Goal: Transaction & Acquisition: Purchase product/service

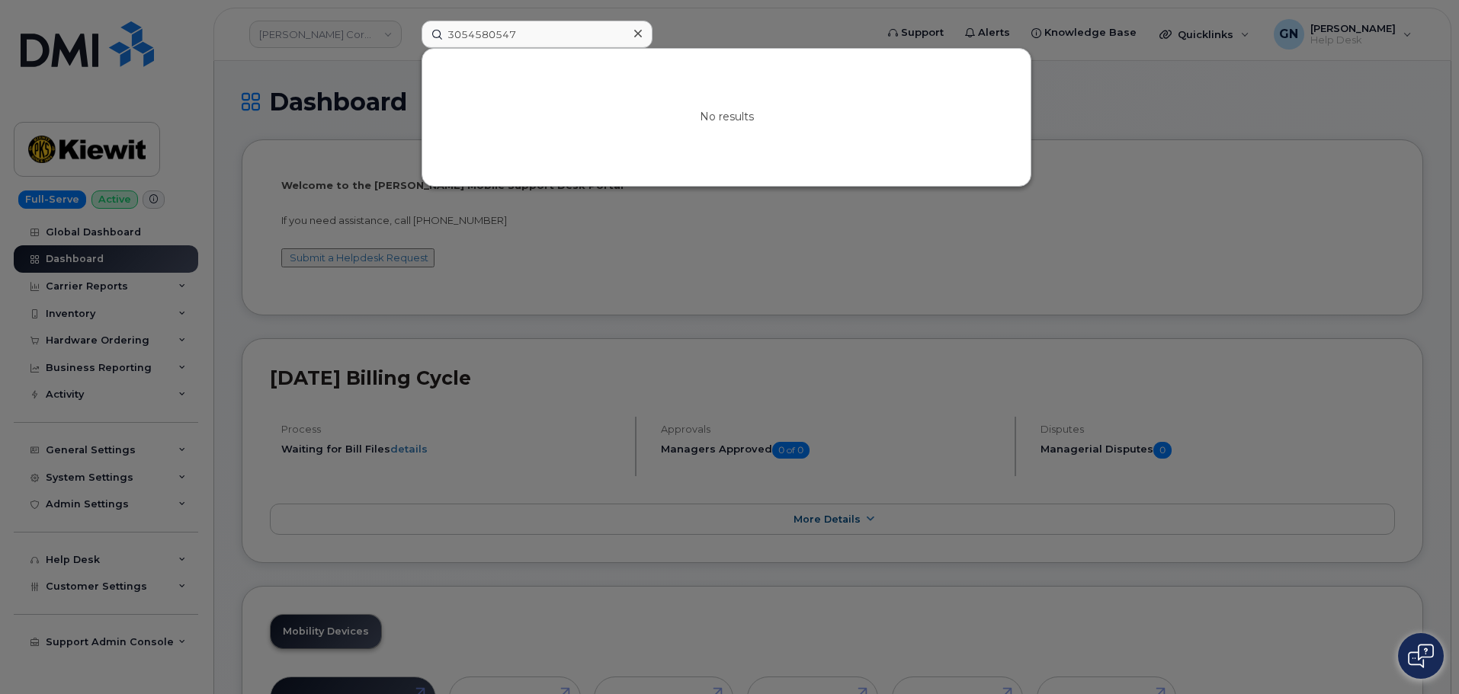
click at [641, 31] on div at bounding box center [637, 34] width 22 height 22
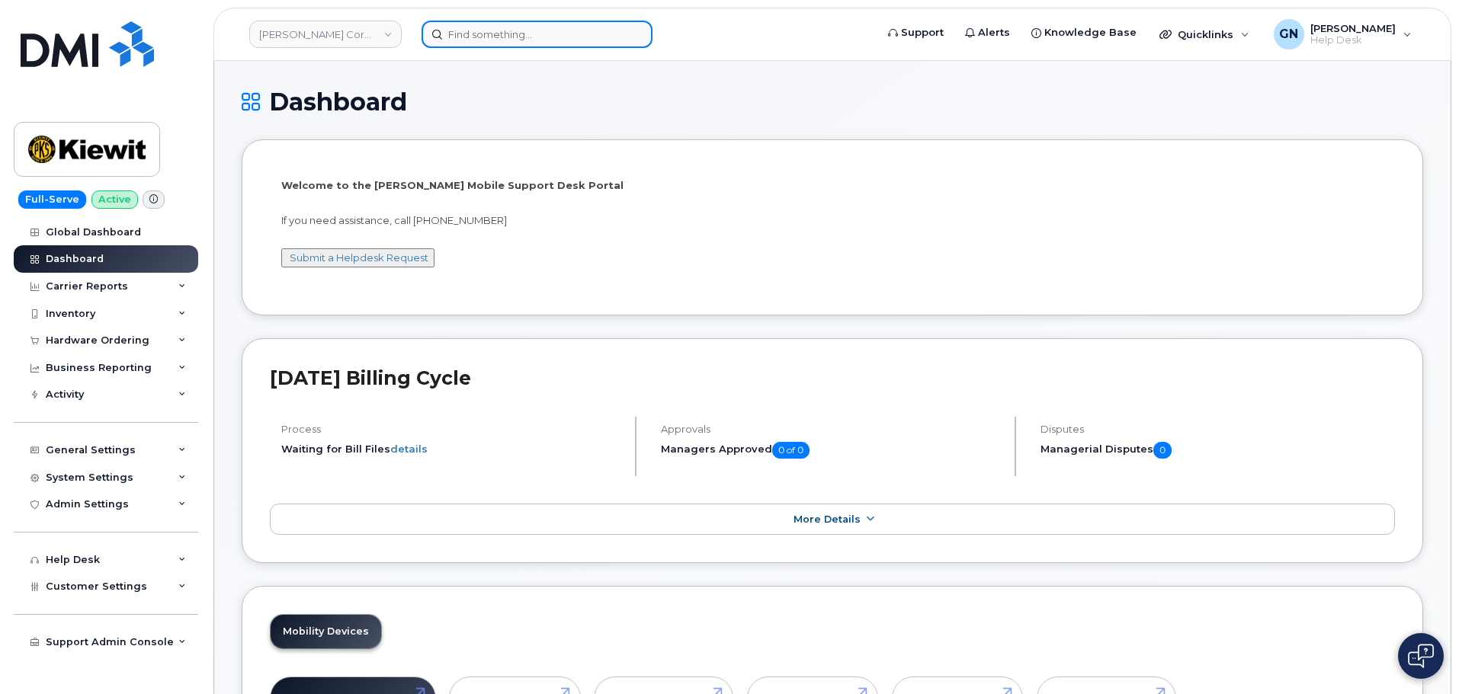
click at [543, 40] on input at bounding box center [536, 34] width 231 height 27
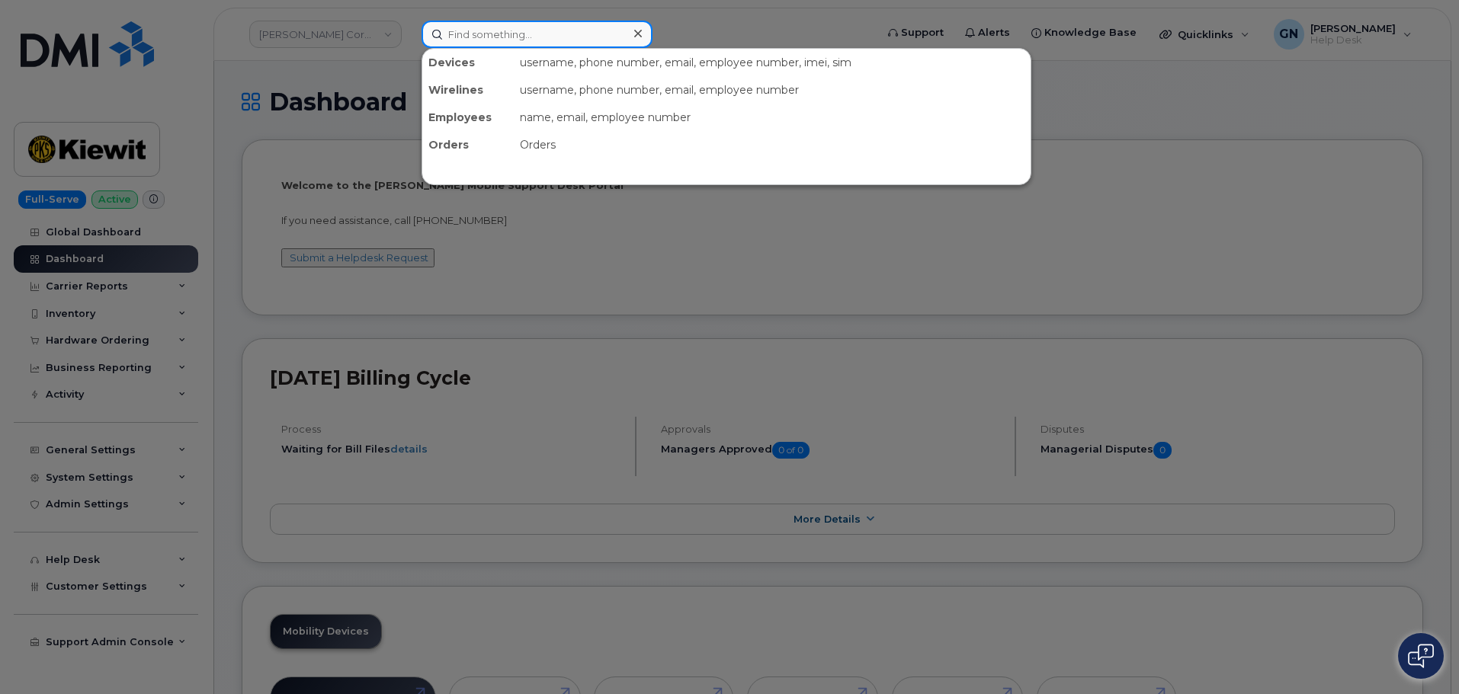
paste input "2148856706"
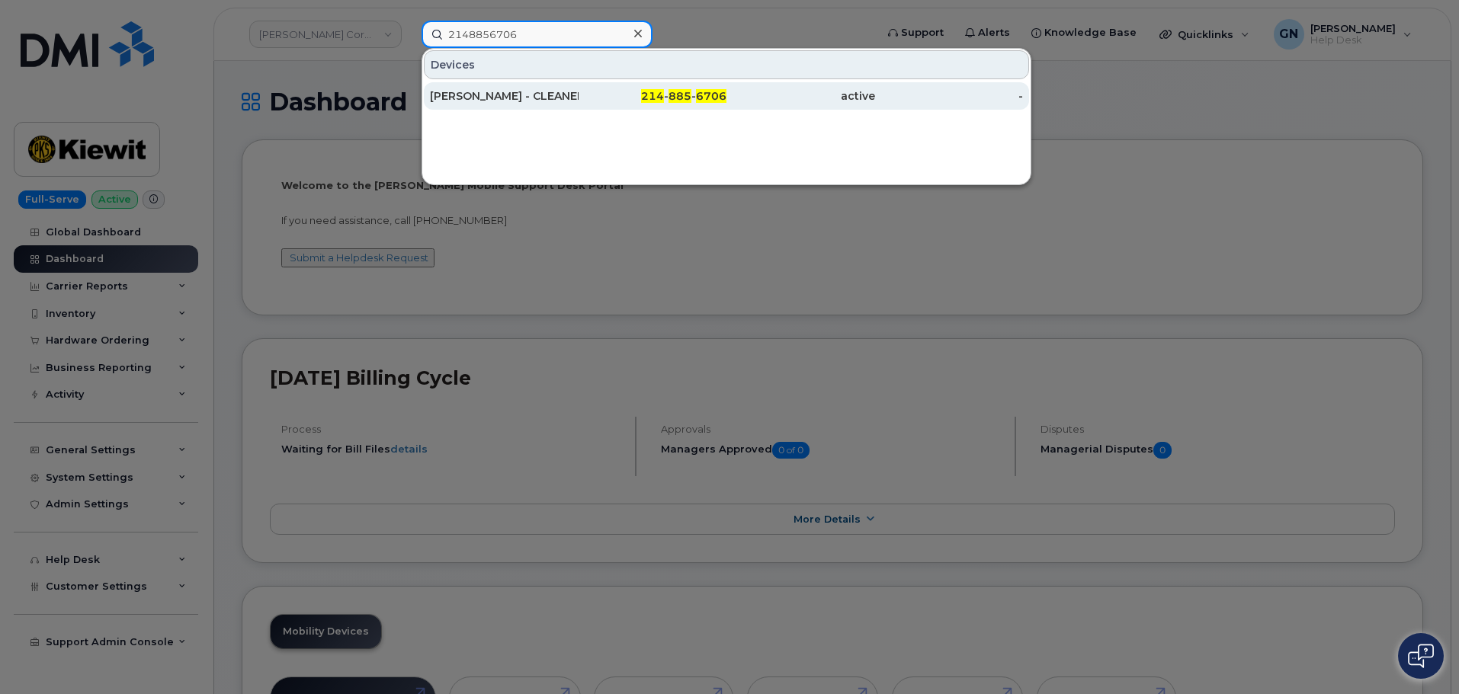
type input "2148856706"
click at [610, 93] on div "214 - 885 - 6706" at bounding box center [652, 95] width 149 height 15
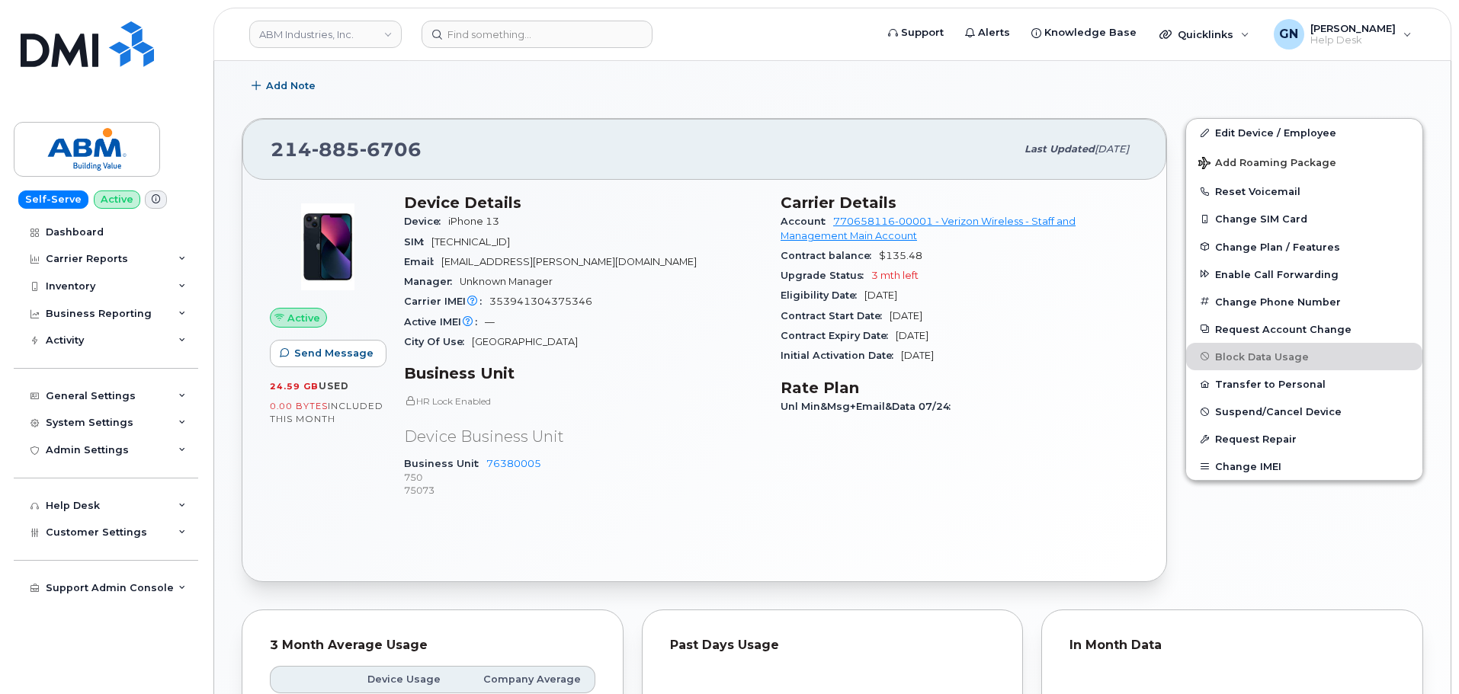
scroll to position [344, 0]
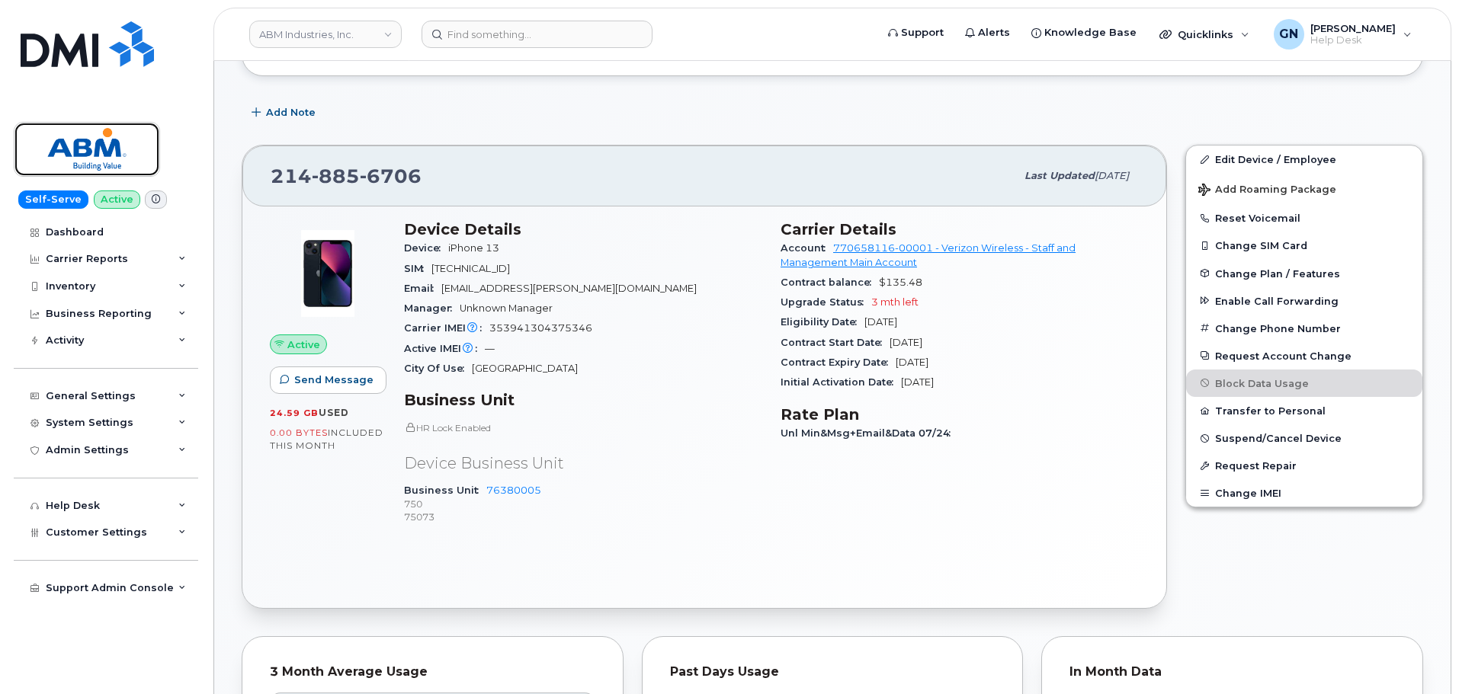
click at [63, 140] on img at bounding box center [86, 149] width 117 height 44
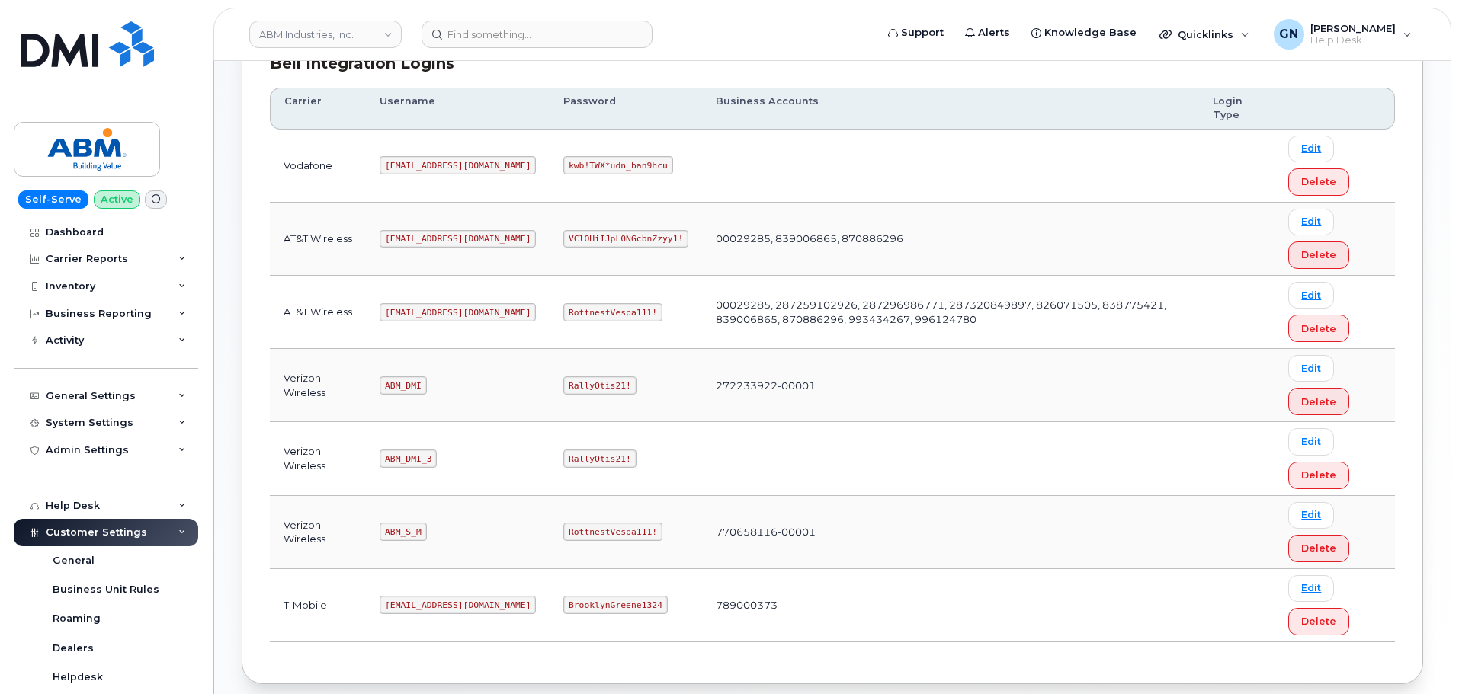
scroll to position [305, 0]
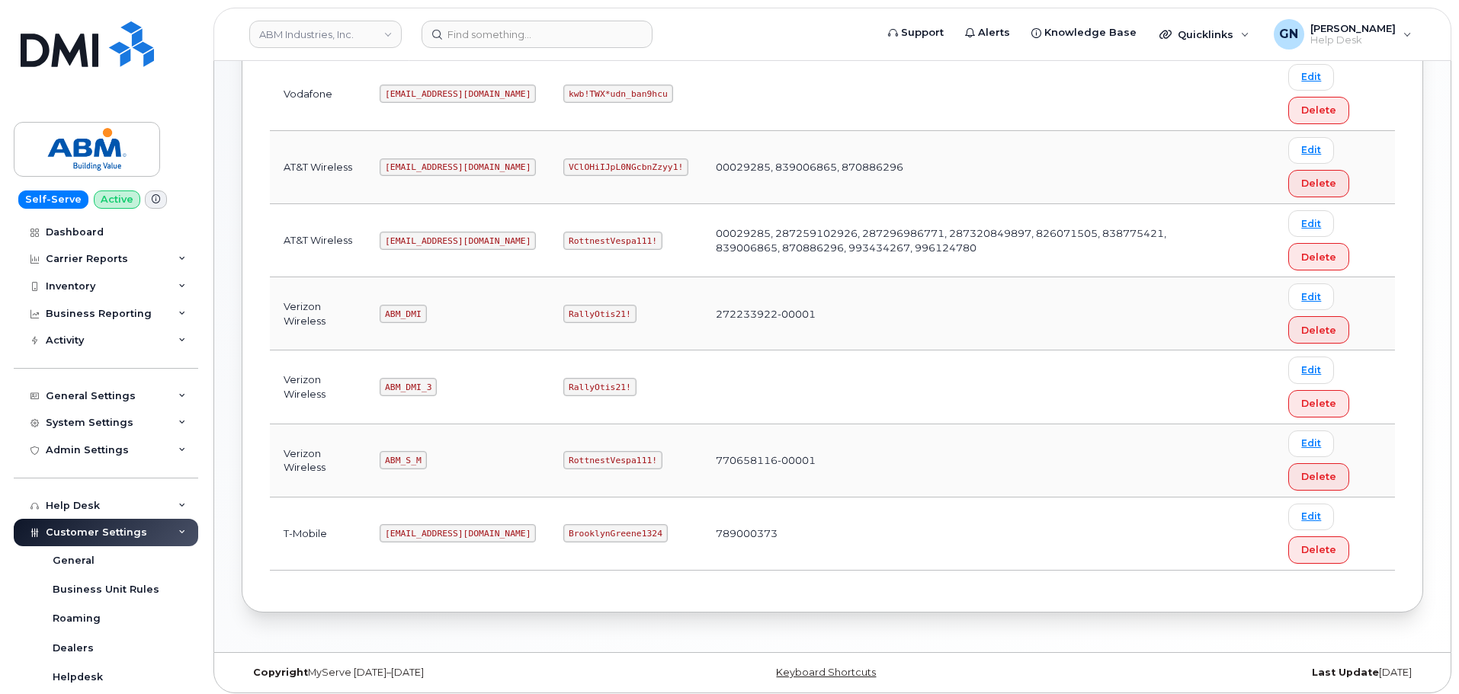
click at [407, 459] on code "ABM_S_M" at bounding box center [403, 460] width 46 height 18
copy code "ABM_S_M"
click at [563, 454] on code "RottnestVespa111!" at bounding box center [612, 460] width 99 height 18
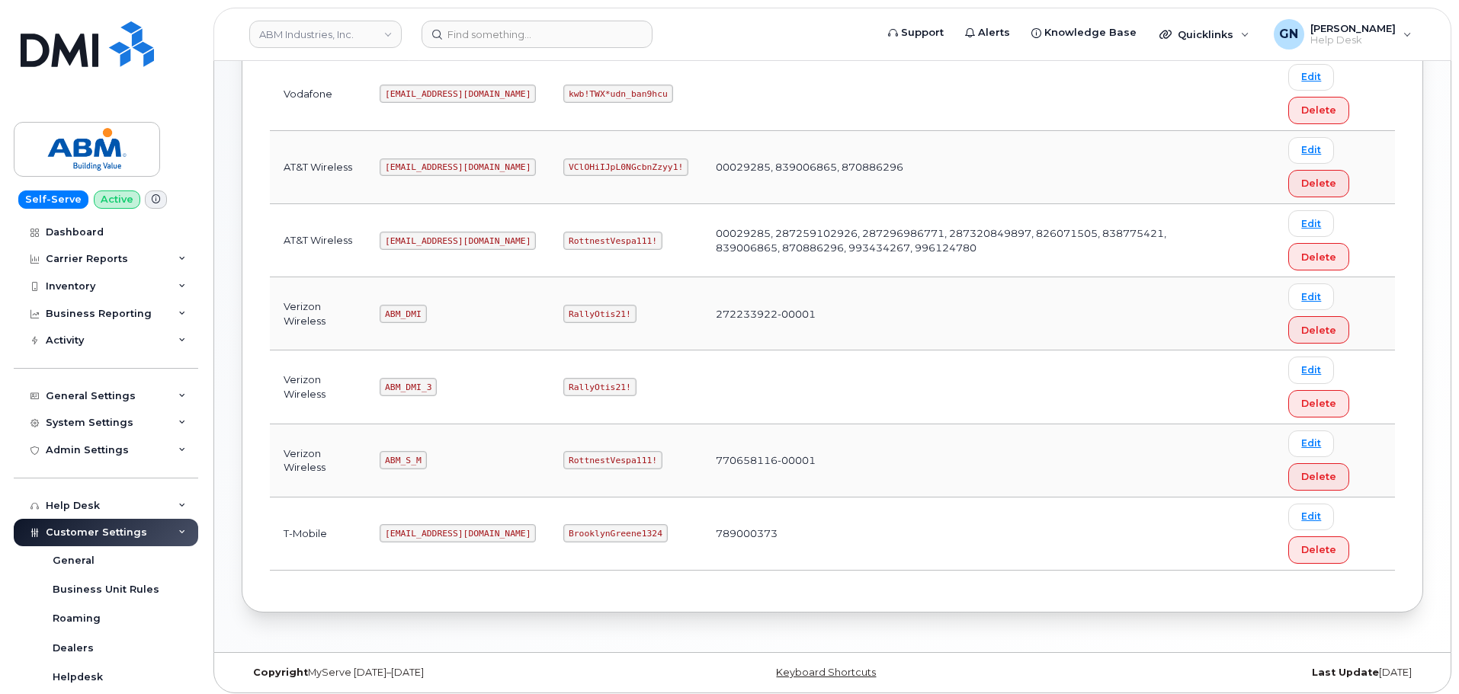
click at [563, 460] on code "RottnestVespa111!" at bounding box center [612, 460] width 99 height 18
copy code "RottnestVespa111!"
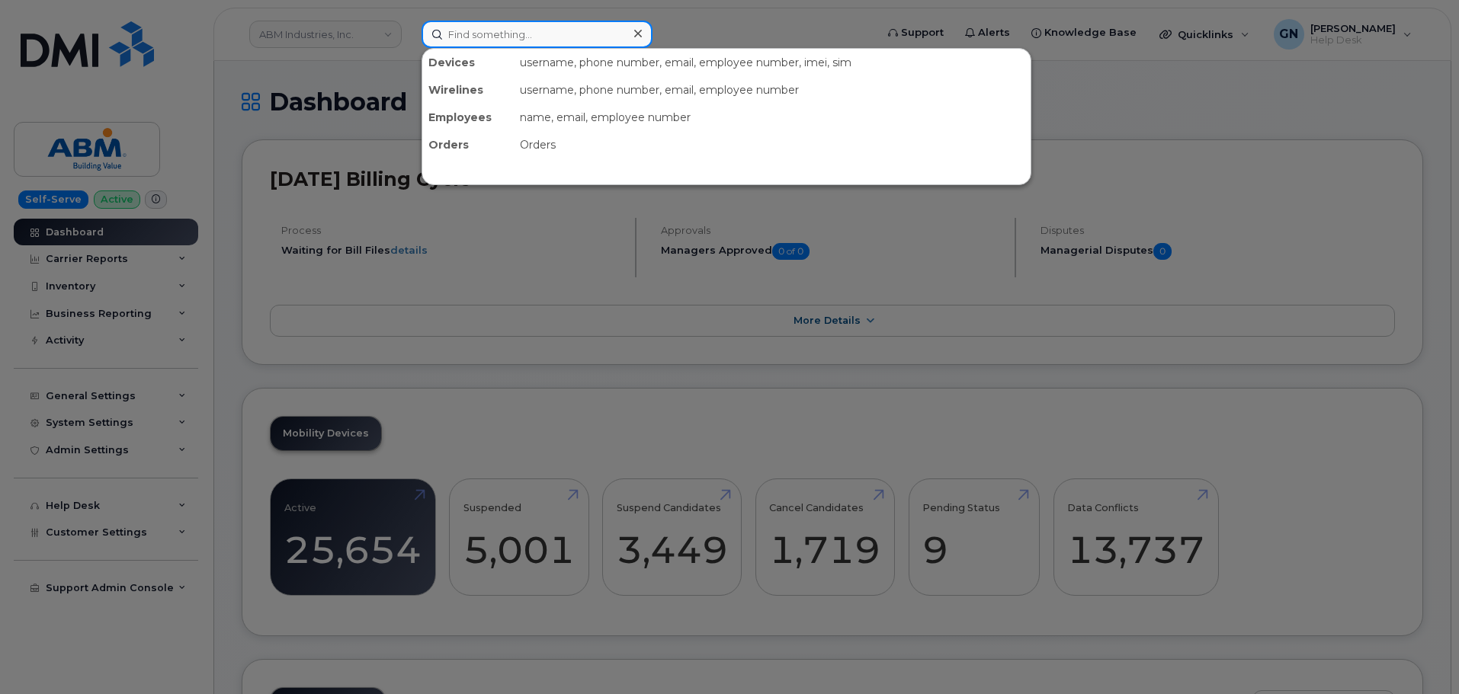
click at [498, 40] on input at bounding box center [536, 34] width 231 height 27
paste input "4082028308"
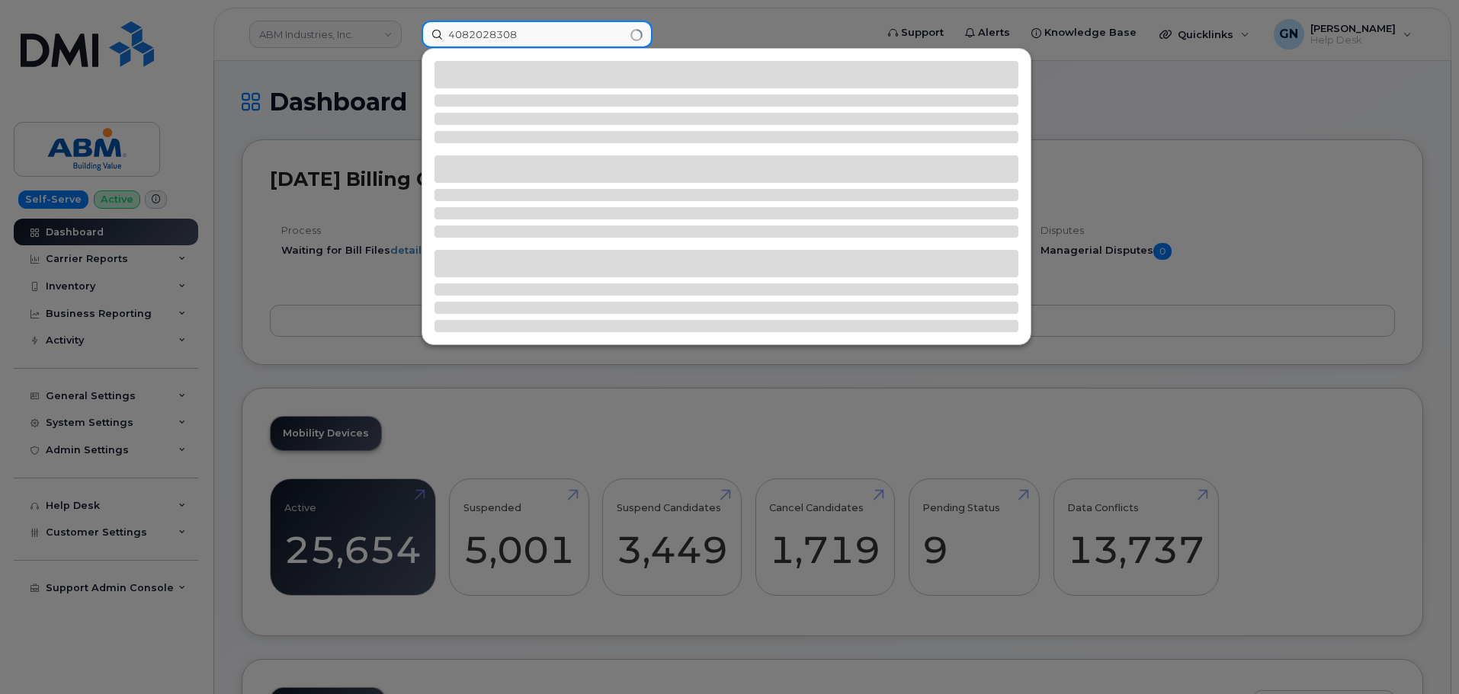
type input "4082028308"
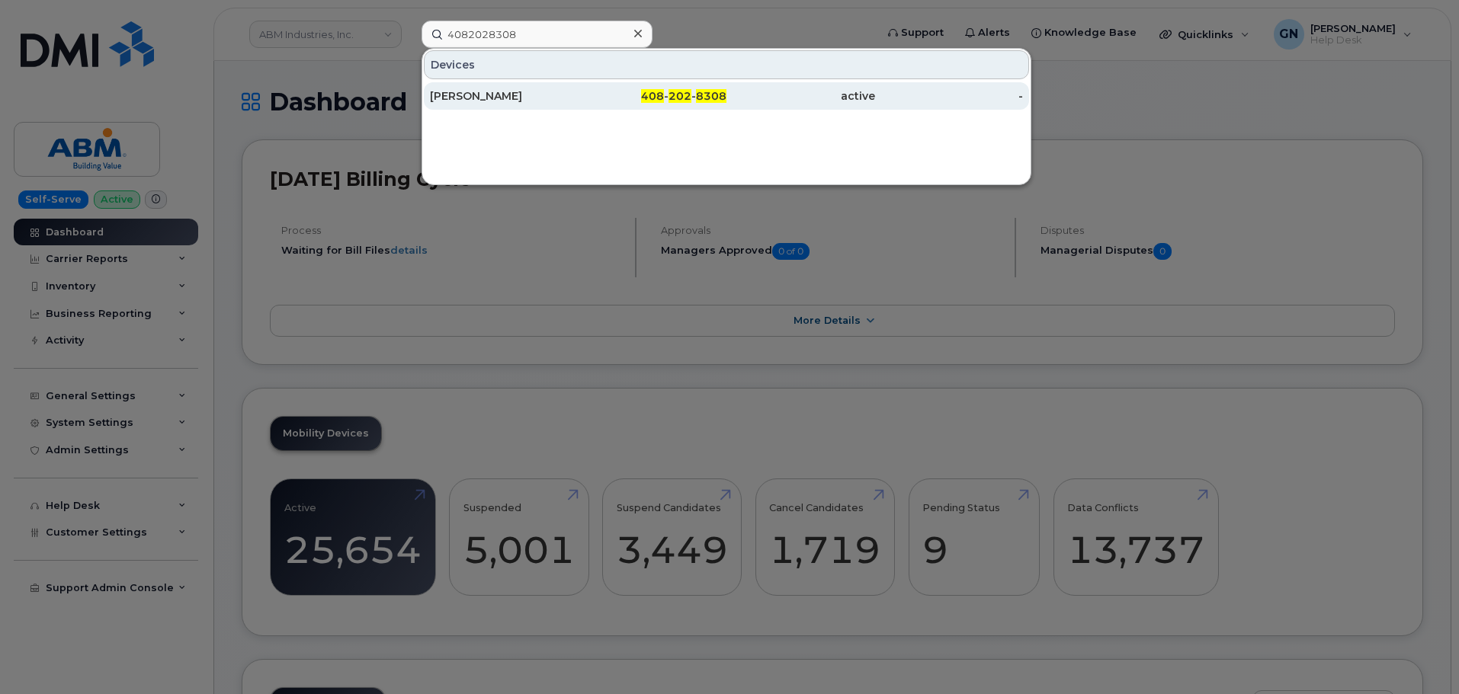
click at [646, 99] on span "408" at bounding box center [652, 96] width 23 height 14
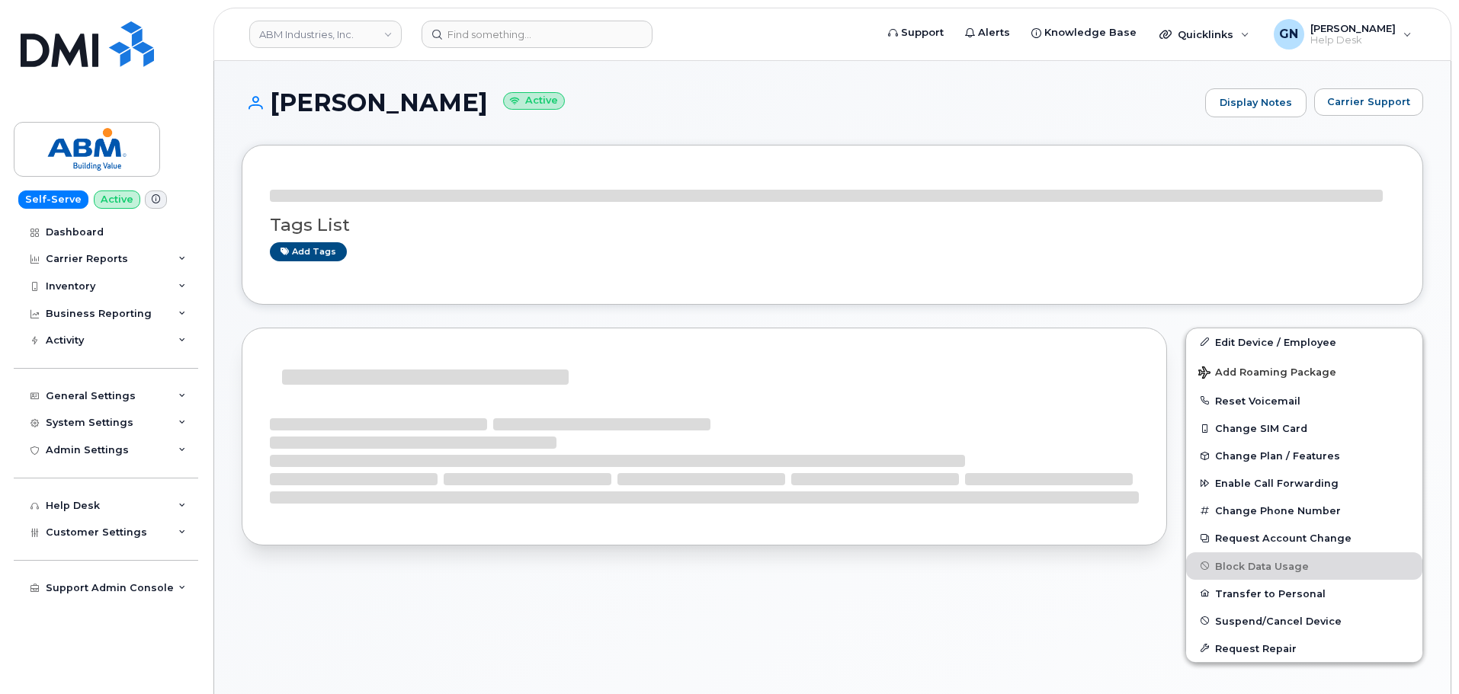
click at [306, 102] on h1 "[PERSON_NAME] Active" at bounding box center [720, 102] width 956 height 27
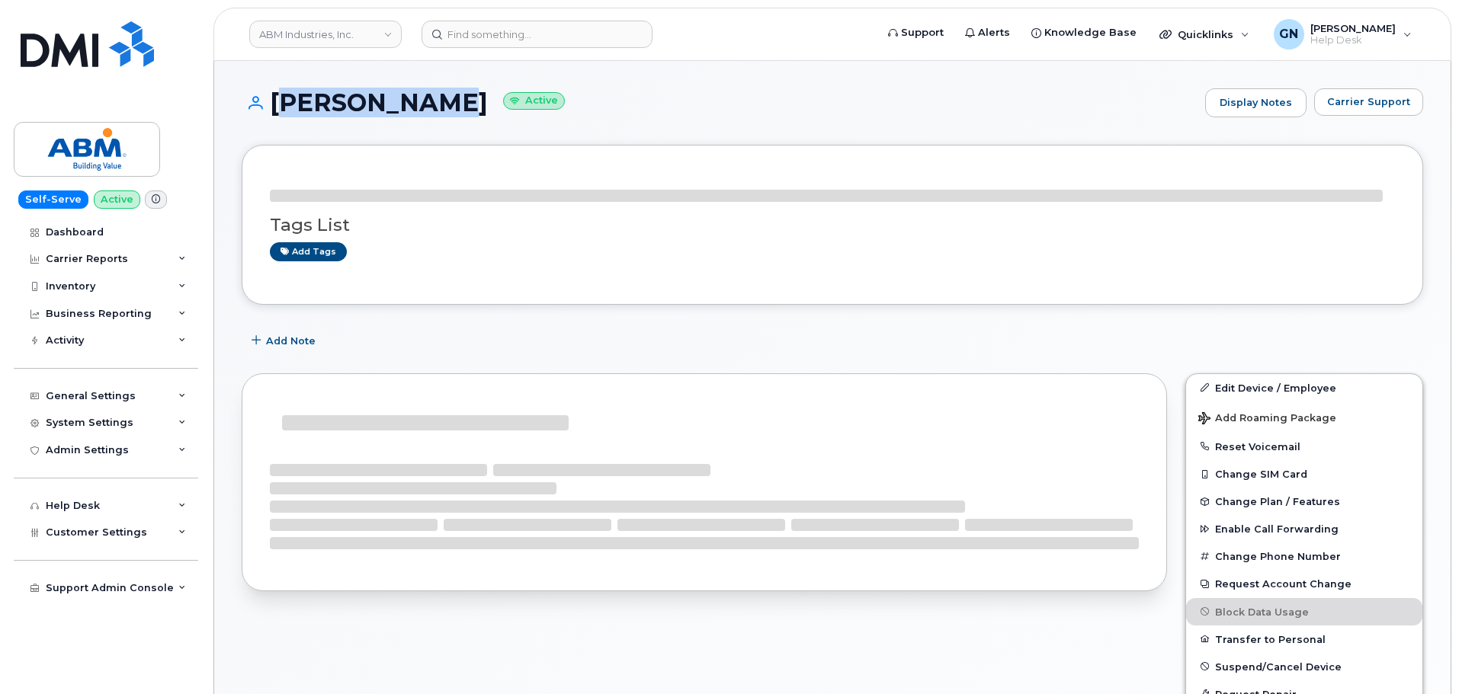
drag, startPoint x: 306, startPoint y: 102, endPoint x: 385, endPoint y: 106, distance: 79.3
click at [385, 106] on h1 "[PERSON_NAME] Active" at bounding box center [720, 102] width 956 height 27
copy h1 "[PERSON_NAME]"
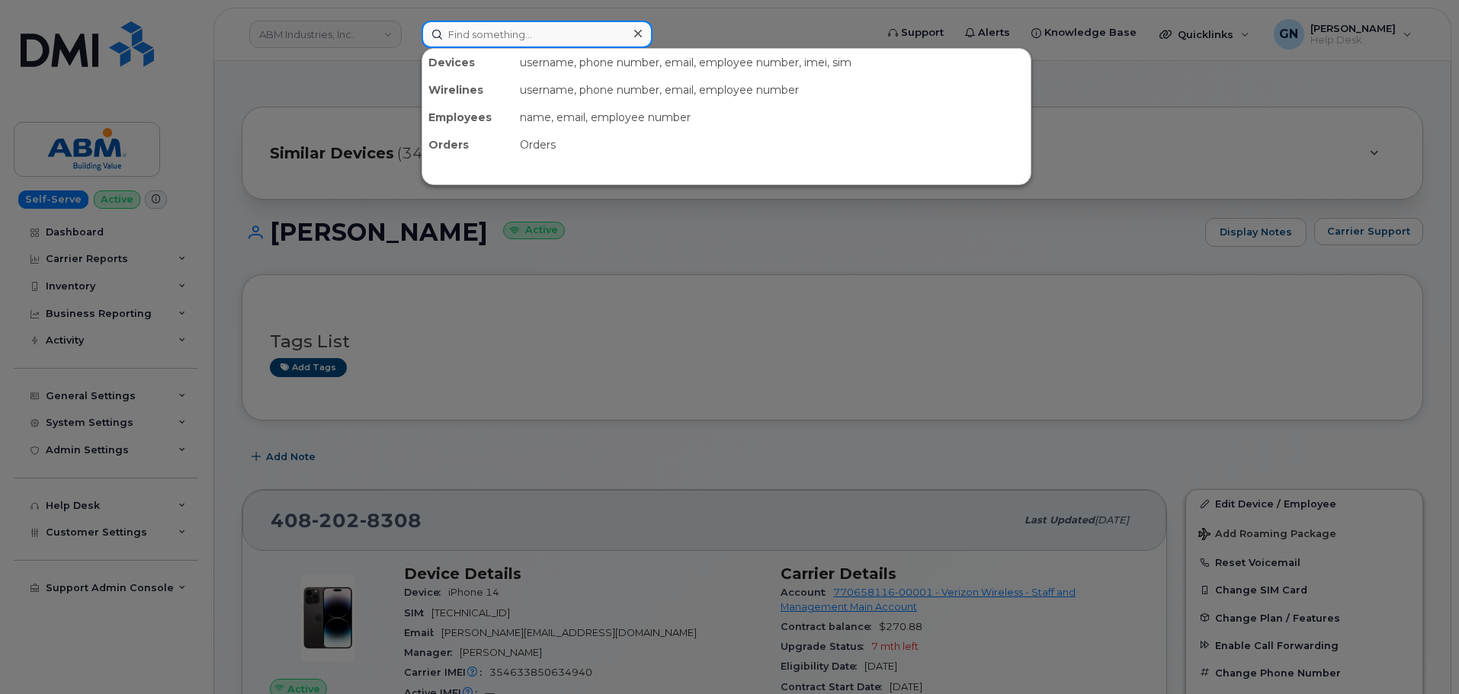
click at [501, 44] on input at bounding box center [536, 34] width 231 height 27
paste input "6506204715"
type input "6506204715"
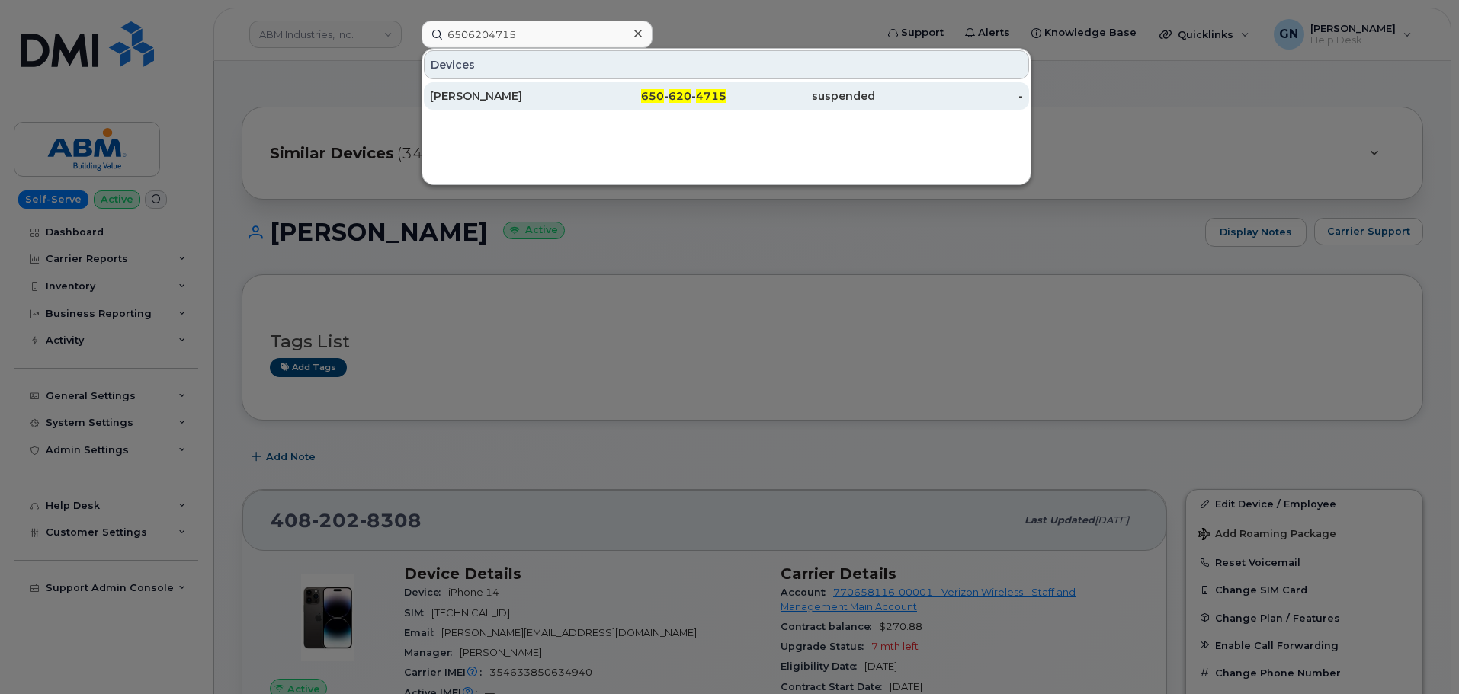
click at [726, 104] on div "650 - 620 - 4715" at bounding box center [800, 95] width 149 height 27
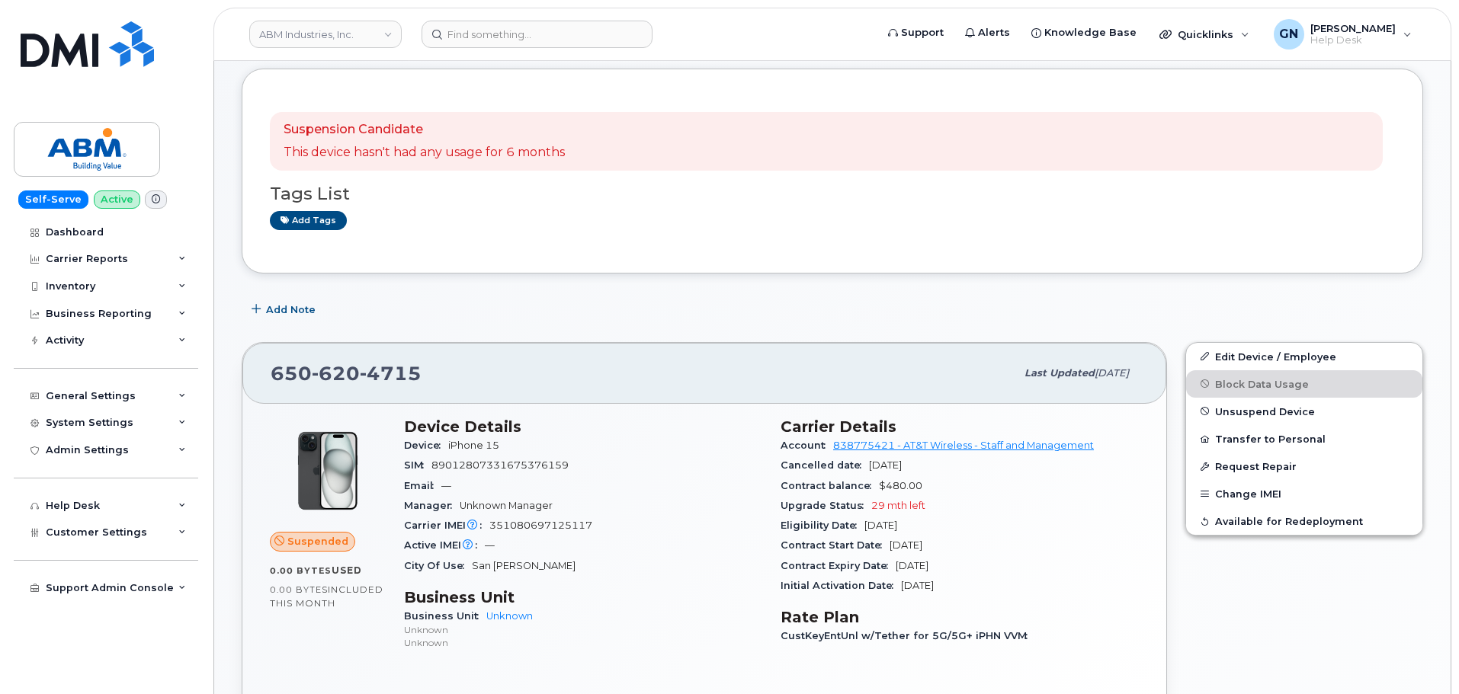
scroll to position [152, 0]
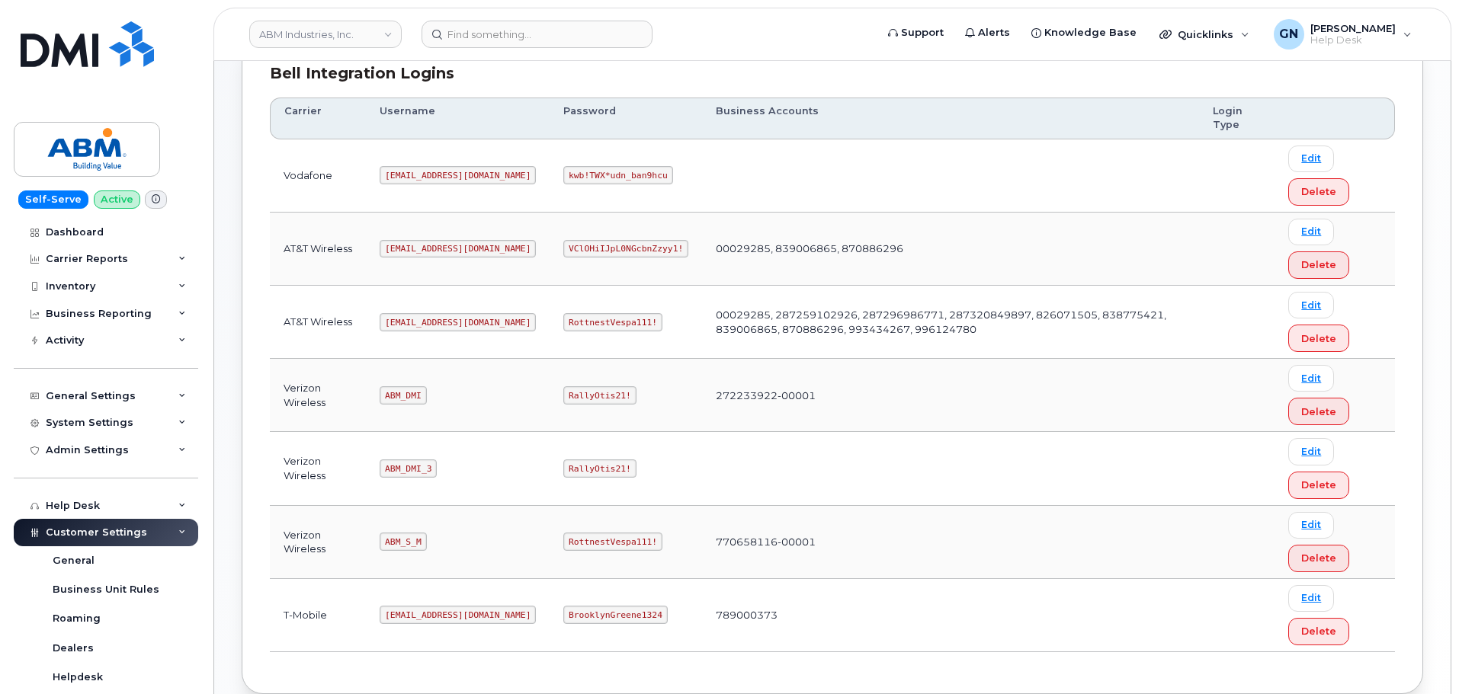
scroll to position [229, 0]
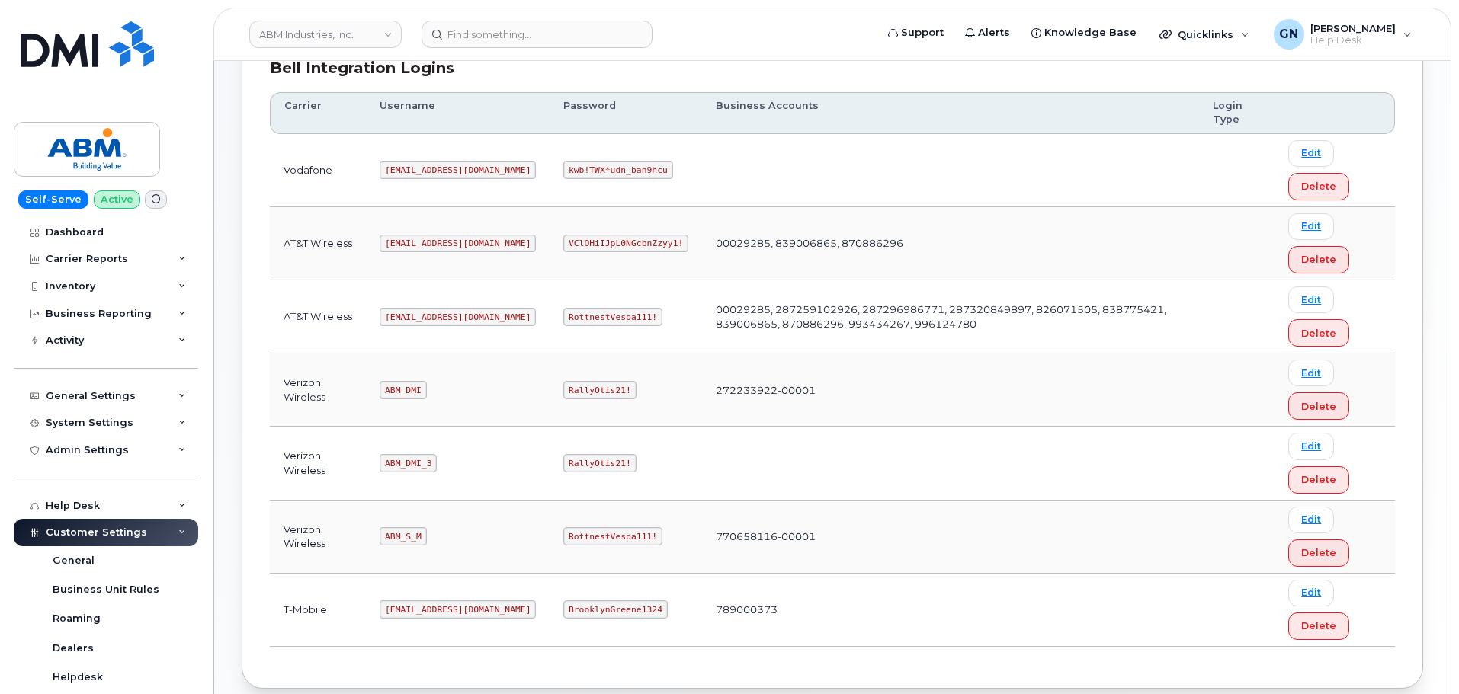
click at [412, 314] on code "[EMAIL_ADDRESS][DOMAIN_NAME]" at bounding box center [458, 317] width 156 height 18
copy code "abm@dminc.com"
click at [563, 320] on code "RottnestVespa111!" at bounding box center [612, 317] width 99 height 18
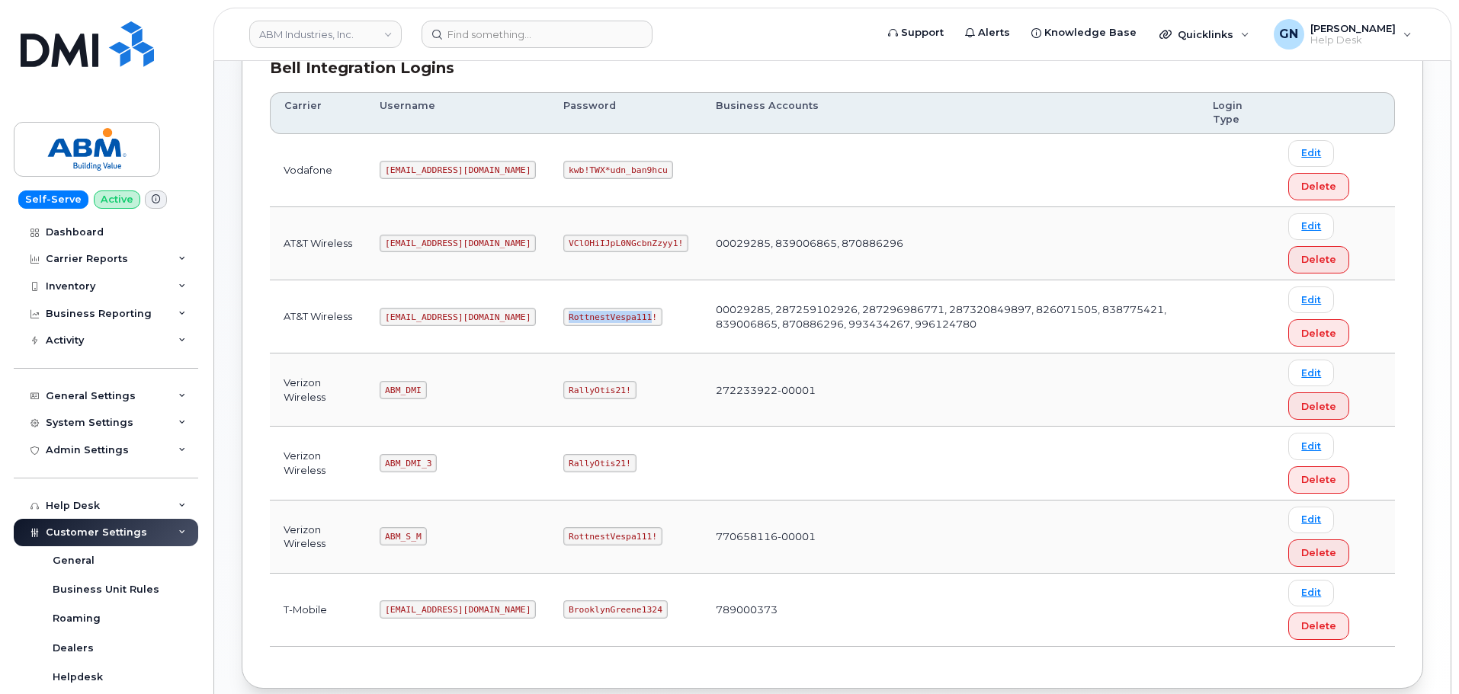
click at [563, 320] on code "RottnestVespa111!" at bounding box center [612, 317] width 99 height 18
copy code "RottnestVespa111!"
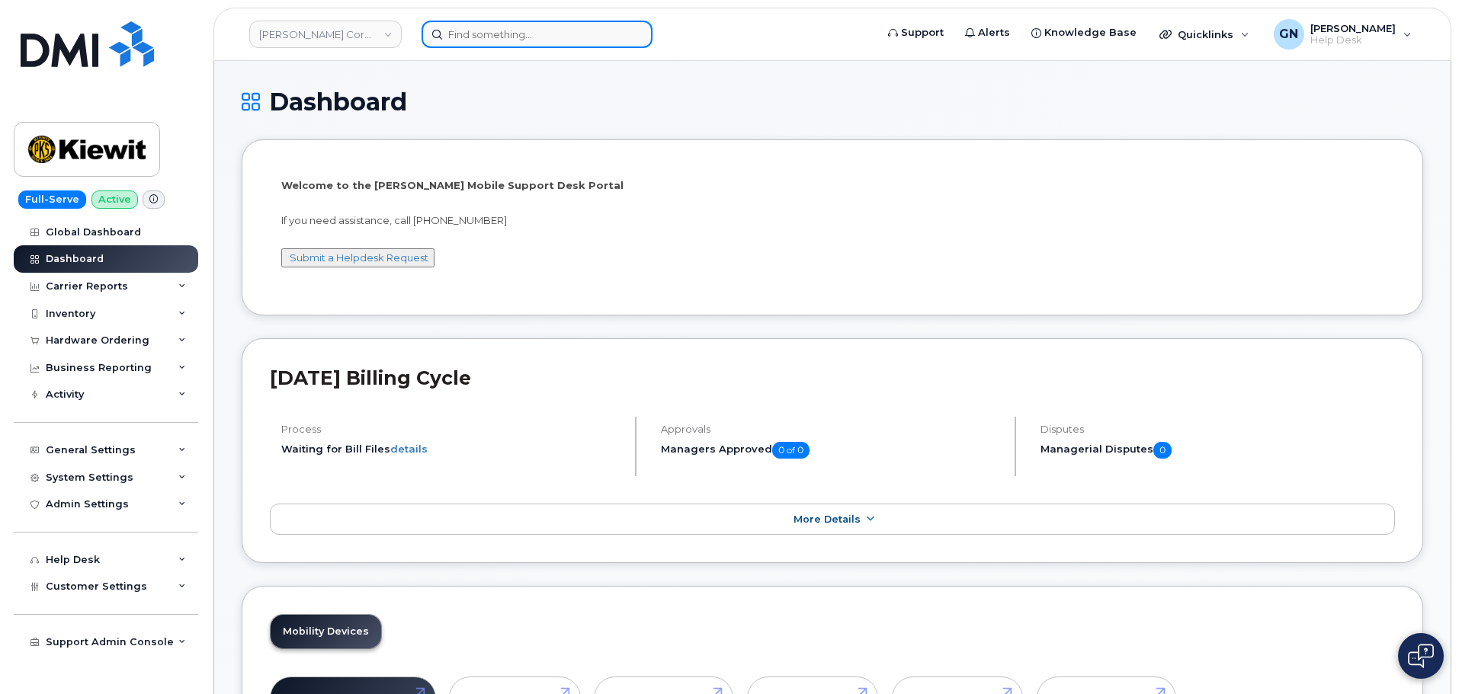
click at [491, 37] on input at bounding box center [536, 34] width 231 height 27
paste input "3032106330"
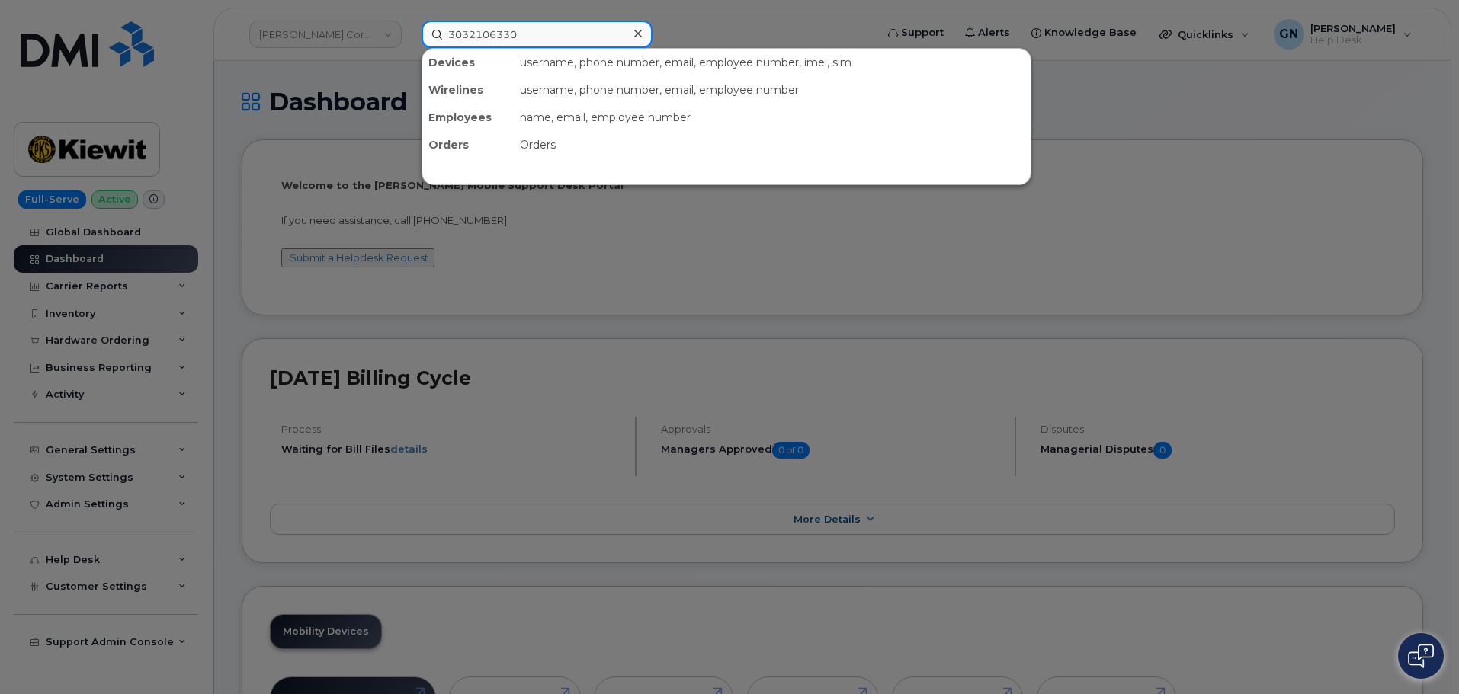
type input "3032106330"
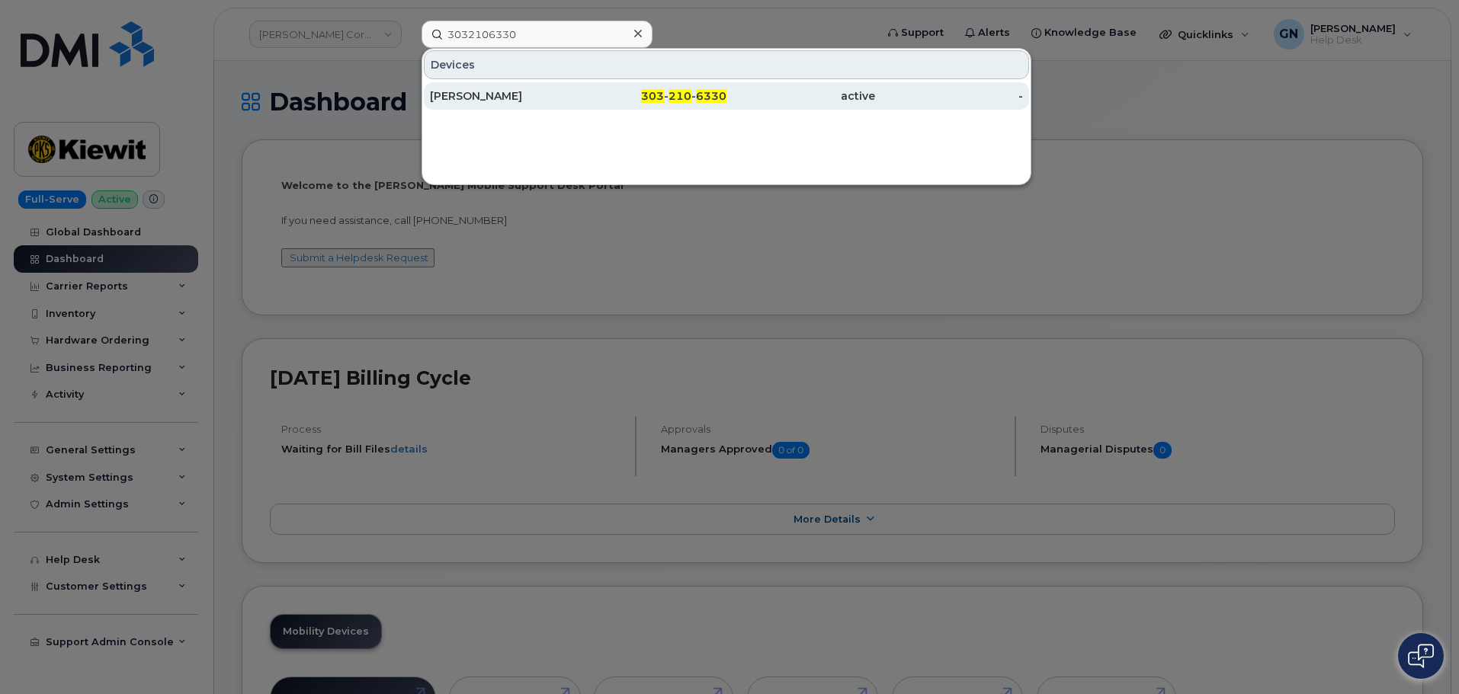
click at [526, 98] on div "JENNIFER HERRING" at bounding box center [504, 95] width 149 height 15
click at [529, 98] on div "JENNIFER HERRING" at bounding box center [504, 95] width 149 height 15
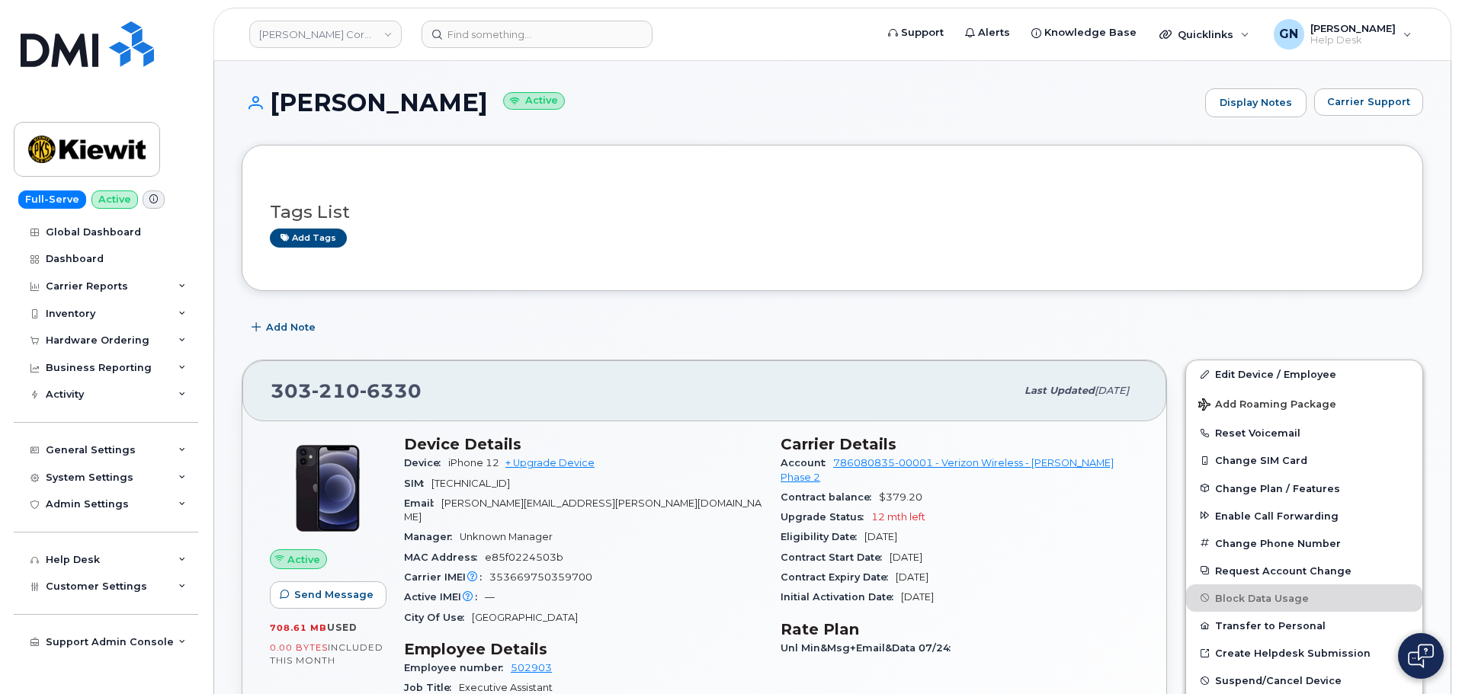
click at [360, 108] on h1 "[PERSON_NAME] Active" at bounding box center [720, 102] width 956 height 27
drag, startPoint x: 363, startPoint y: 109, endPoint x: 407, endPoint y: 105, distance: 44.4
click at [407, 105] on h1 "[PERSON_NAME] Active" at bounding box center [720, 102] width 956 height 27
copy h1 "[PERSON_NAME]"
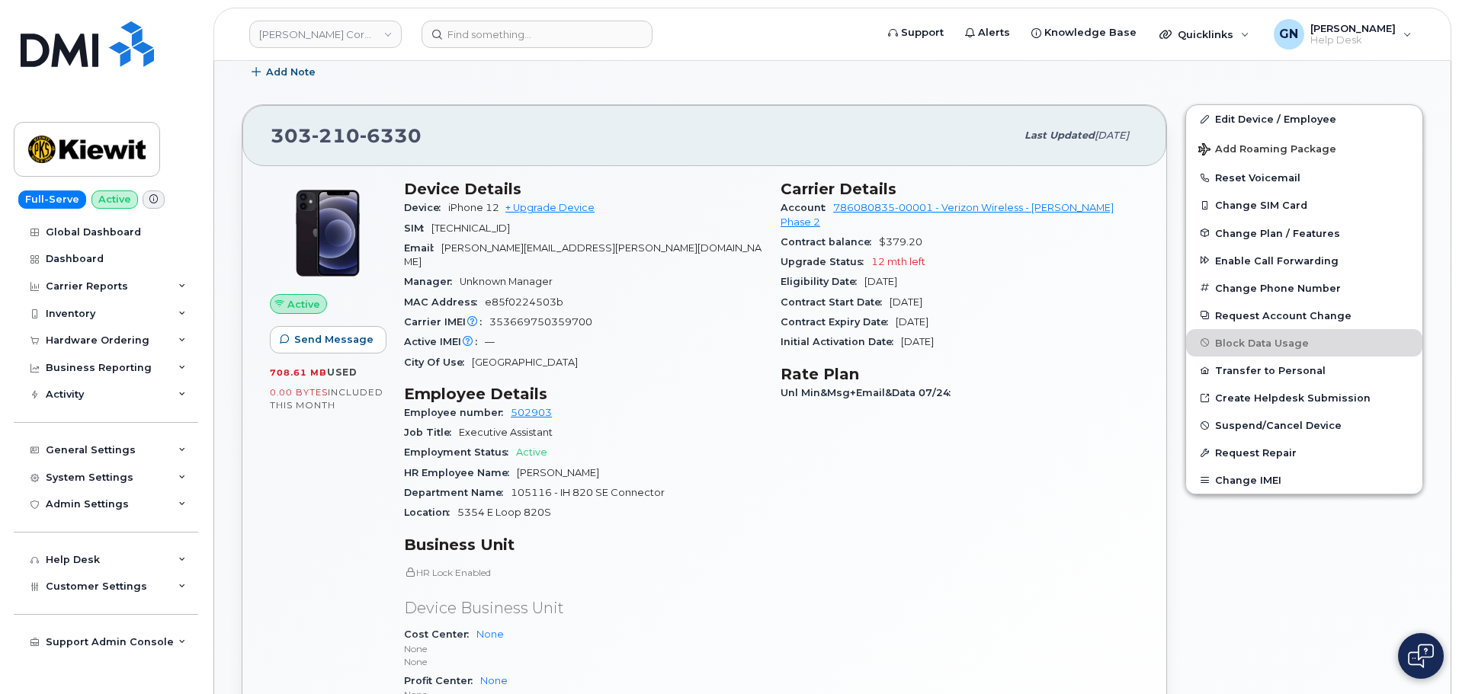
scroll to position [229, 0]
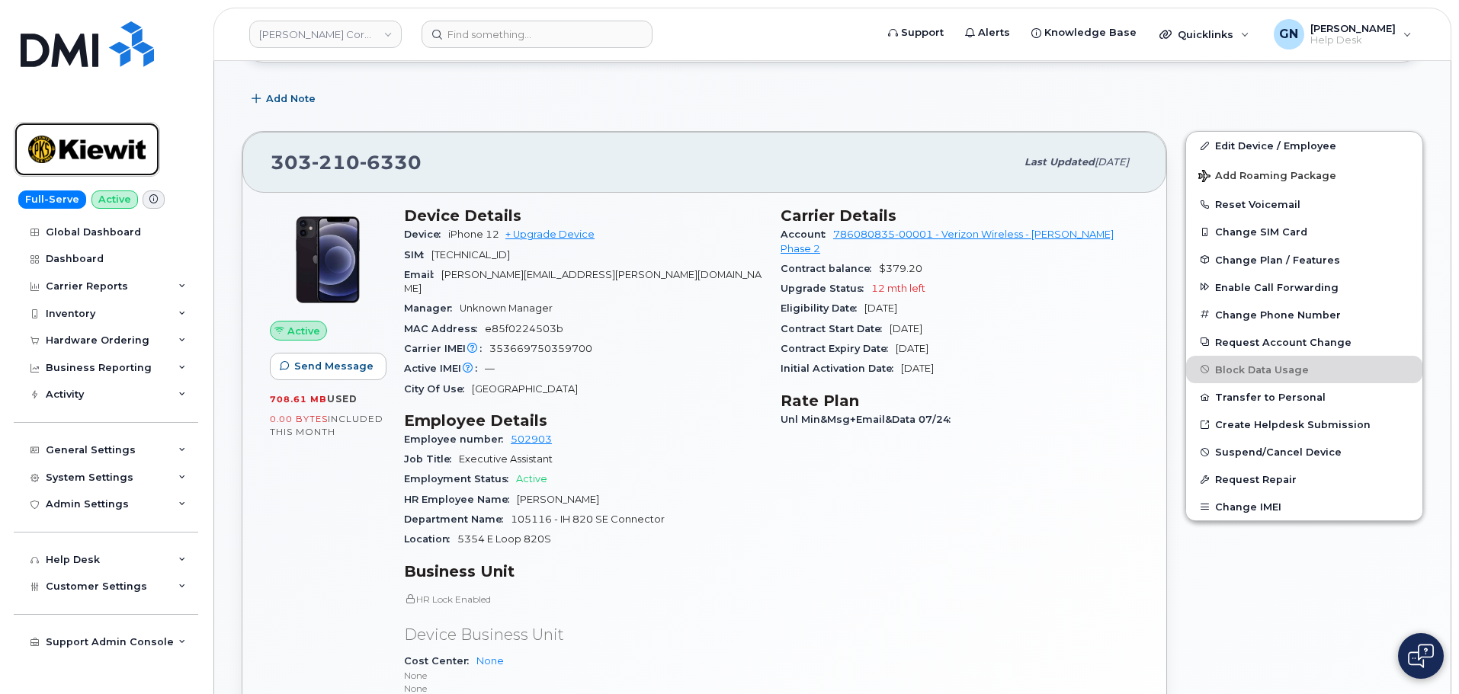
click at [115, 155] on img at bounding box center [86, 149] width 117 height 44
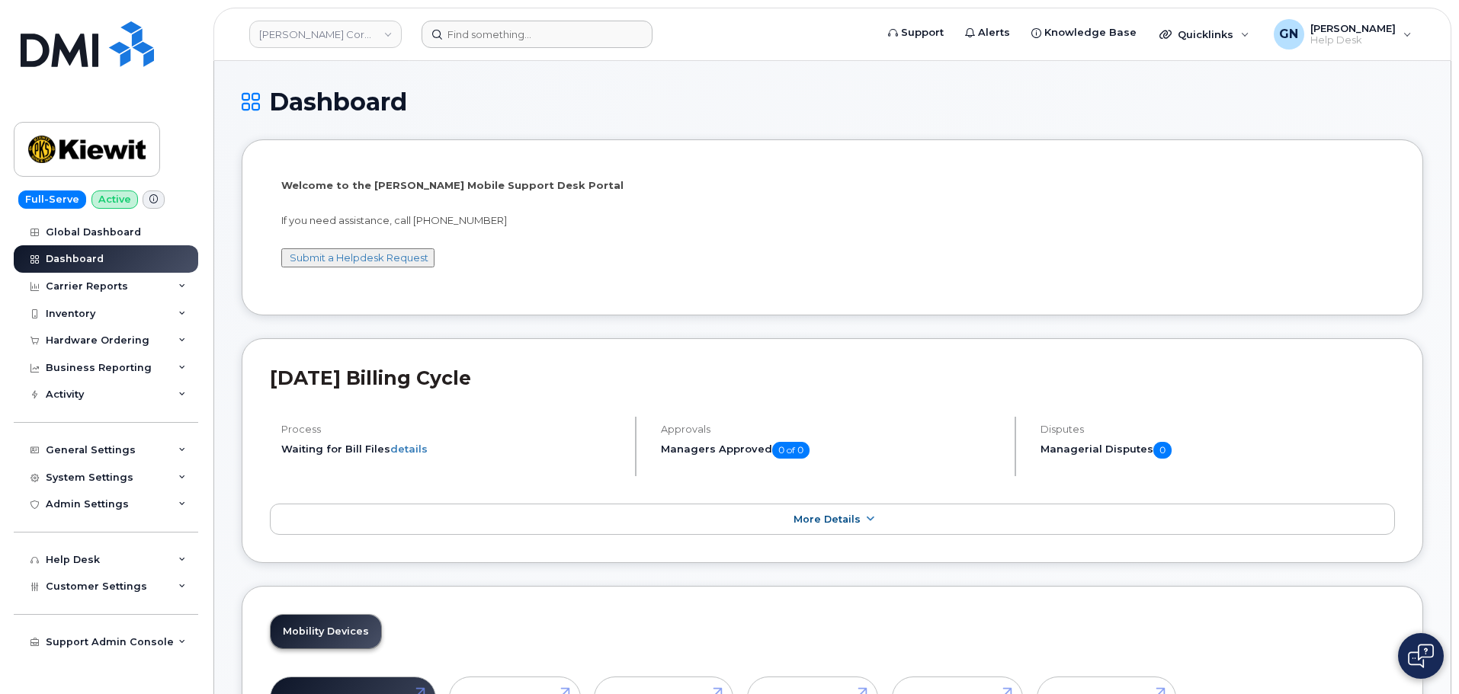
drag, startPoint x: 480, startPoint y: 14, endPoint x: 489, endPoint y: 30, distance: 19.1
click at [489, 30] on header "Kiewit Corporation Support Alerts Knowledge Base Quicklinks Suspend / Cancel De…" at bounding box center [832, 34] width 1238 height 53
click at [489, 30] on input at bounding box center [536, 34] width 231 height 27
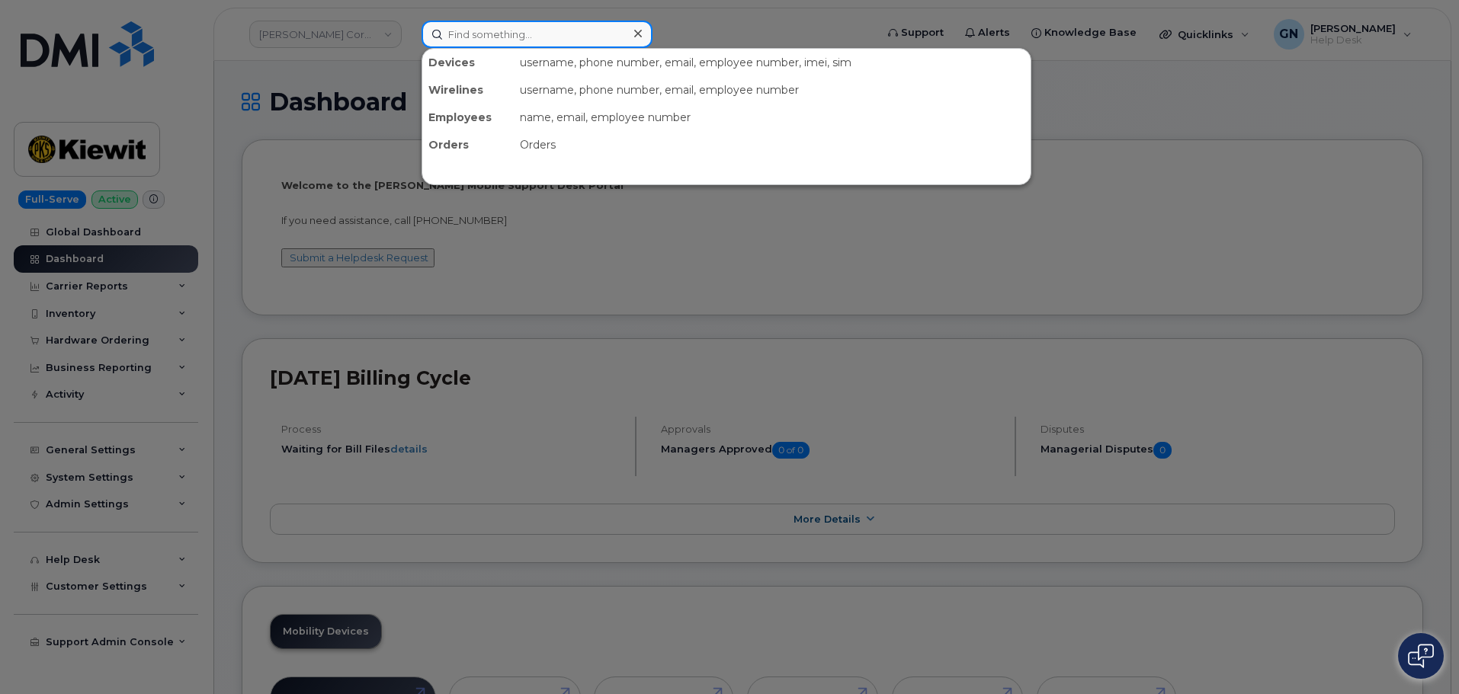
paste input "9037159848"
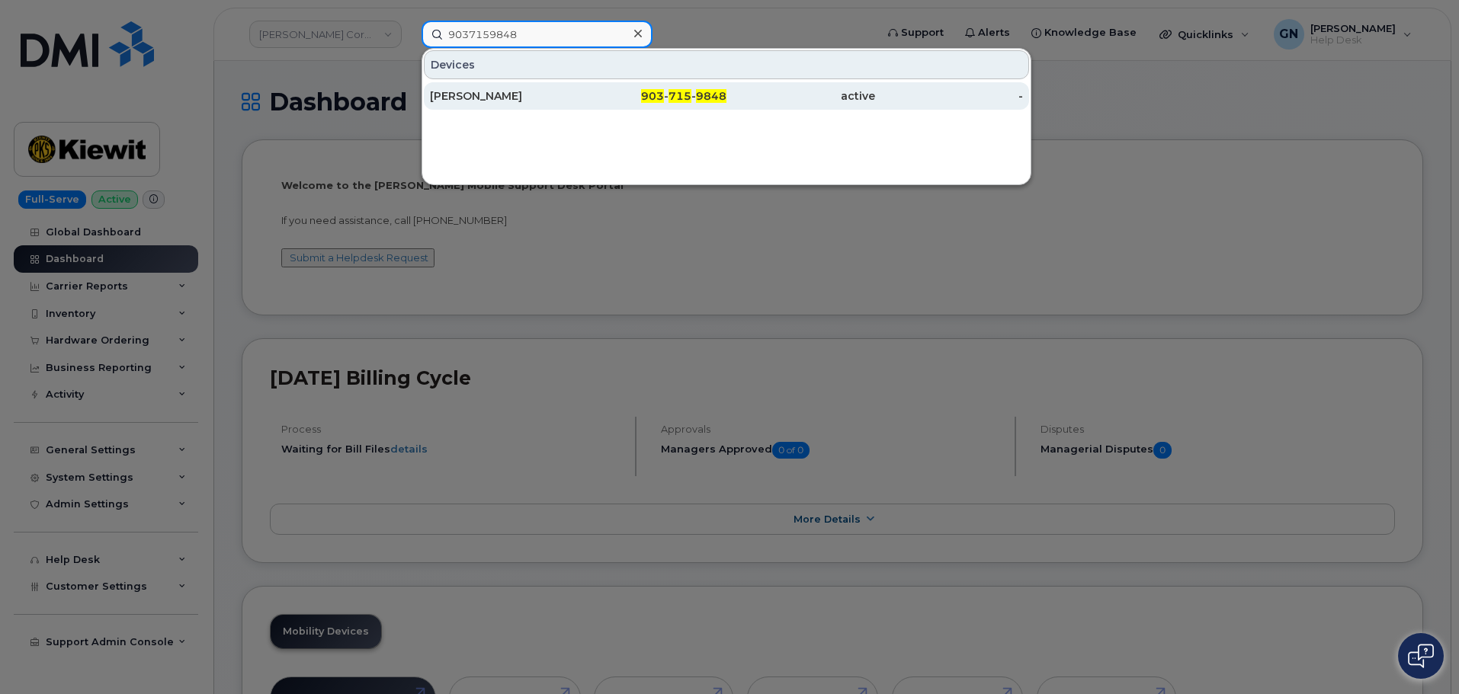
type input "9037159848"
click at [726, 104] on div "903 - 715 - 9848" at bounding box center [800, 95] width 149 height 27
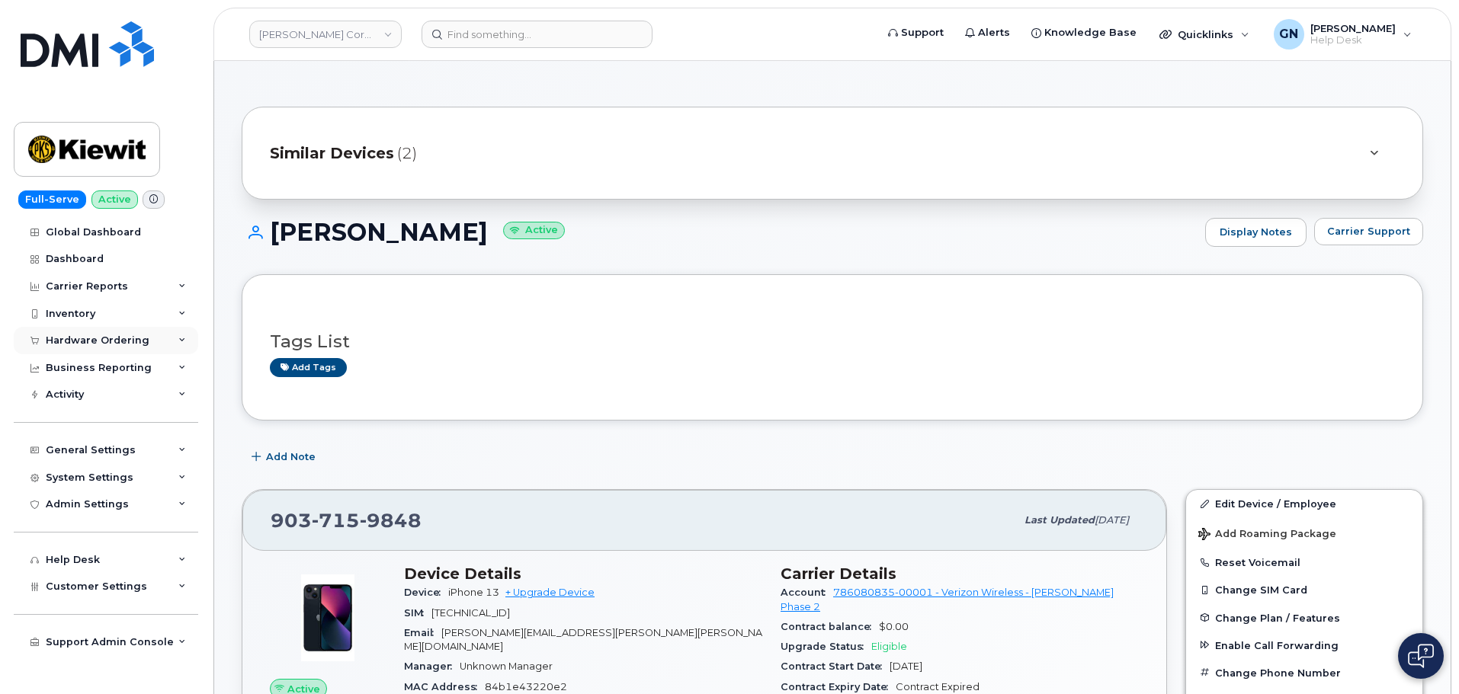
click at [104, 346] on div "Hardware Ordering" at bounding box center [98, 341] width 104 height 12
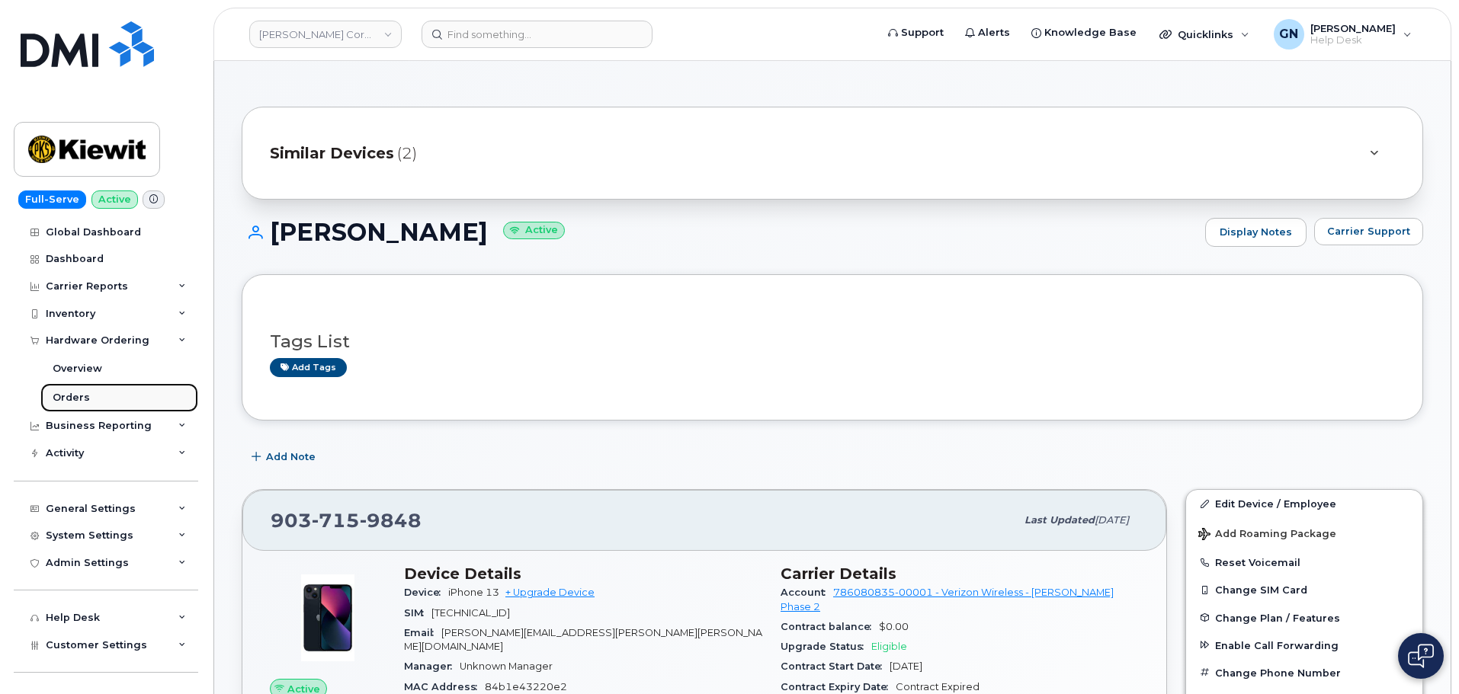
click at [103, 396] on link "Orders" at bounding box center [119, 397] width 158 height 29
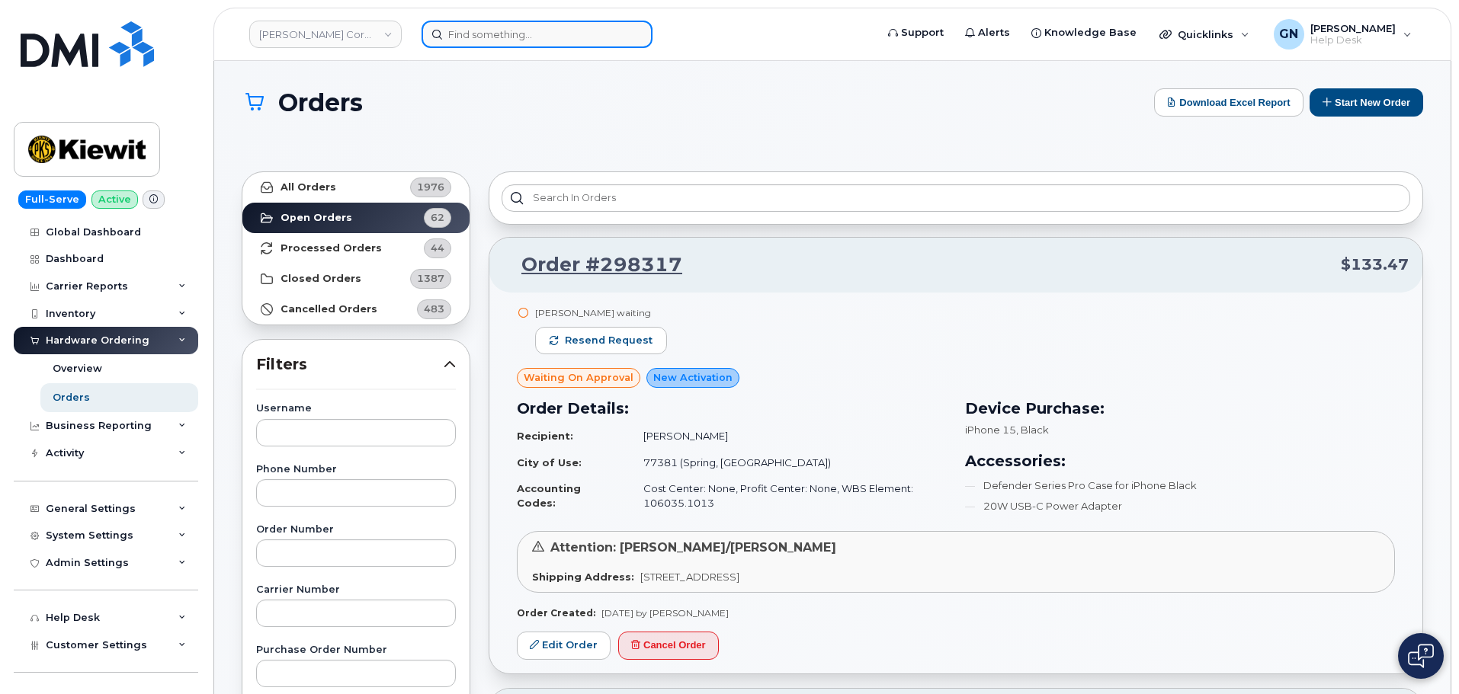
click at [575, 43] on input at bounding box center [536, 34] width 231 height 27
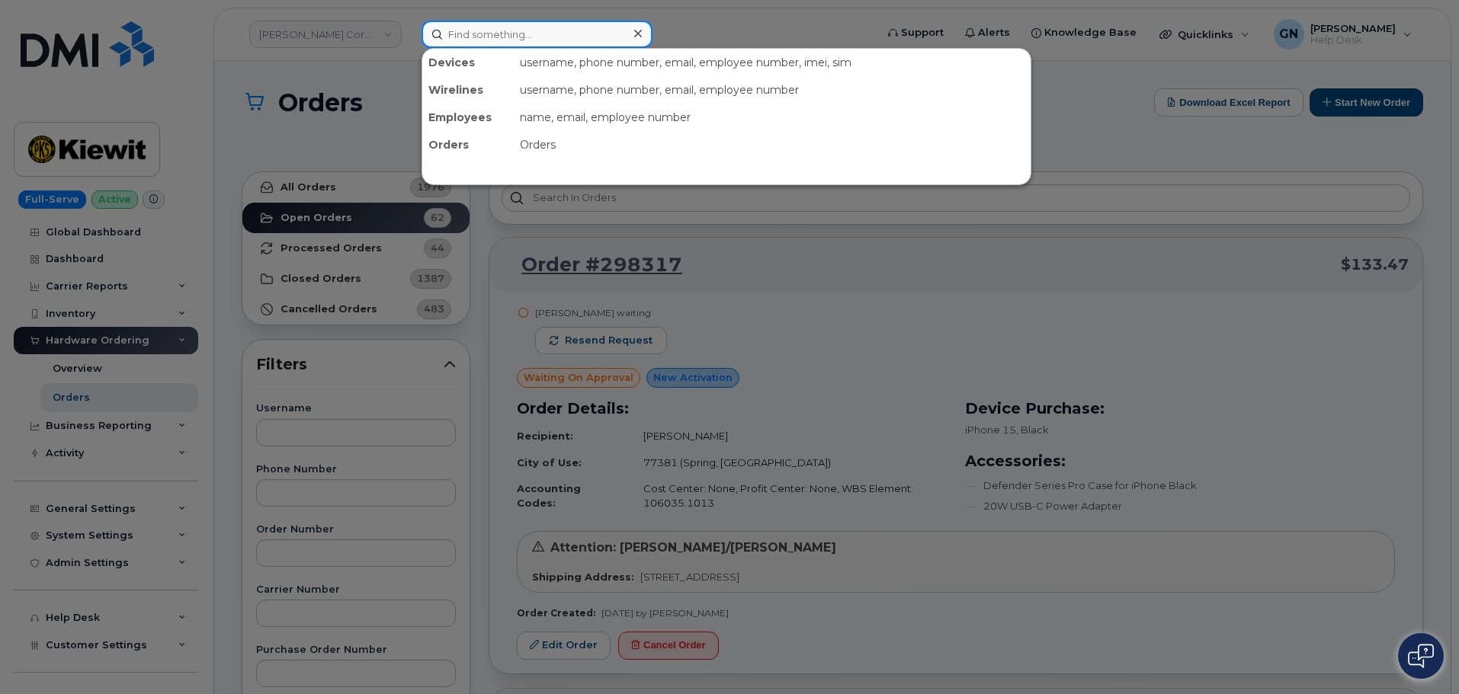
paste input "8176763316"
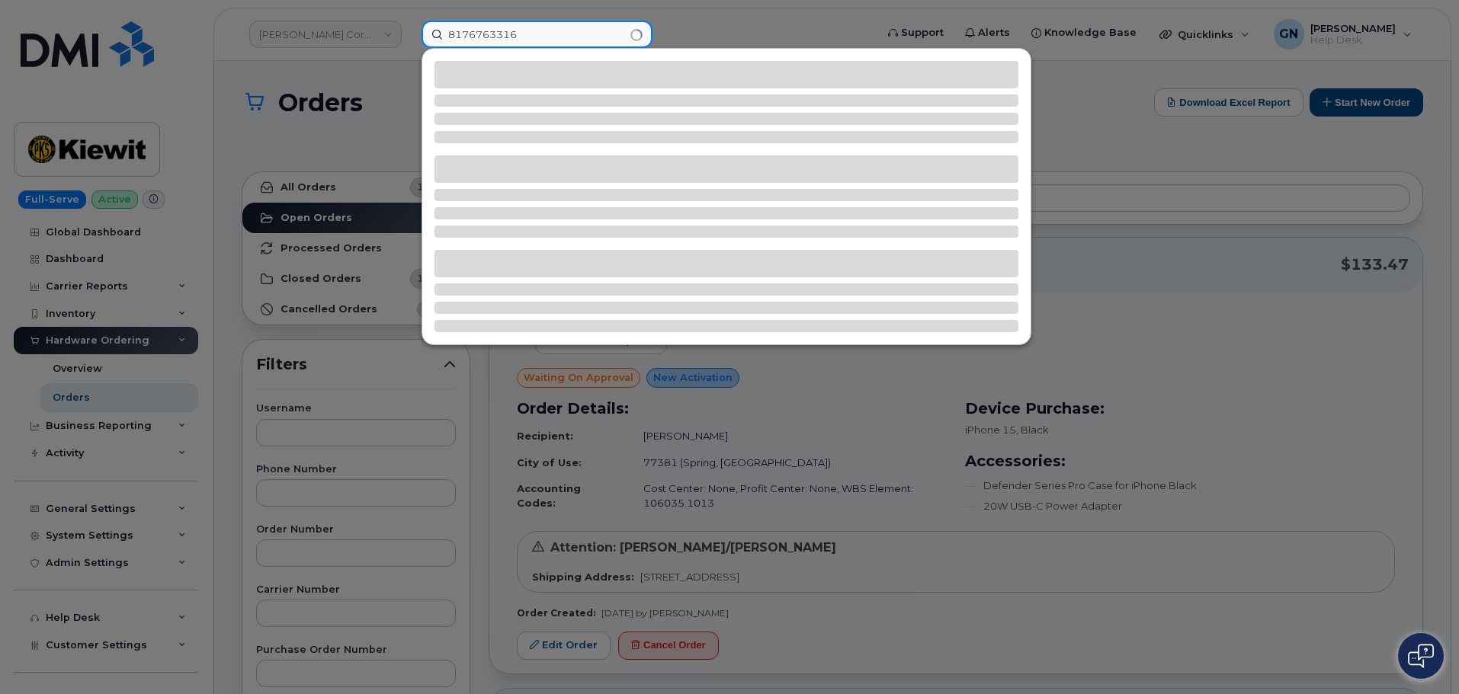
type input "8176763316"
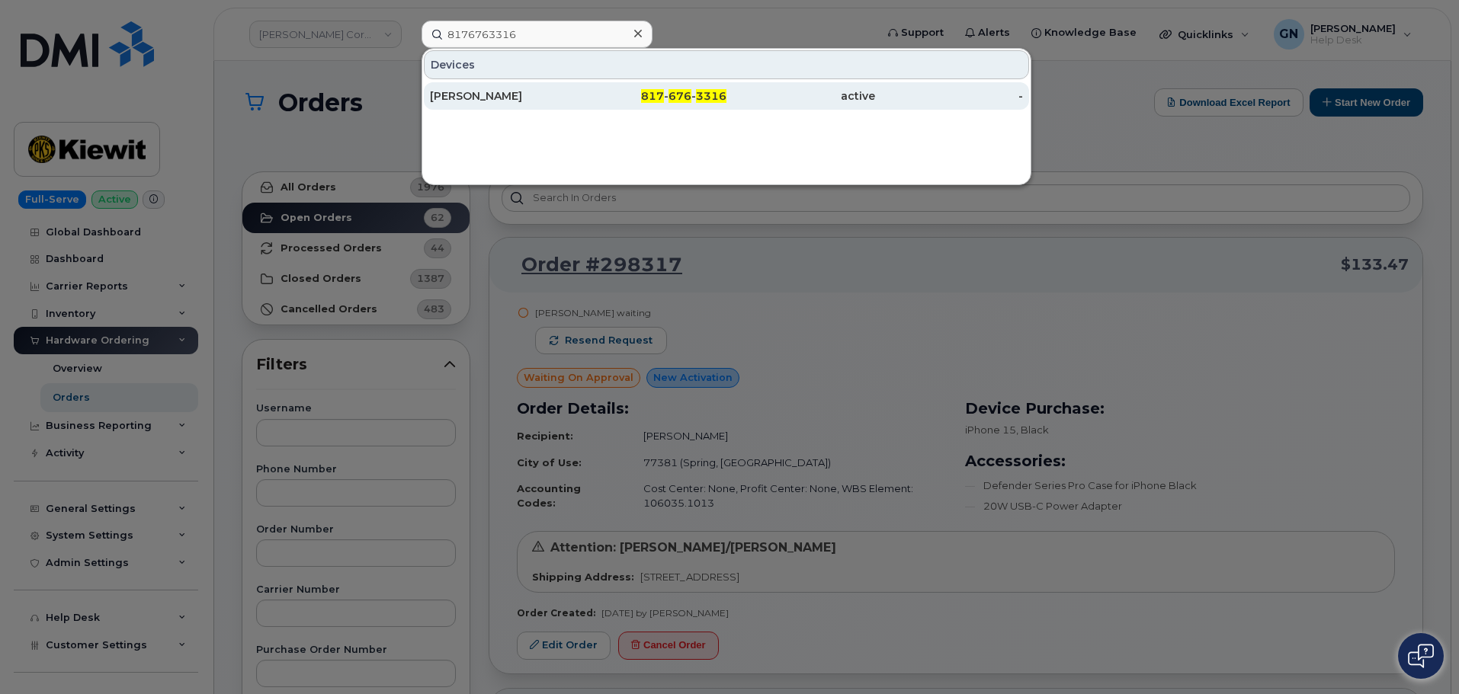
click at [636, 92] on div "817 - 676 - 3316" at bounding box center [652, 95] width 149 height 15
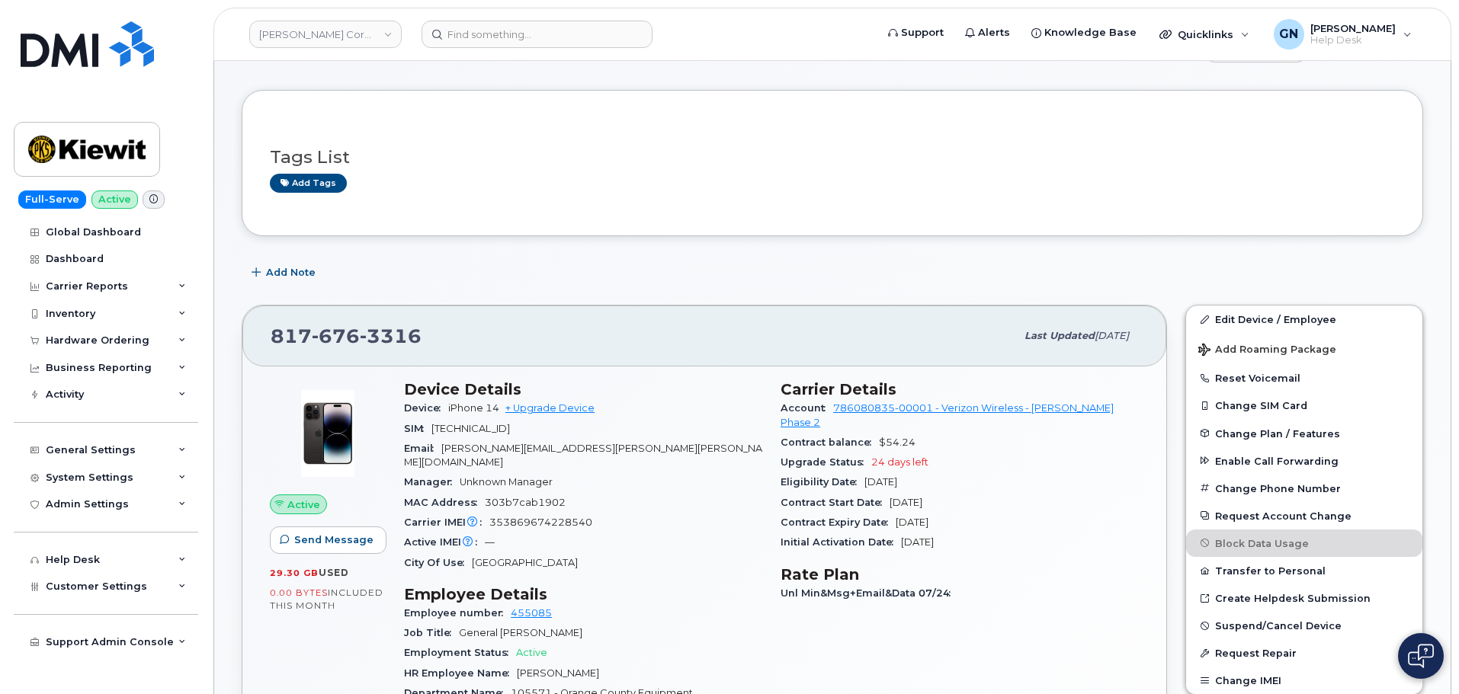
scroll to position [229, 0]
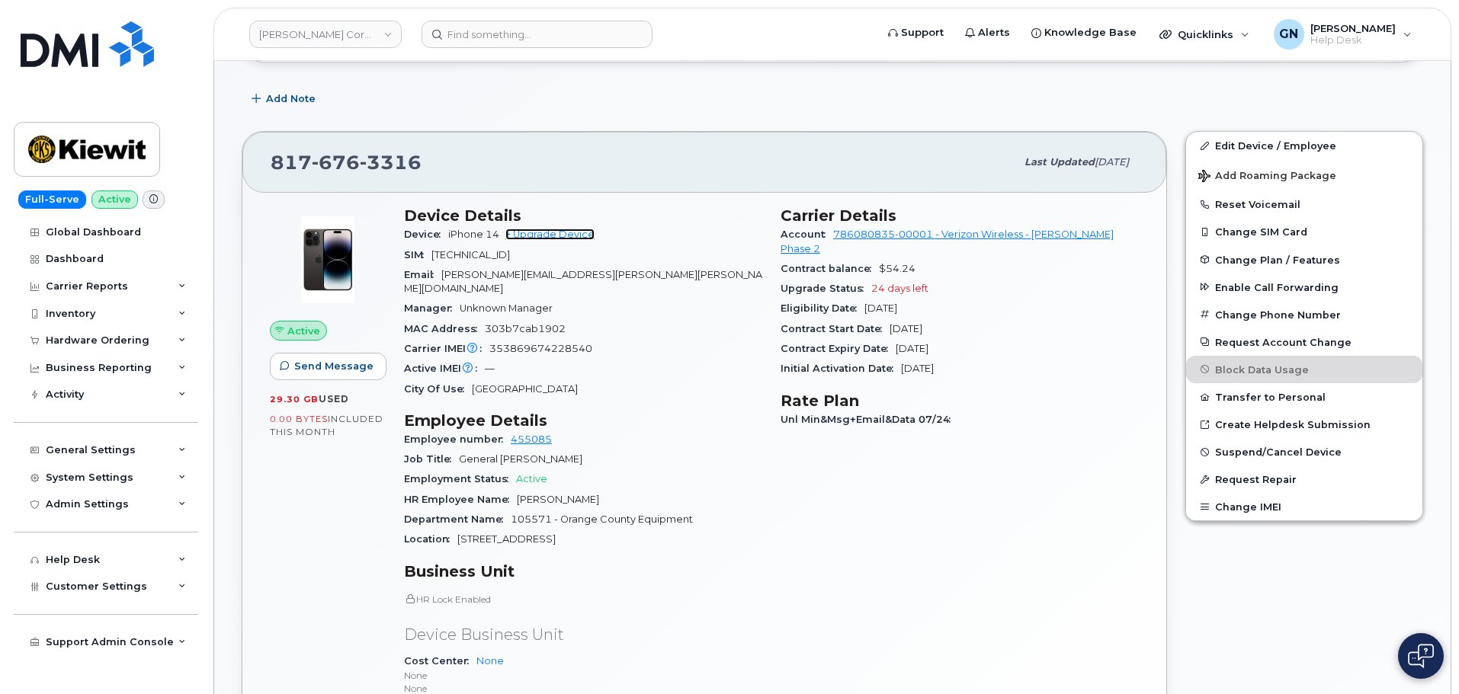
click at [594, 233] on link "+ Upgrade Device" at bounding box center [549, 234] width 89 height 11
click at [529, 232] on link "+ Upgrade Device" at bounding box center [549, 234] width 89 height 11
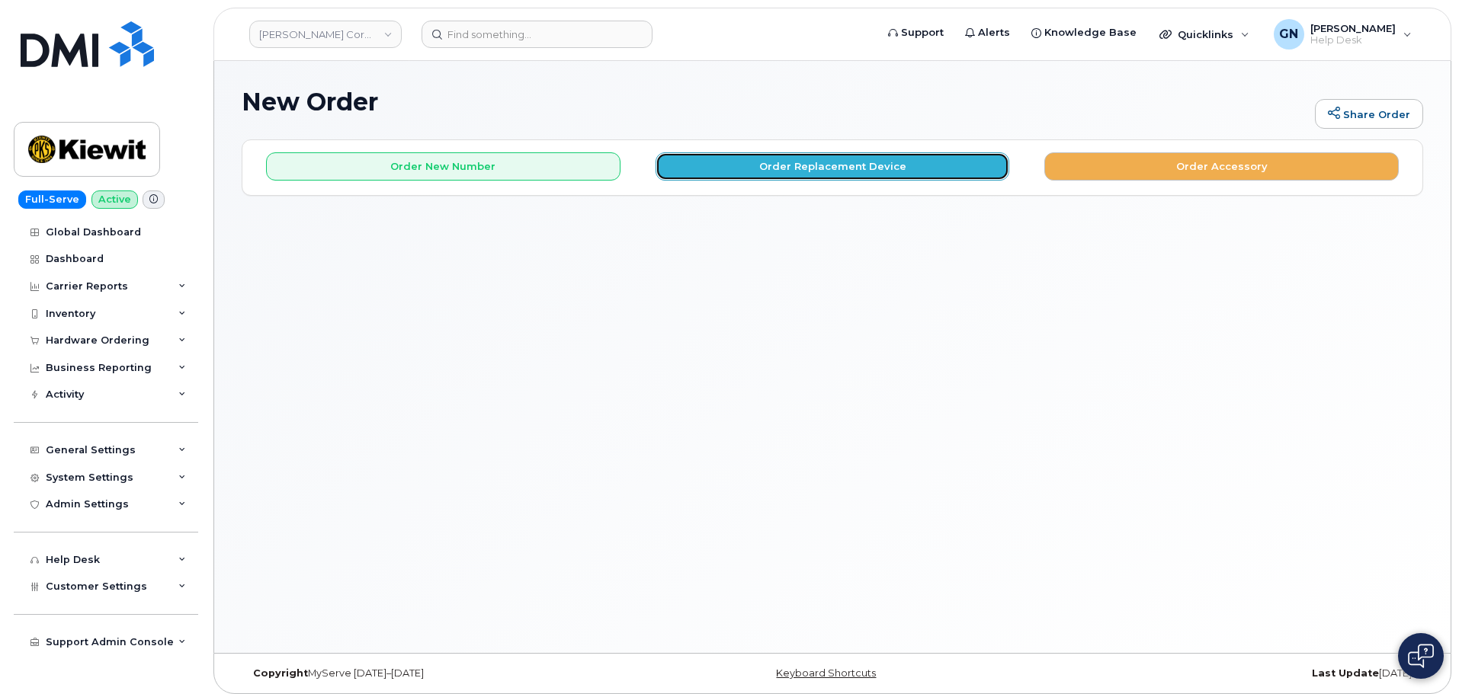
click at [803, 171] on button "Order Replacement Device" at bounding box center [832, 166] width 354 height 28
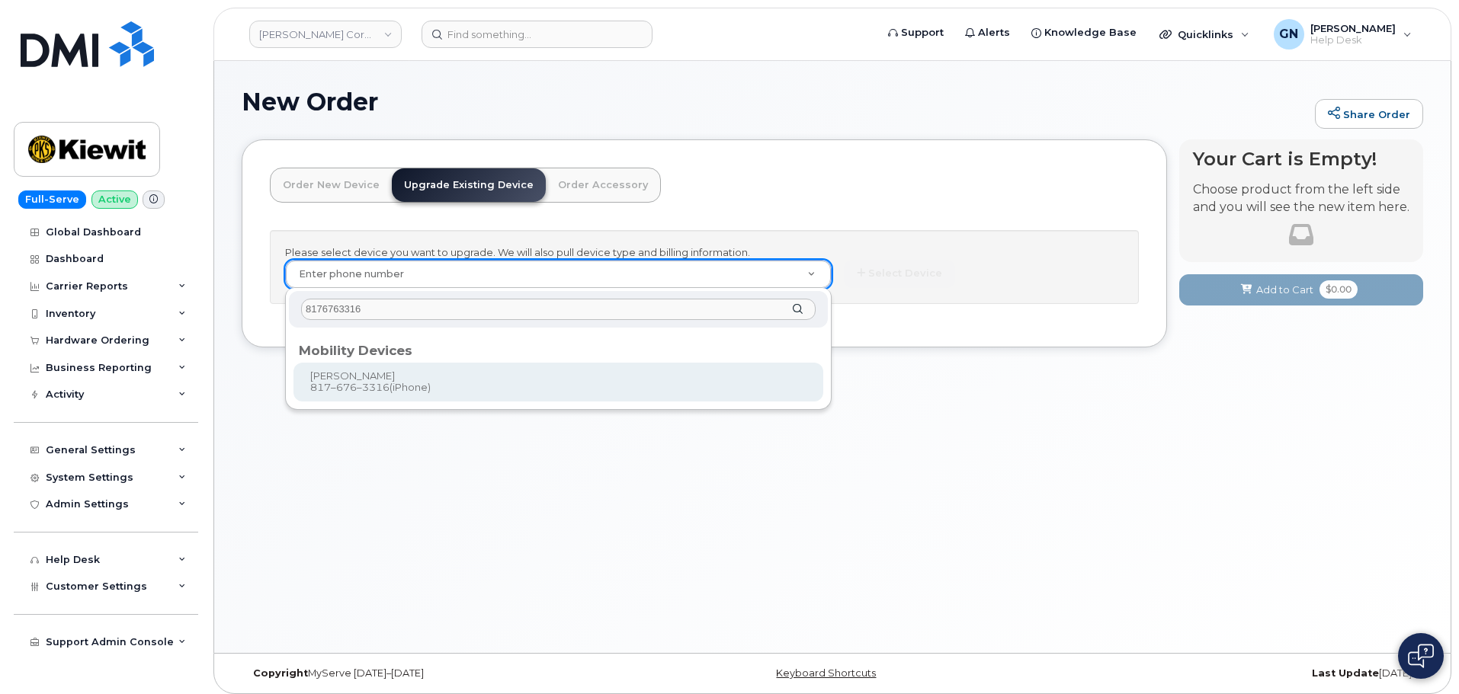
type input "8176763316"
type input "1172749"
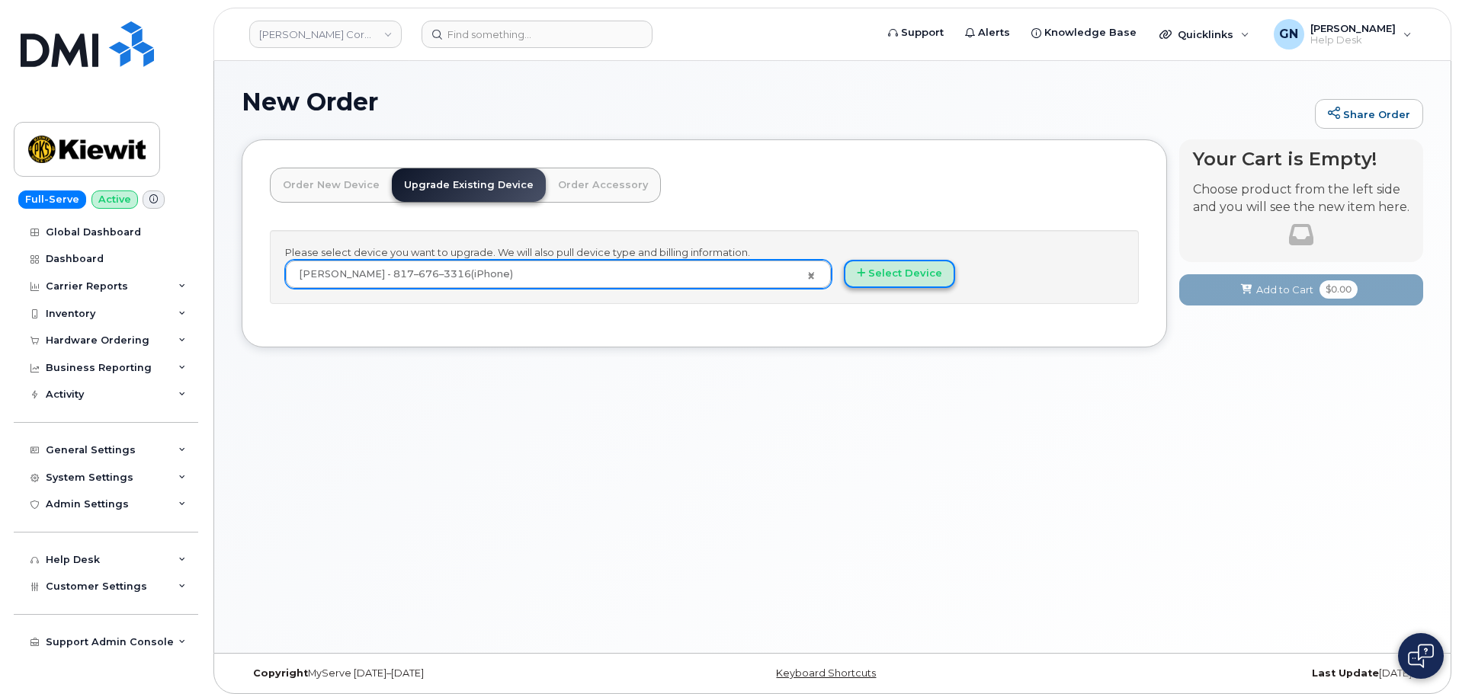
click at [905, 267] on button "Select Device" at bounding box center [899, 274] width 111 height 28
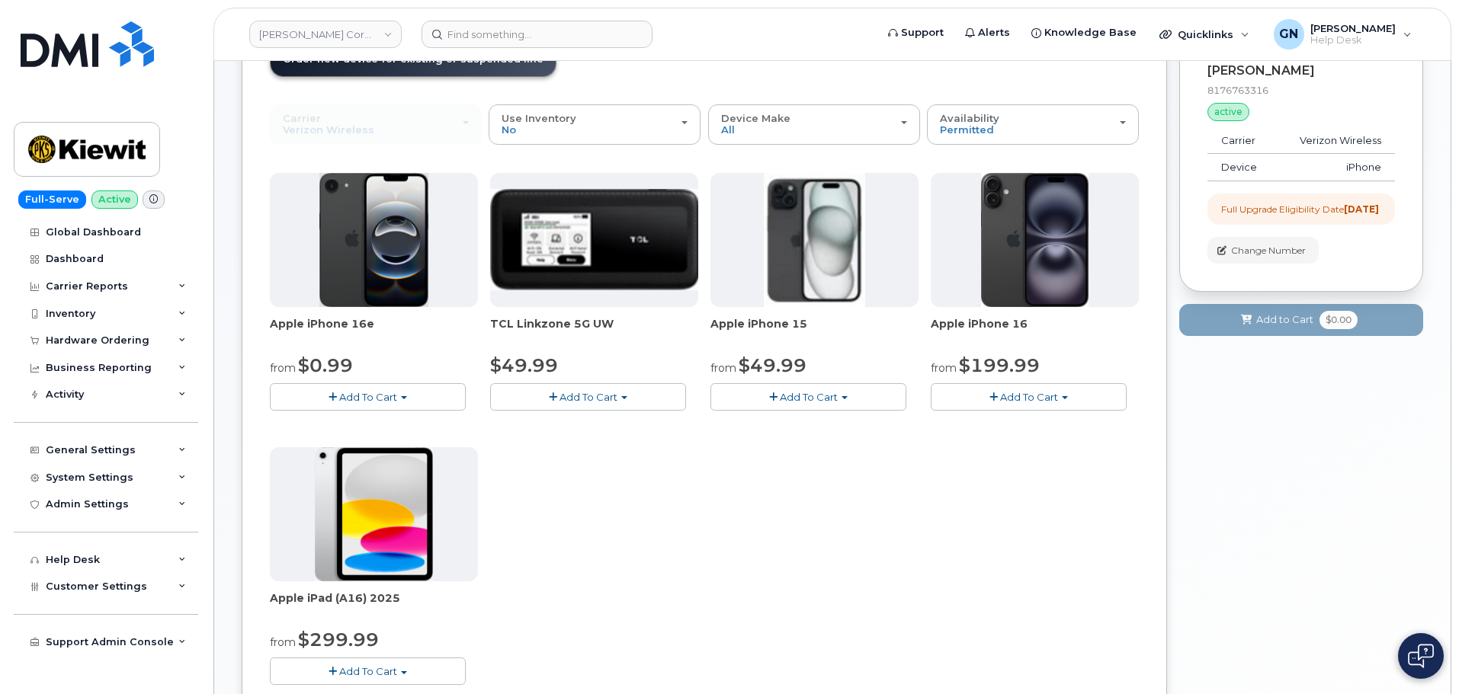
scroll to position [152, 0]
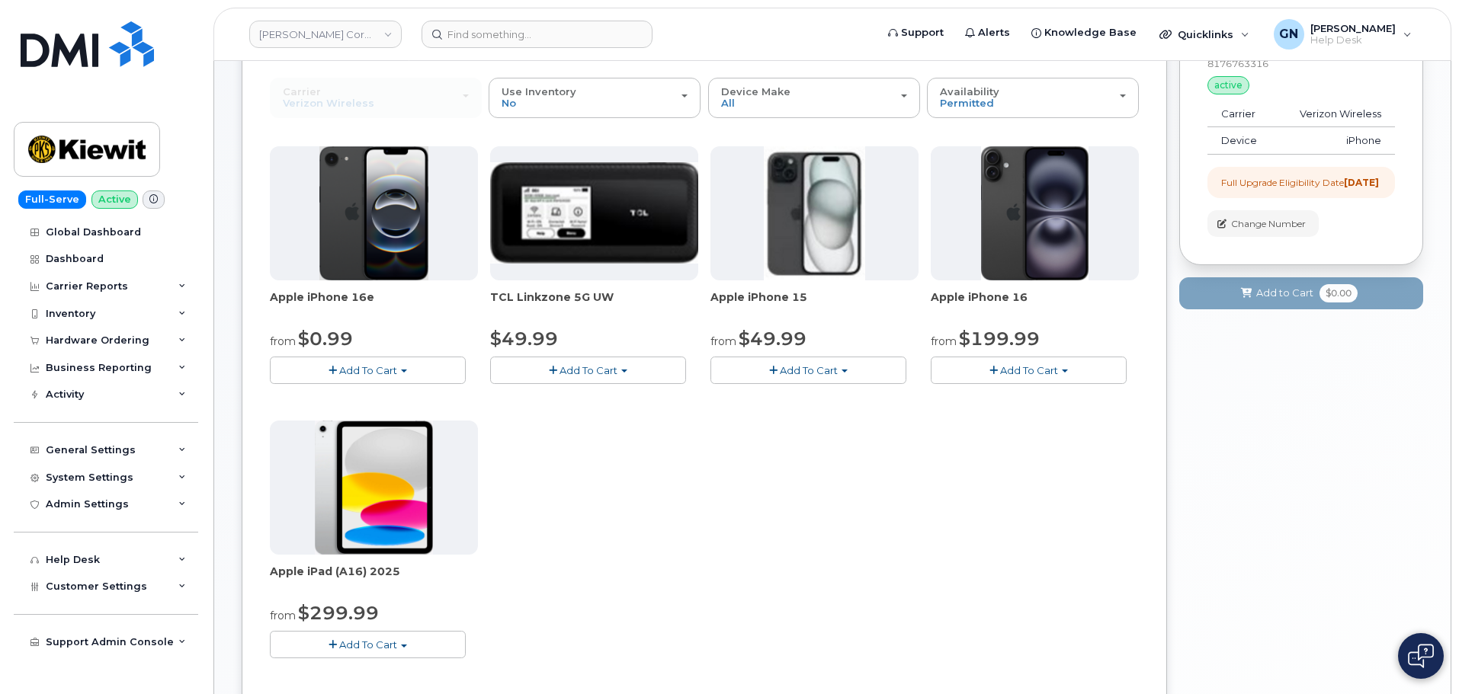
click at [799, 369] on span "Add To Cart" at bounding box center [809, 370] width 58 height 12
click at [806, 397] on link "$49.99 - 2 Year Upgrade (128GB)" at bounding box center [813, 398] width 198 height 19
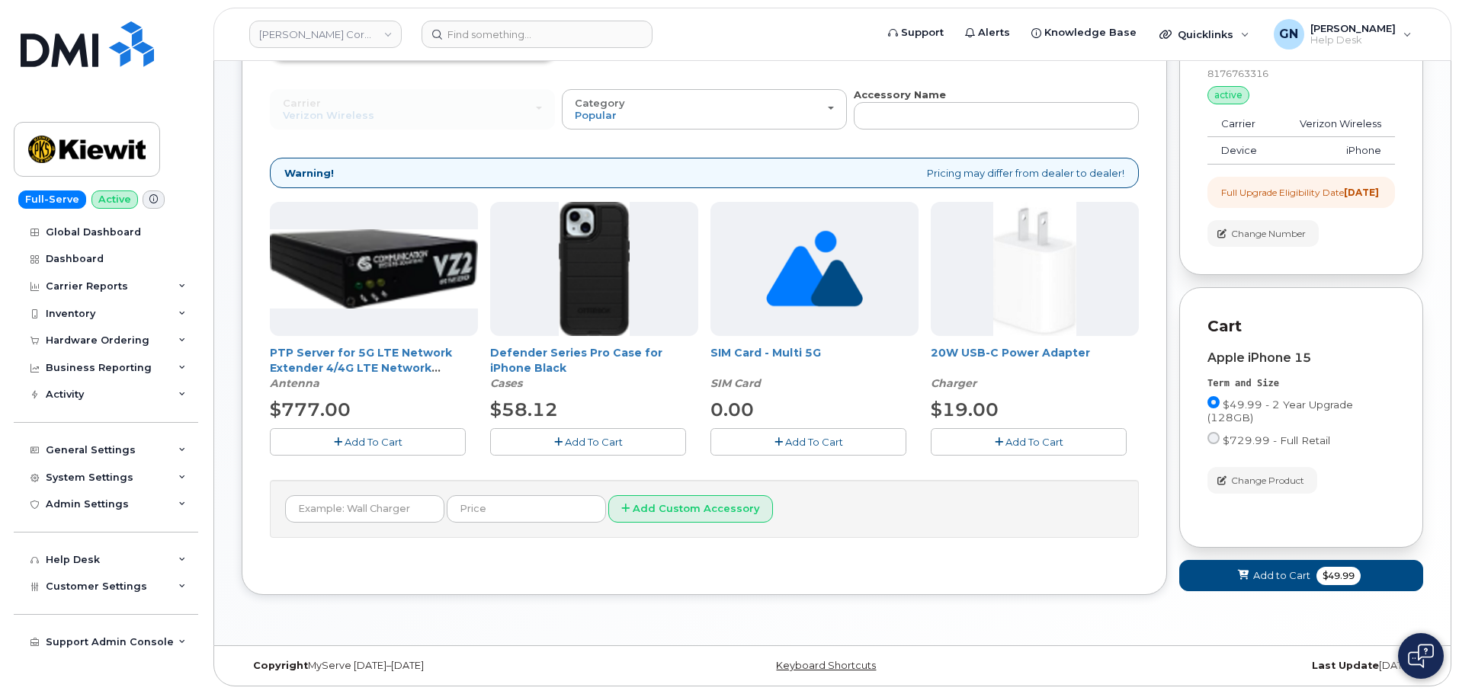
click at [609, 436] on span "Add To Cart" at bounding box center [594, 442] width 58 height 12
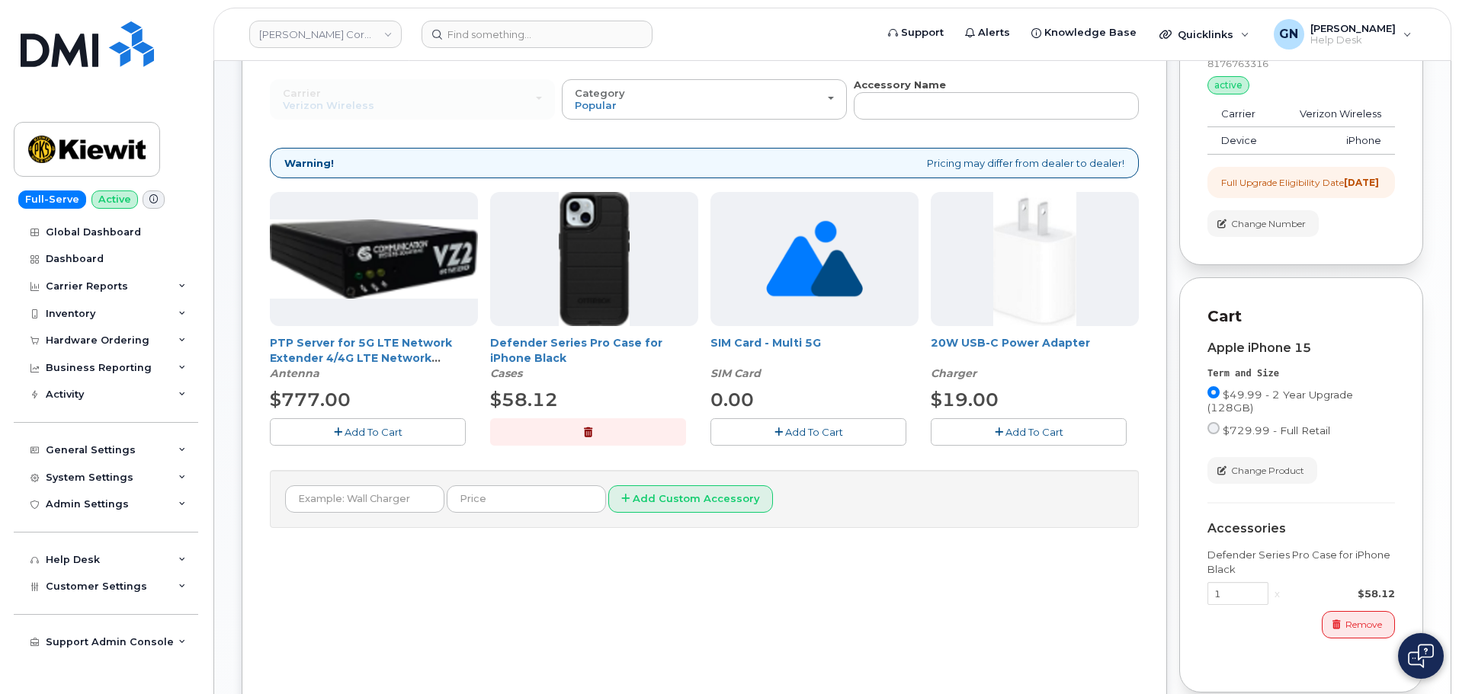
click at [970, 425] on button "Add To Cart" at bounding box center [1029, 431] width 196 height 27
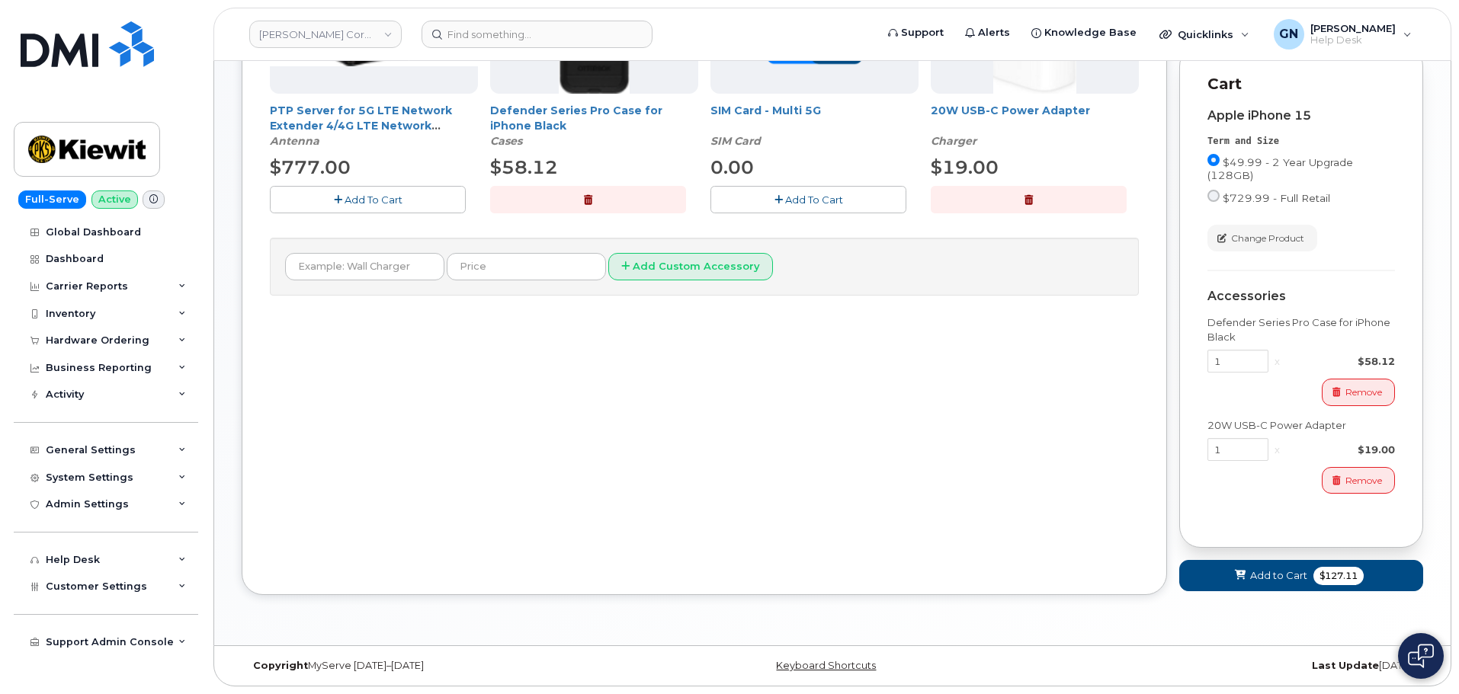
scroll to position [398, 0]
click at [1248, 569] on button "Add to Cart $127.11" at bounding box center [1301, 575] width 244 height 31
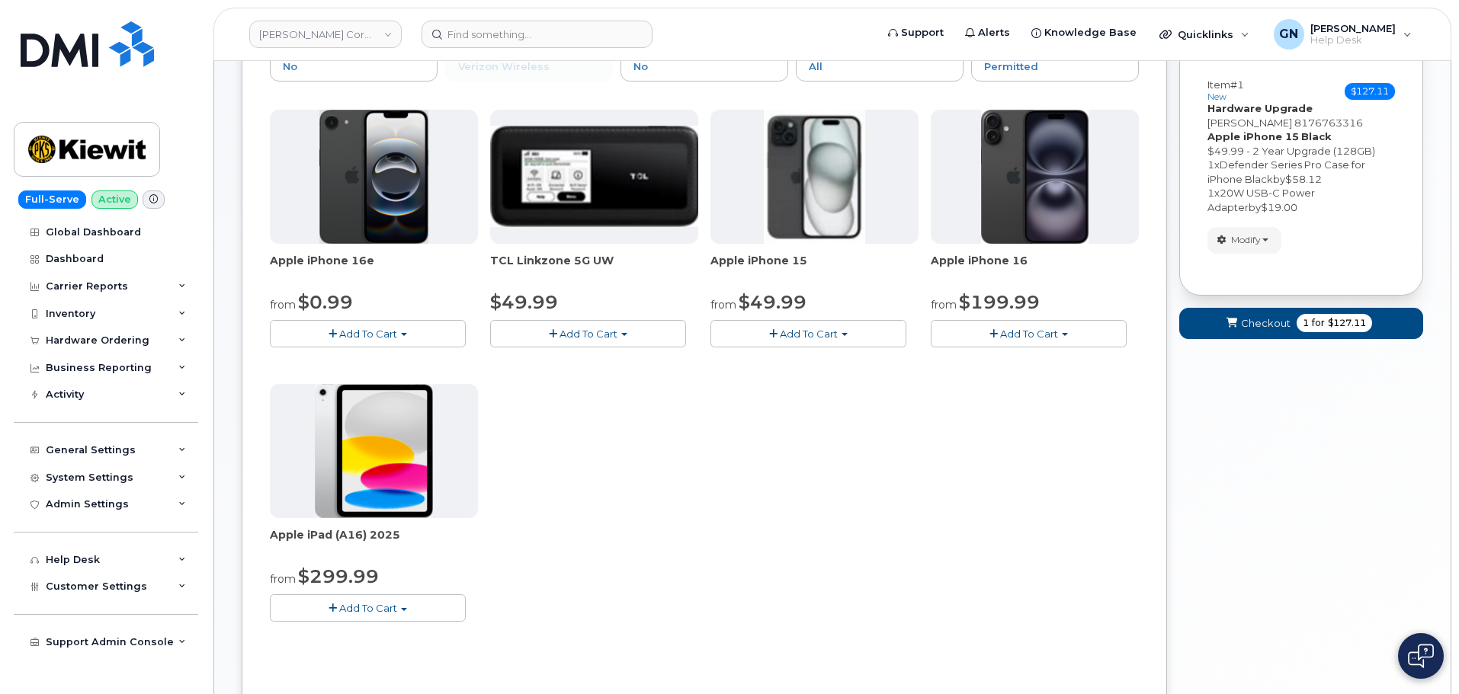
scroll to position [123, 0]
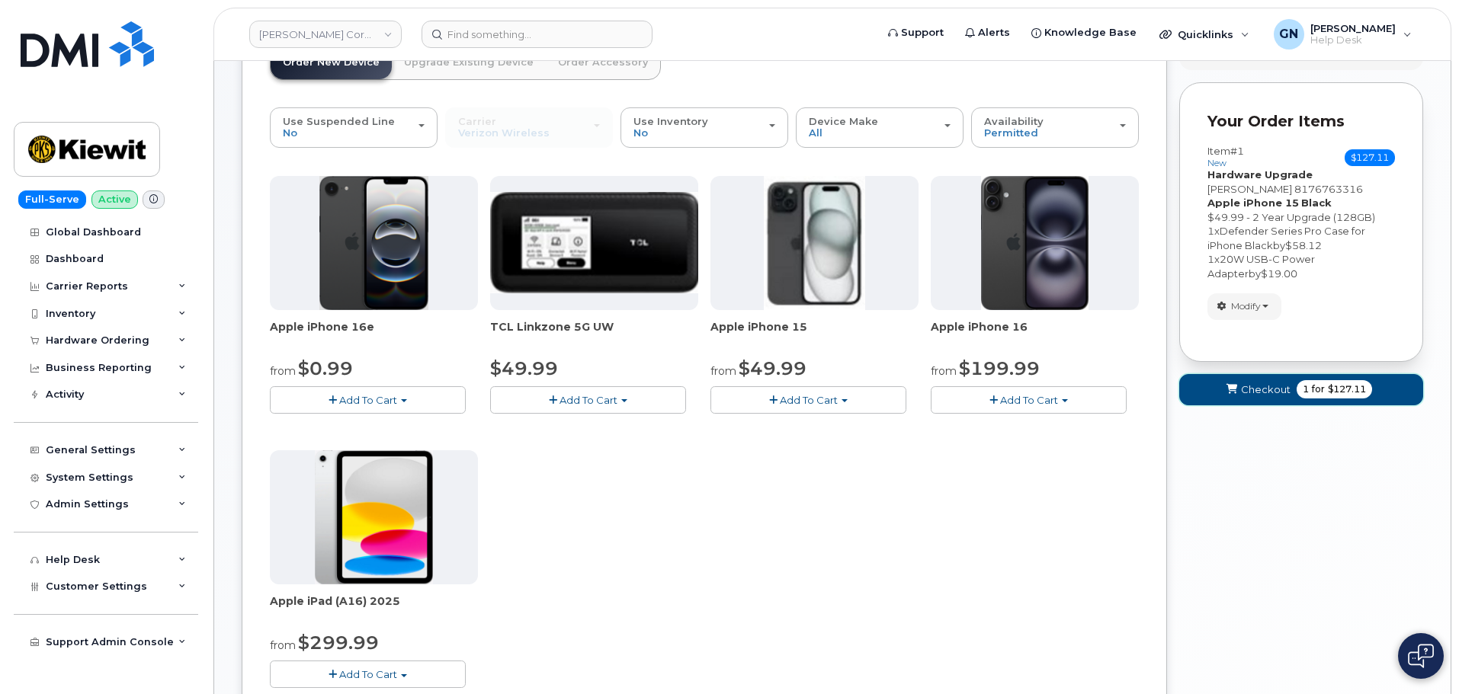
click at [1266, 398] on button "Checkout 1 for $127.11" at bounding box center [1301, 389] width 244 height 31
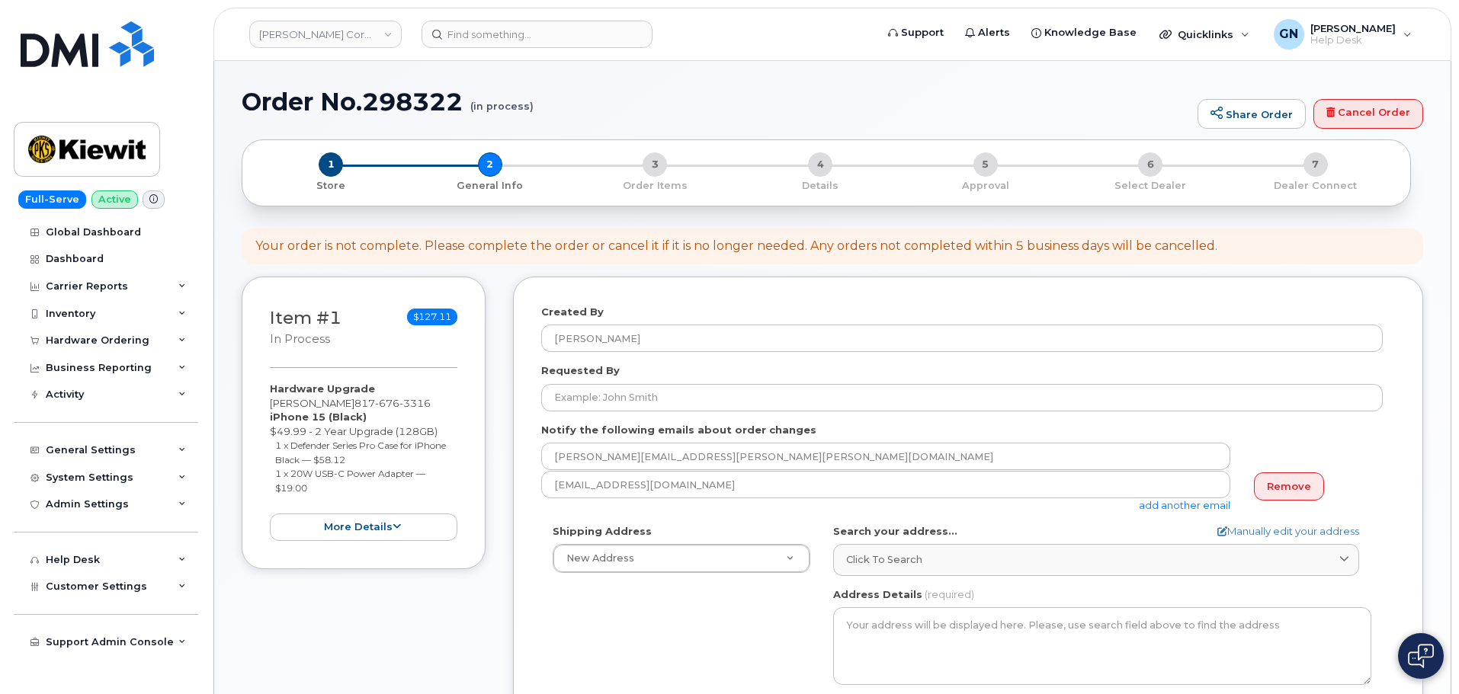
select select
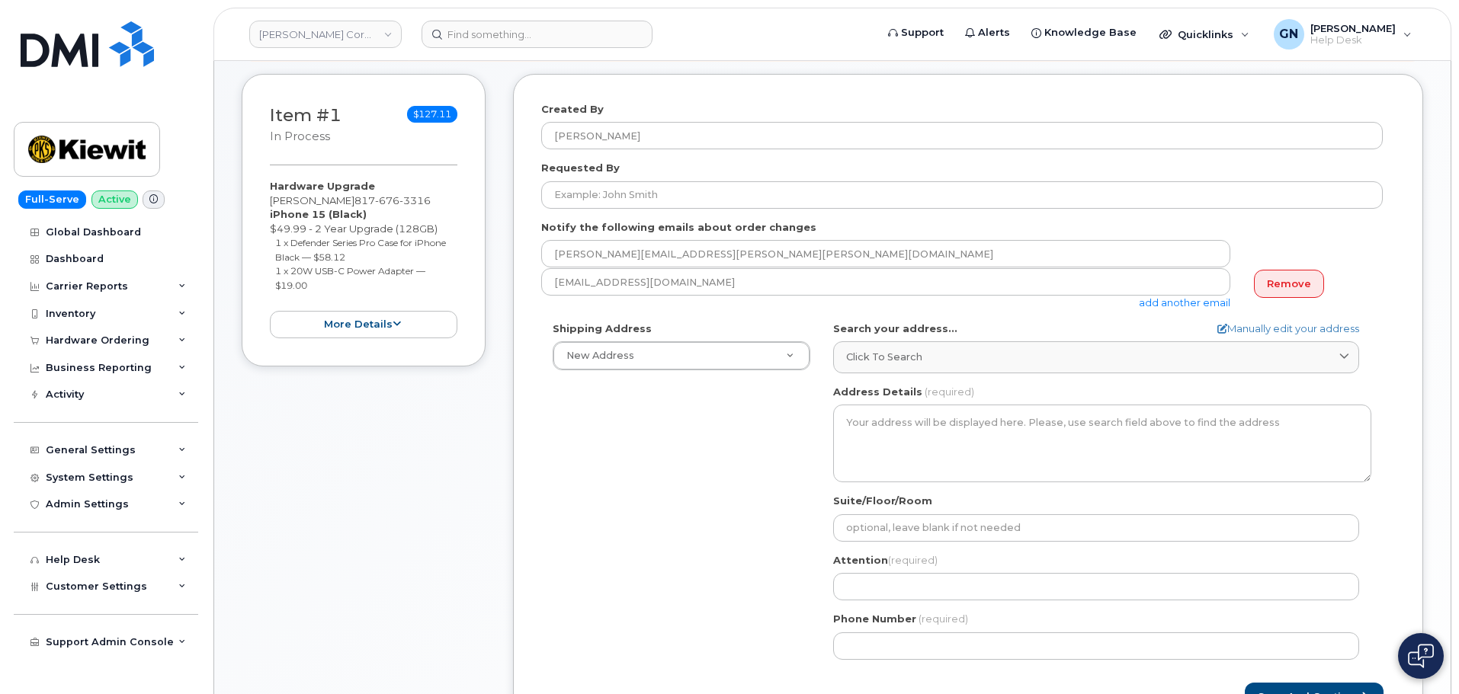
scroll to position [229, 0]
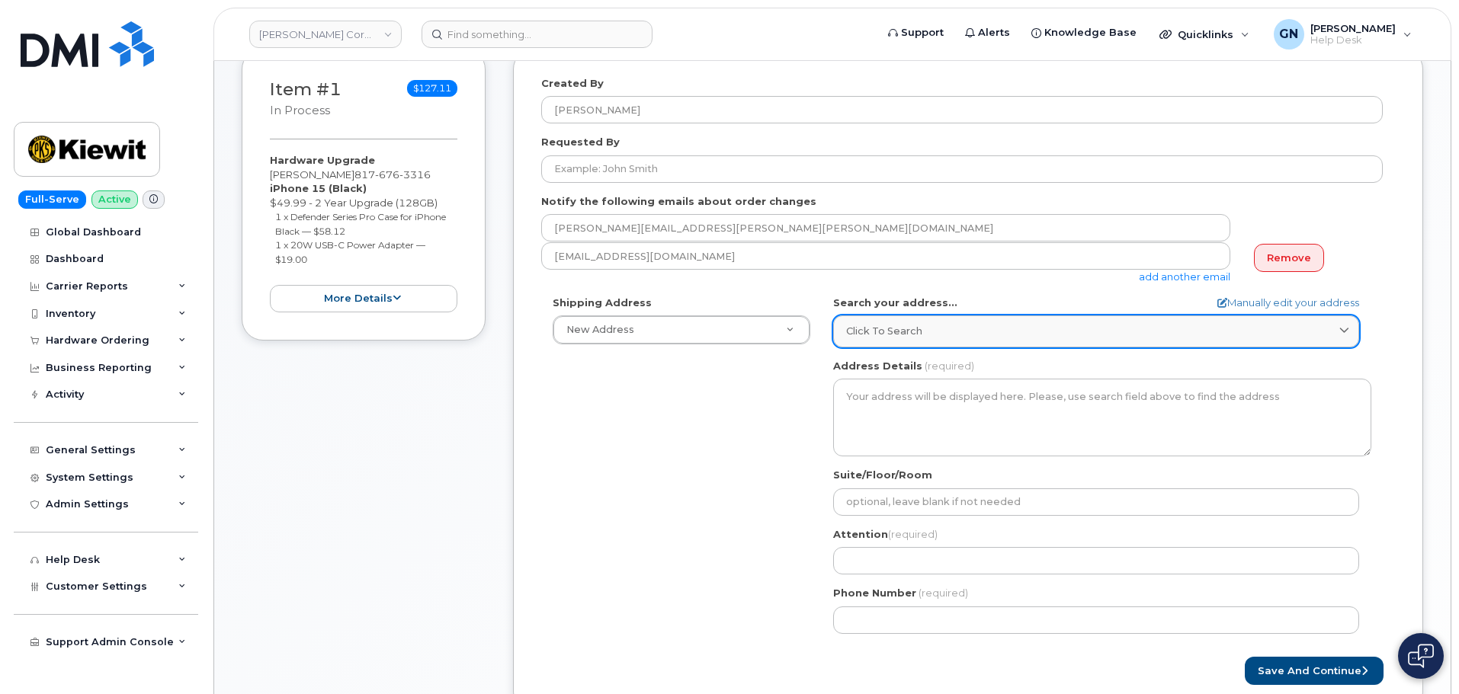
click at [934, 332] on div "Click to search" at bounding box center [1096, 331] width 500 height 14
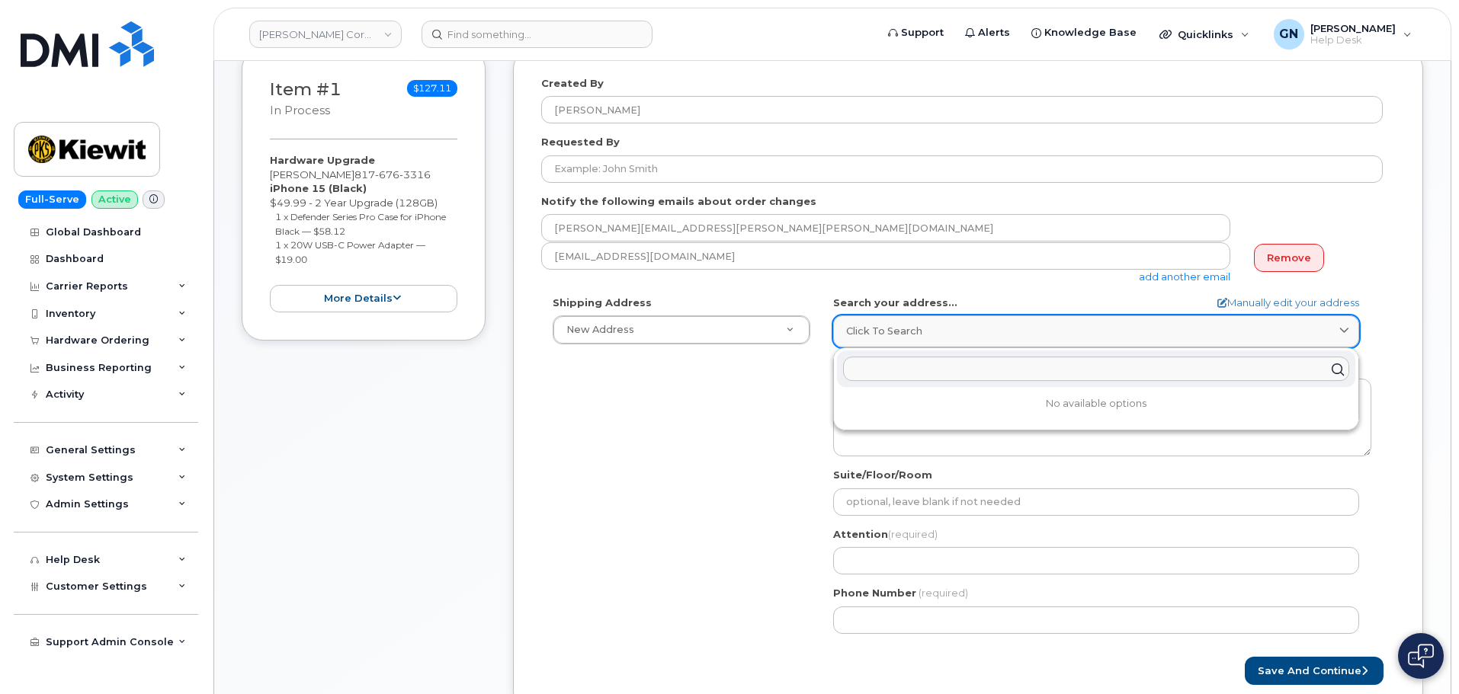
paste input "905 power house rd Orange, TX 77630"
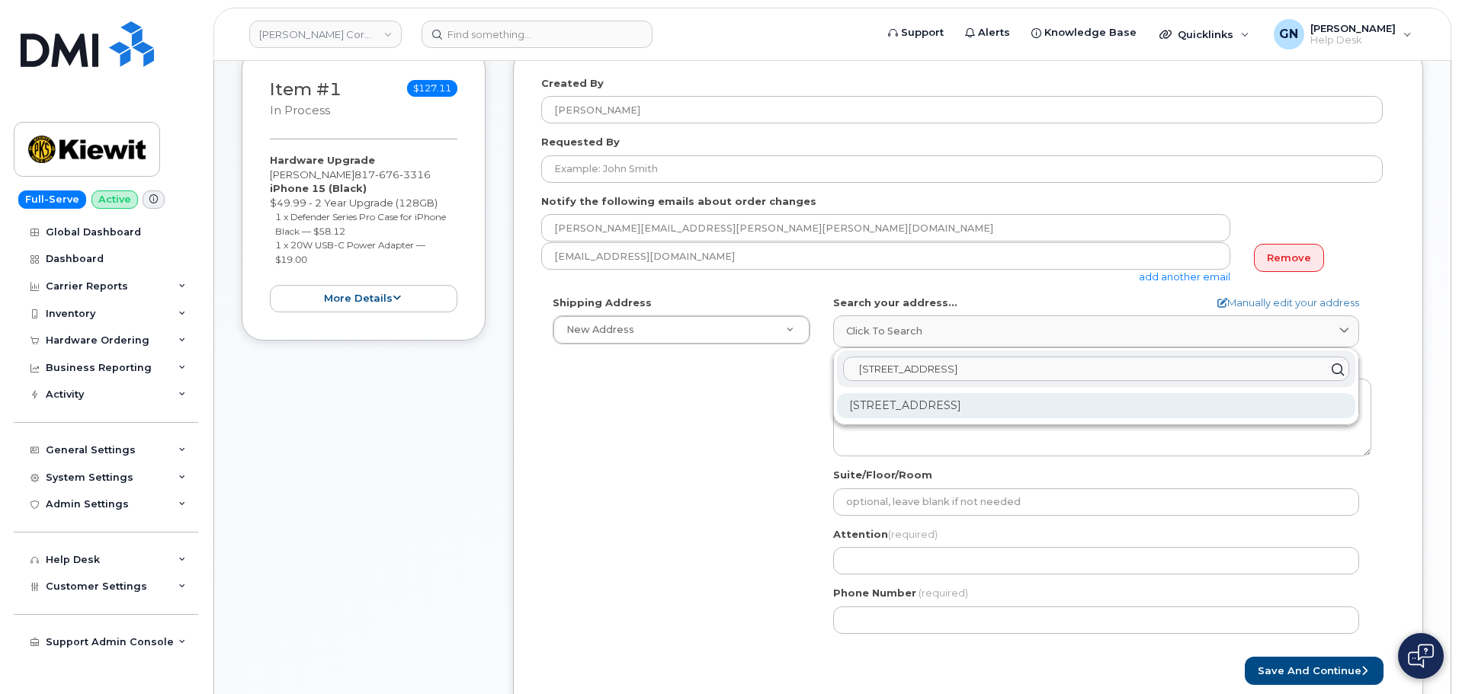
type input "905 power house rd Orange, TX 77630"
click at [985, 411] on div "905 Power House Rd Orange TX 77630-1049" at bounding box center [1096, 405] width 518 height 25
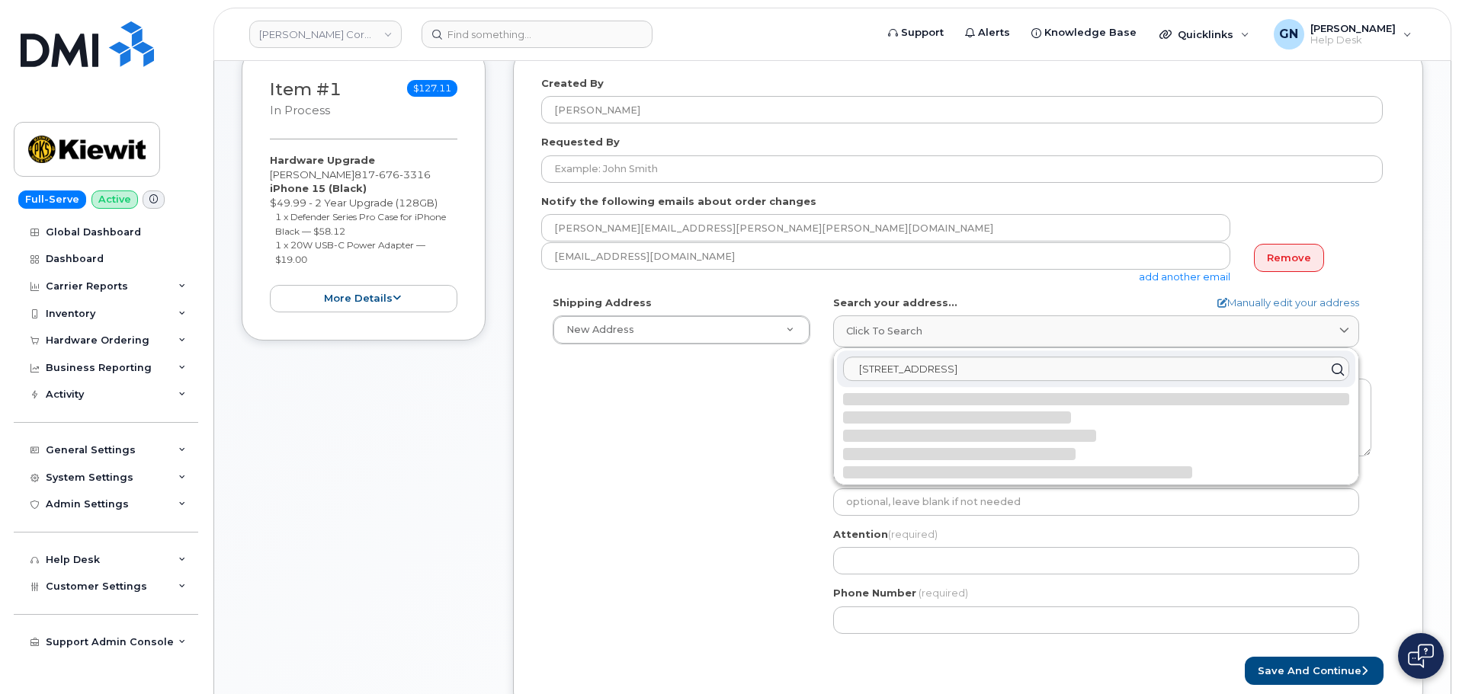
select select
type textarea "905 Power House Rd ORANGE TX 77630-1049 UNITED STATES"
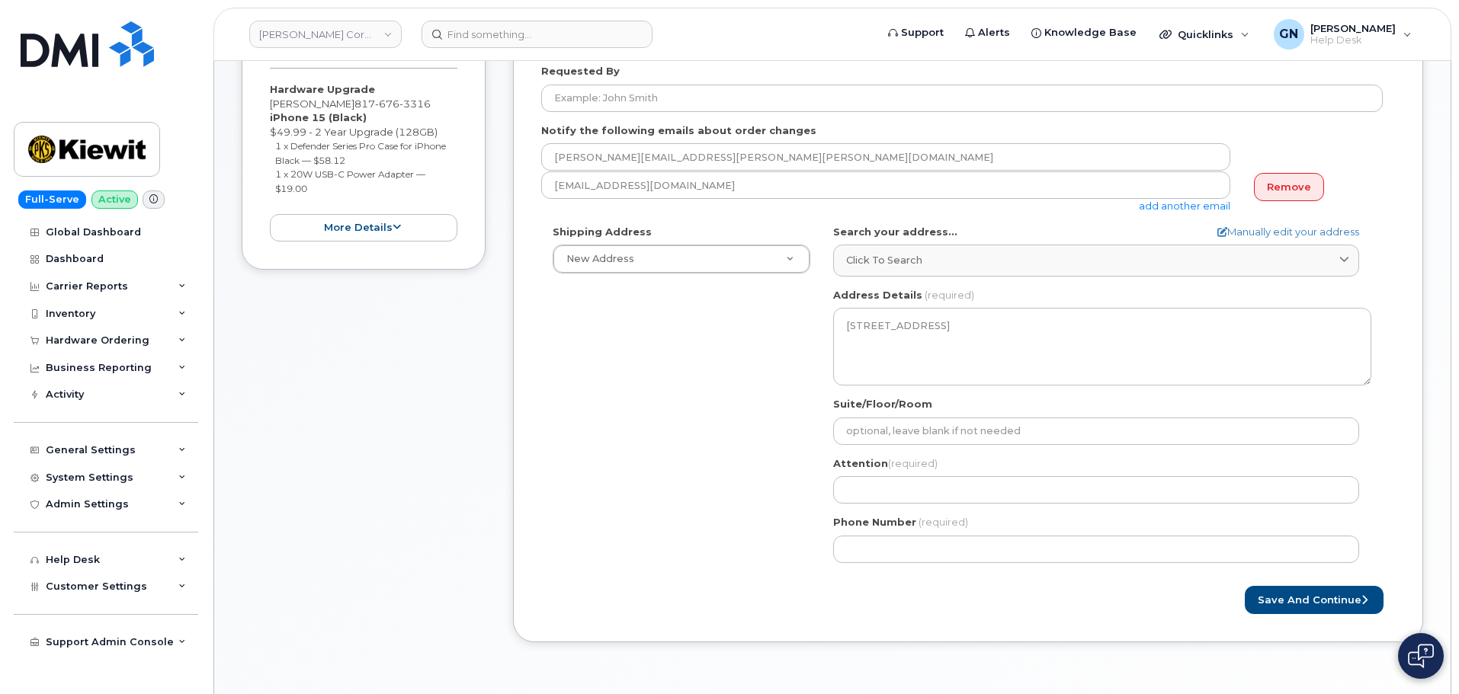
scroll to position [457, 0]
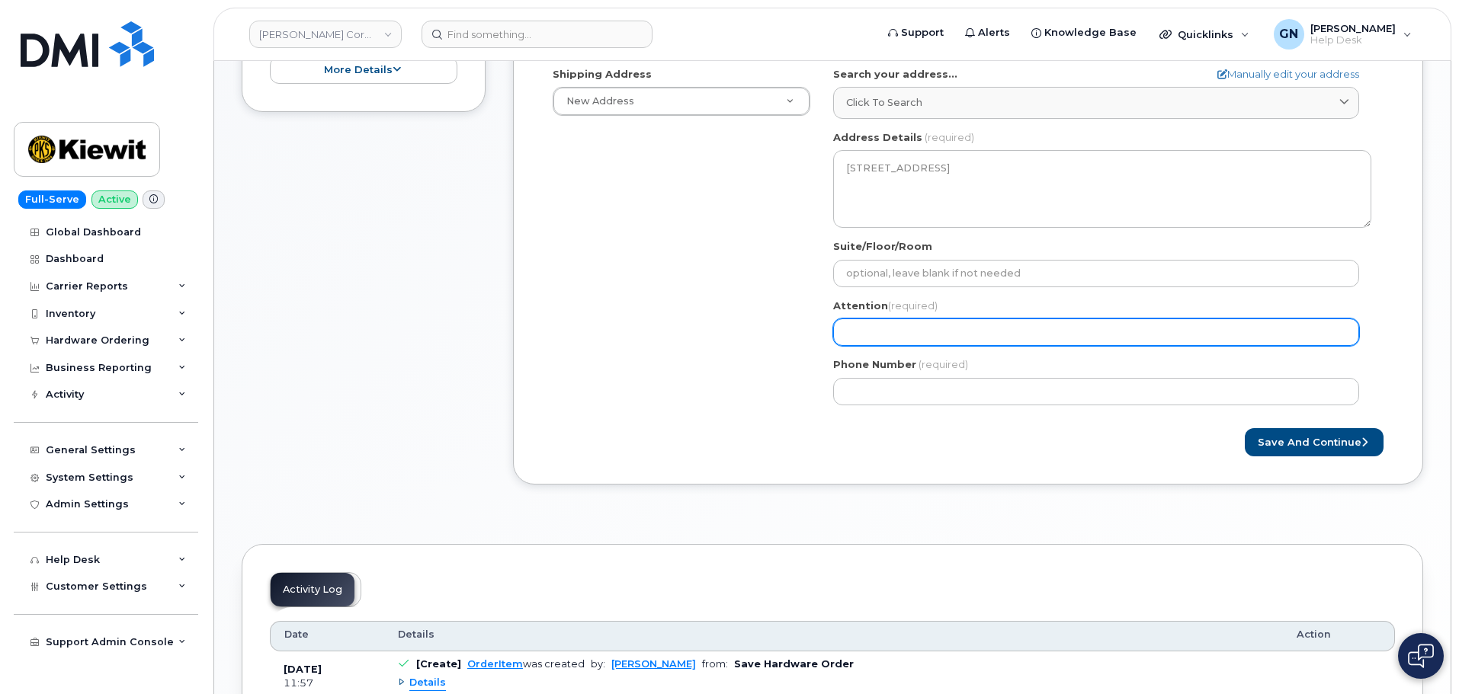
click at [911, 336] on input "Attention (required)" at bounding box center [1096, 332] width 526 height 27
paste input "[PERSON_NAME]"
select select
type input "[PERSON_NAME]"
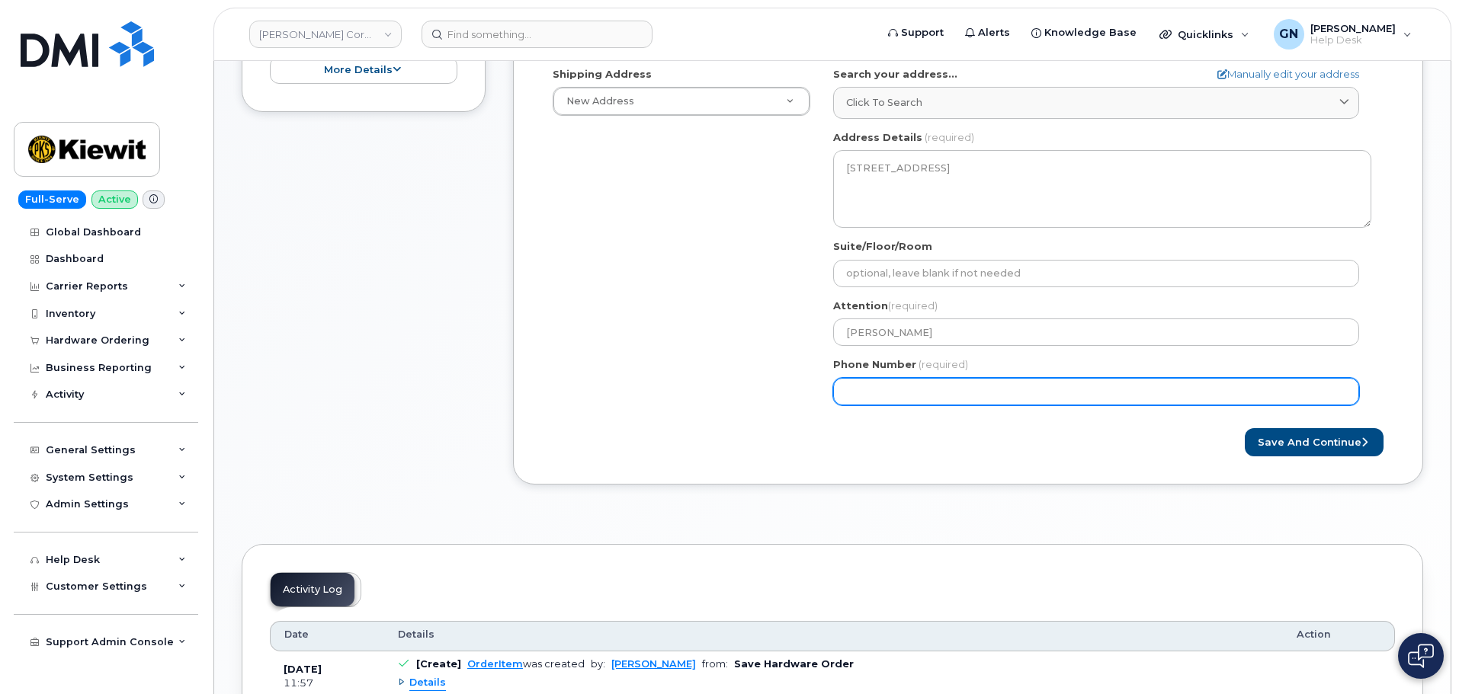
click at [952, 399] on input "Phone Number" at bounding box center [1096, 391] width 526 height 27
paste input "9037159848"
select select
type input "9037159848"
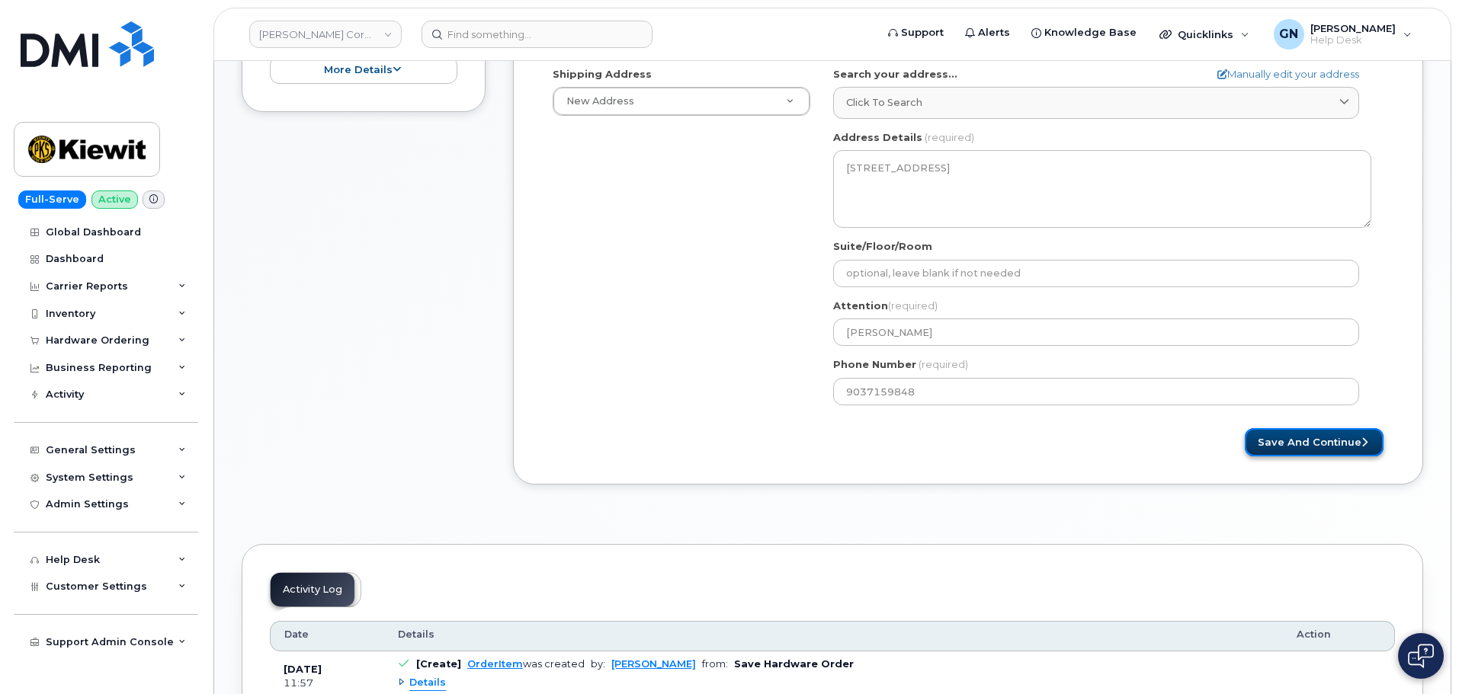
click at [1290, 437] on button "Save and Continue" at bounding box center [1313, 442] width 139 height 28
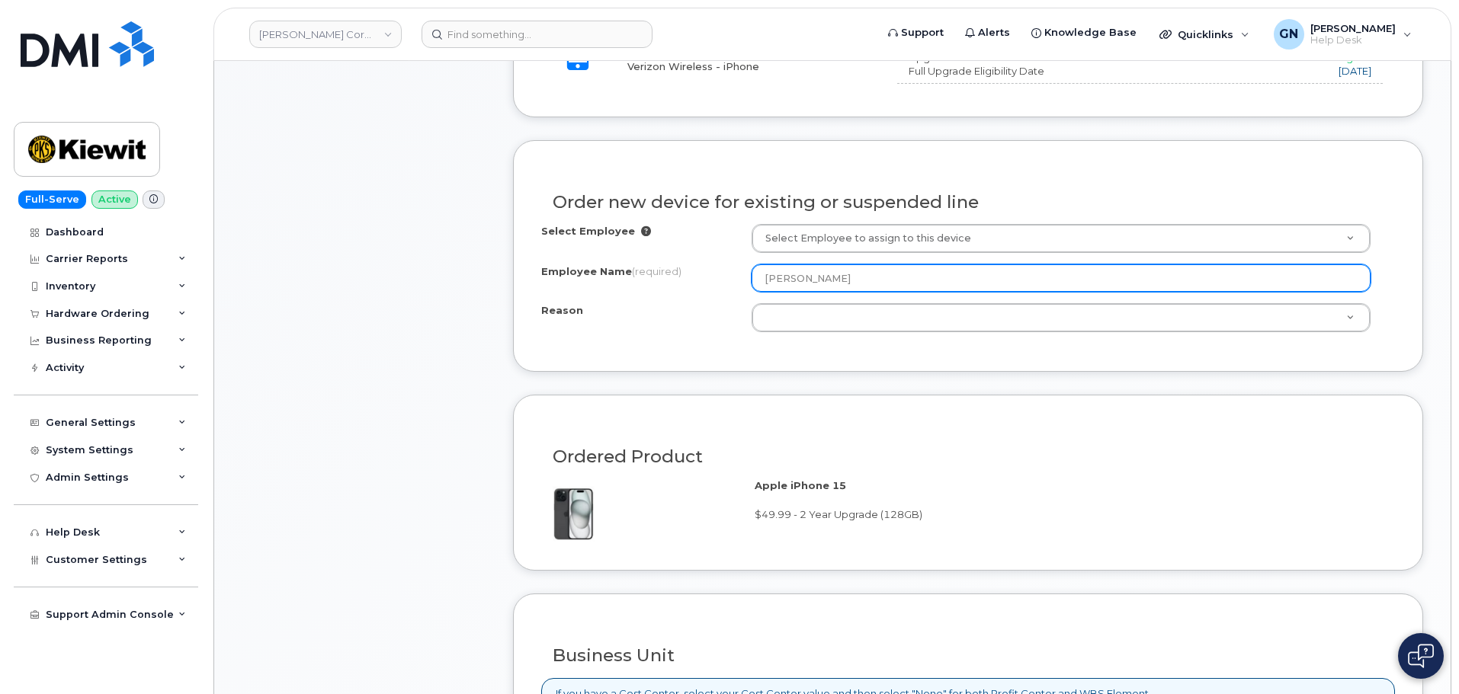
scroll to position [686, 0]
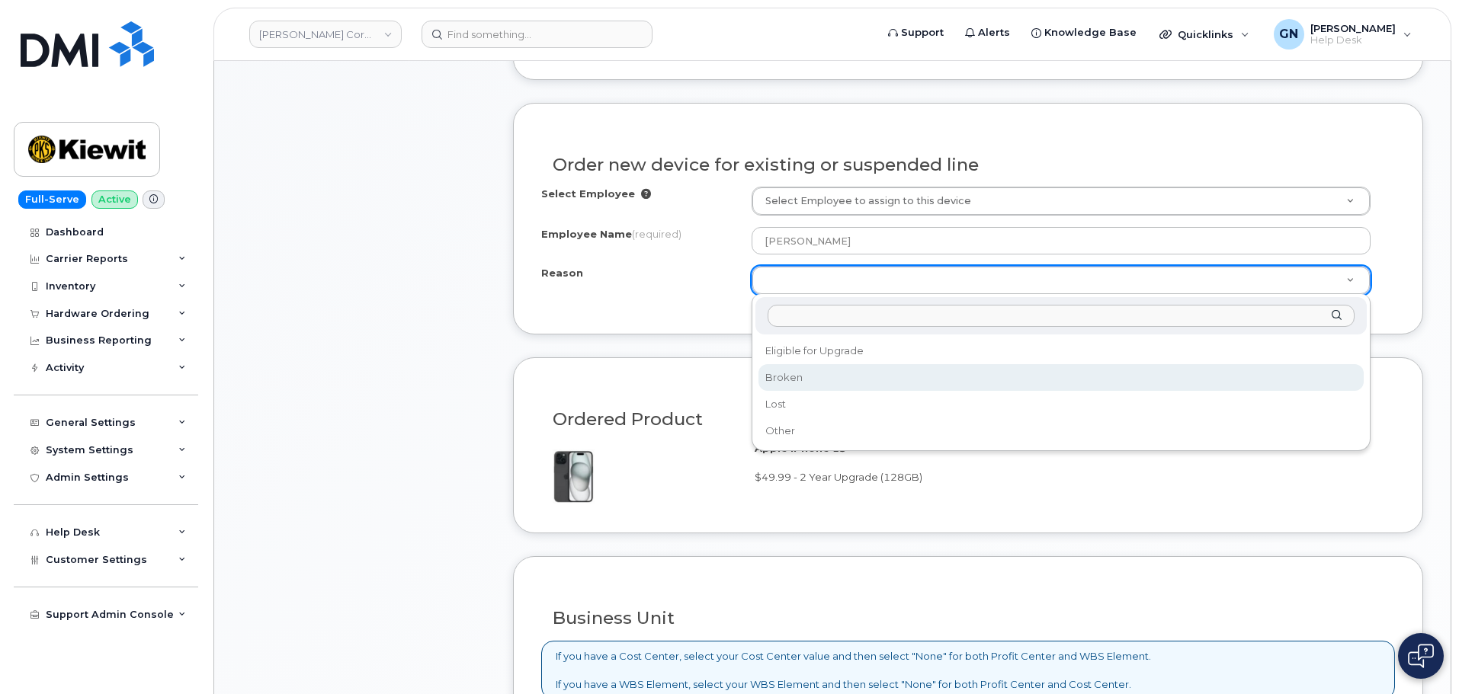
select select "broken"
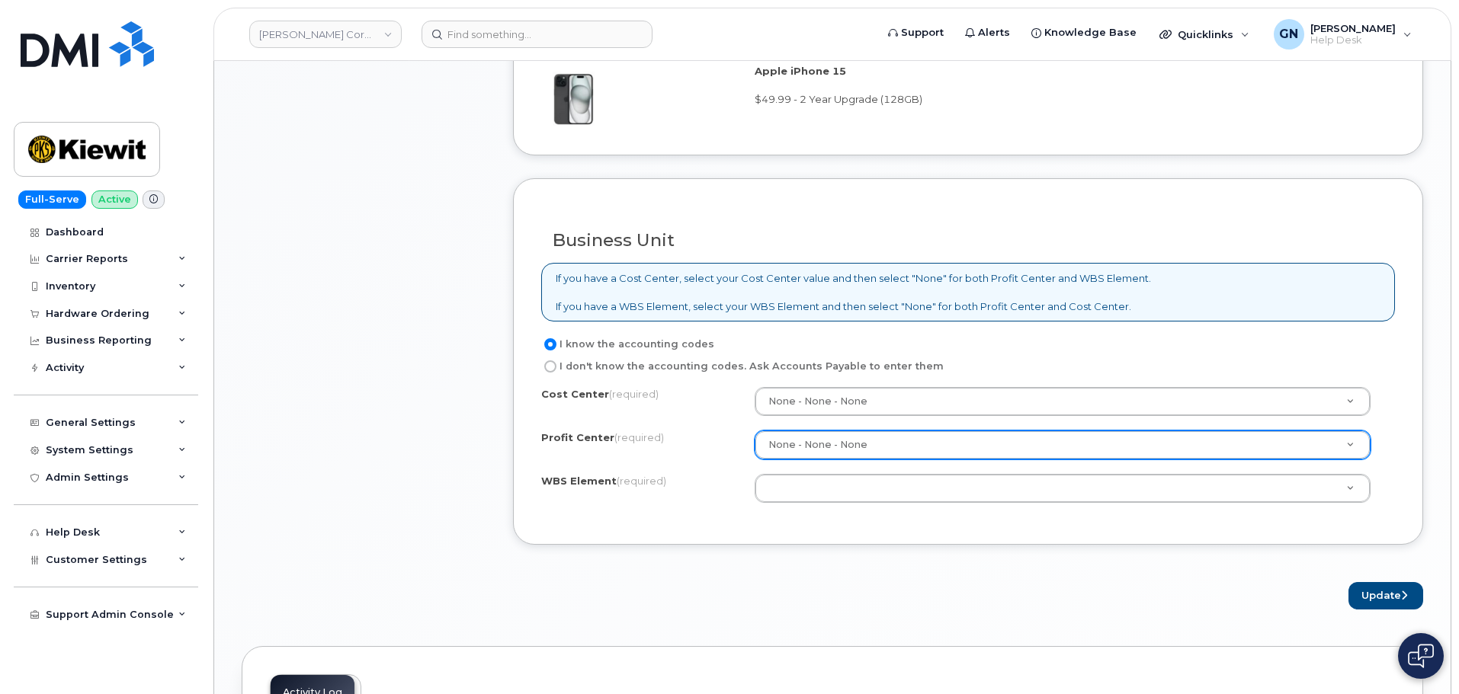
scroll to position [1219, 0]
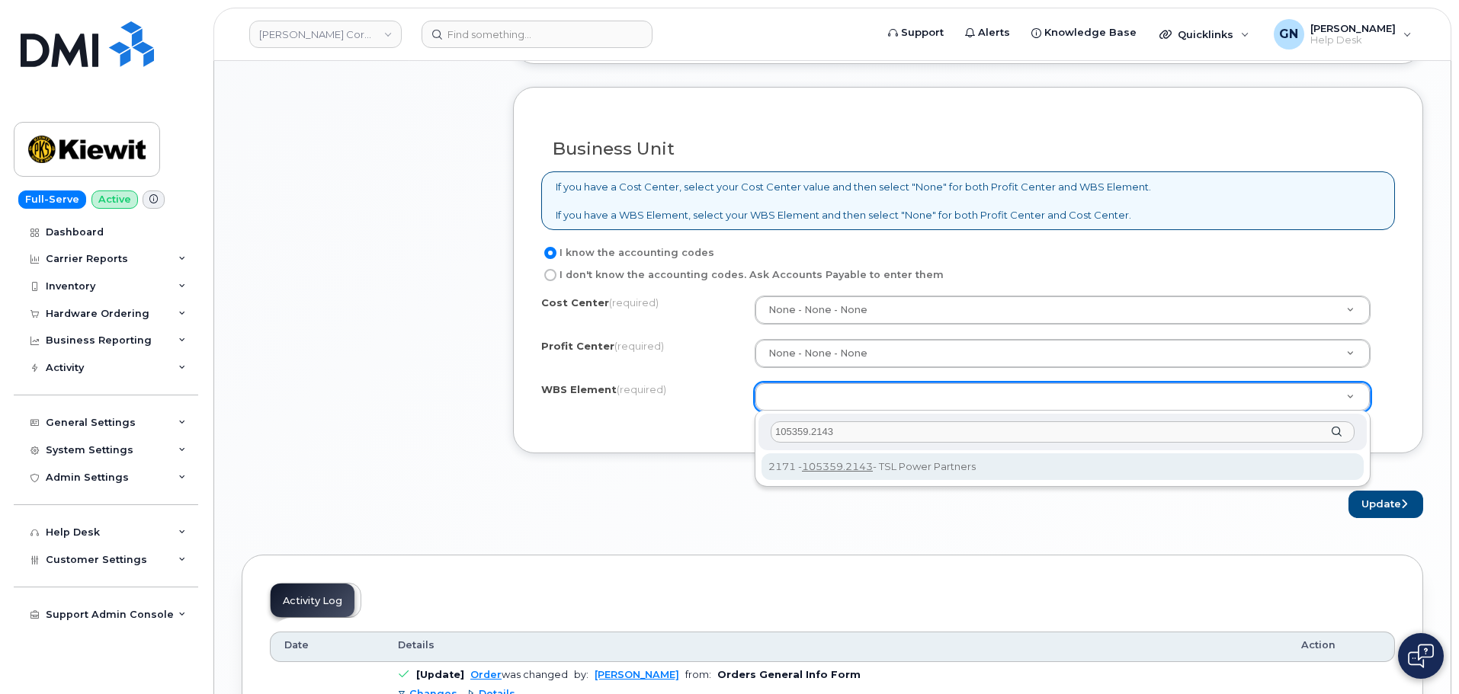
type input "105359.2143"
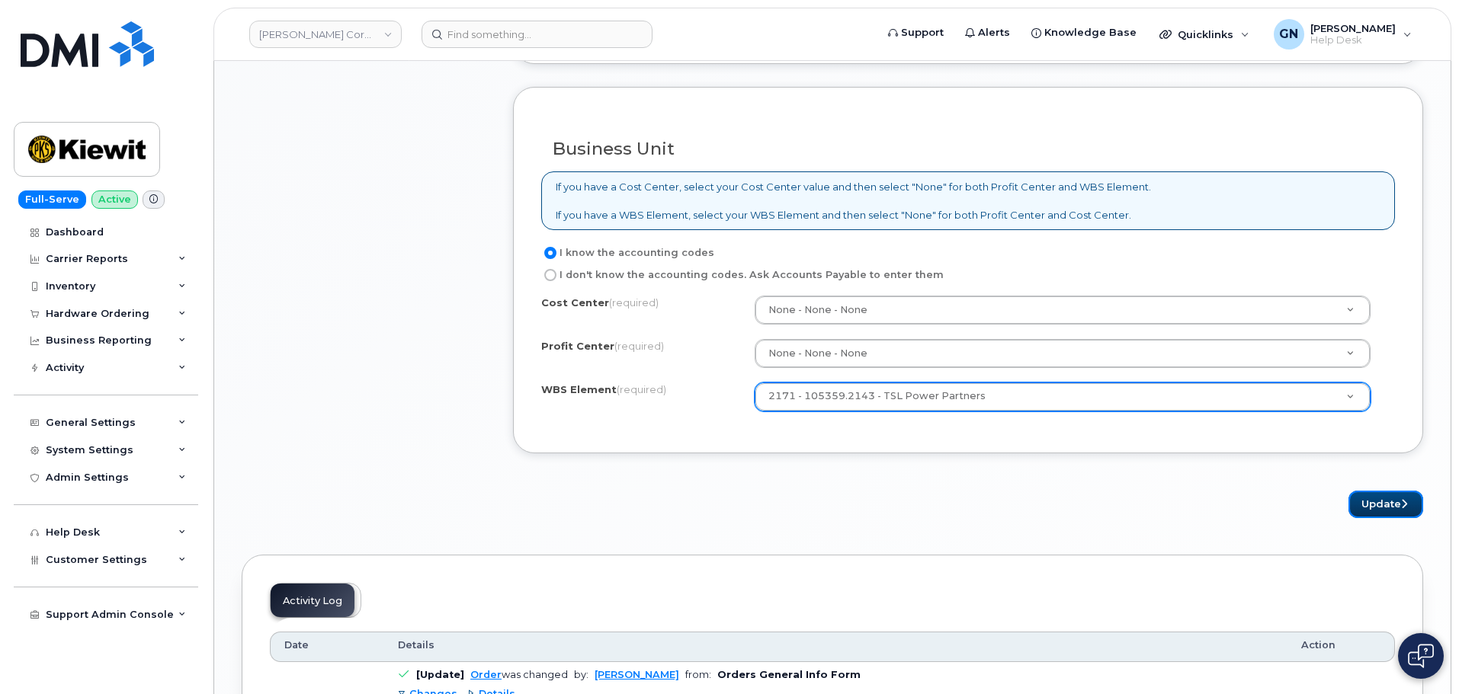
click at [1369, 505] on button "Update" at bounding box center [1385, 505] width 75 height 28
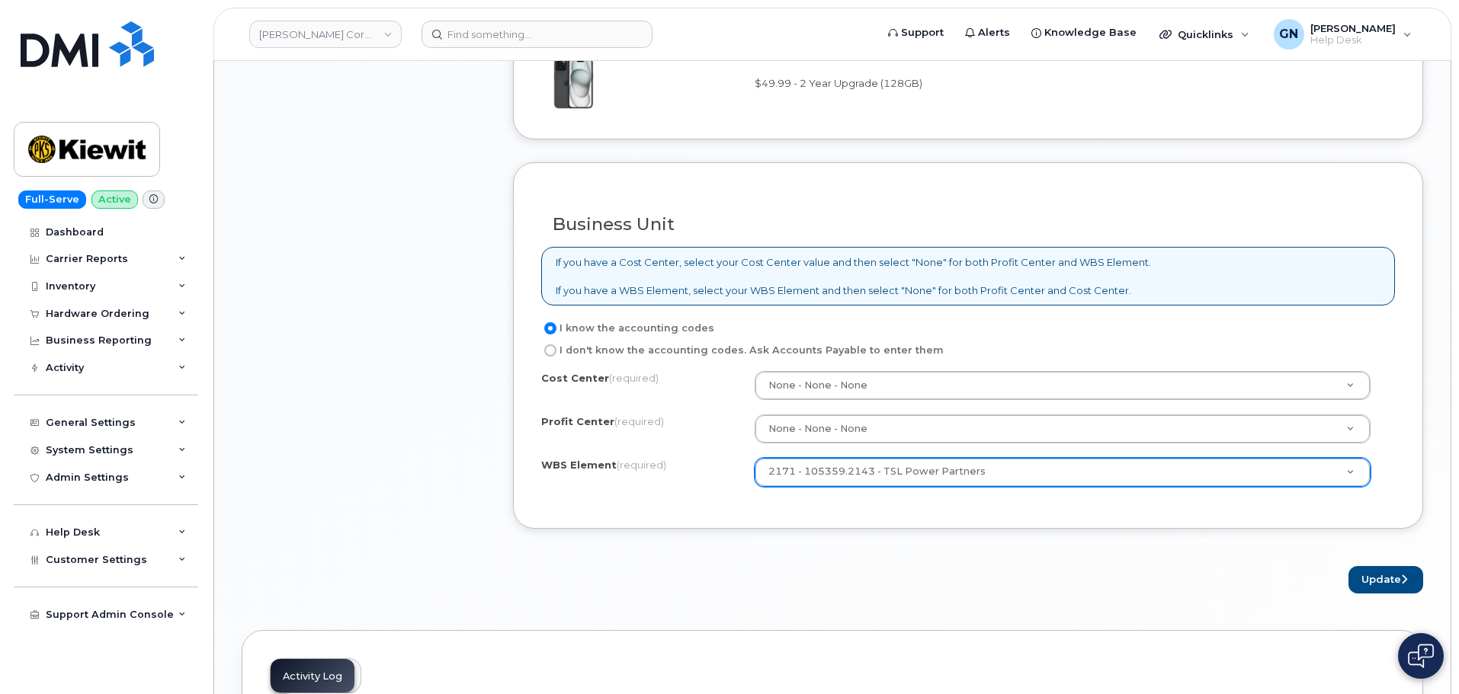
scroll to position [1301, 0]
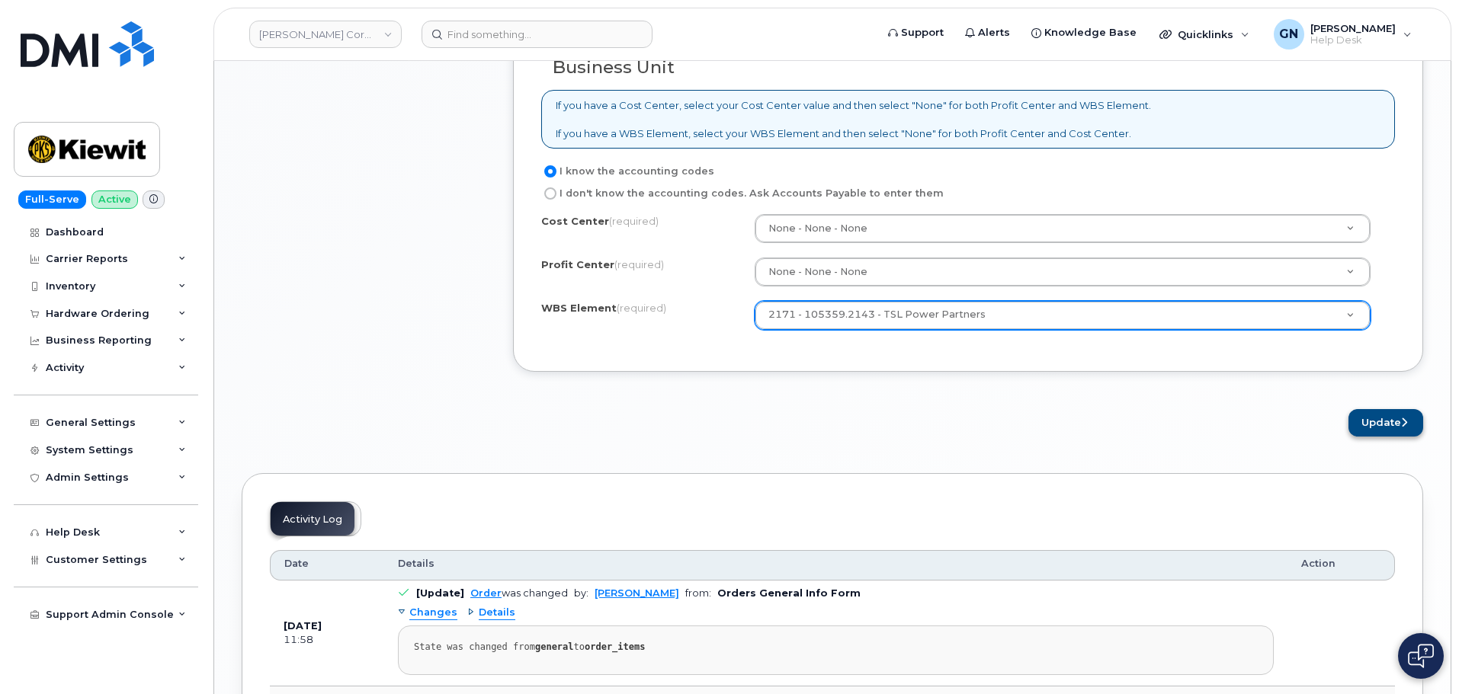
type textarea "phone is broken"
click at [1381, 424] on button "Update" at bounding box center [1385, 423] width 75 height 28
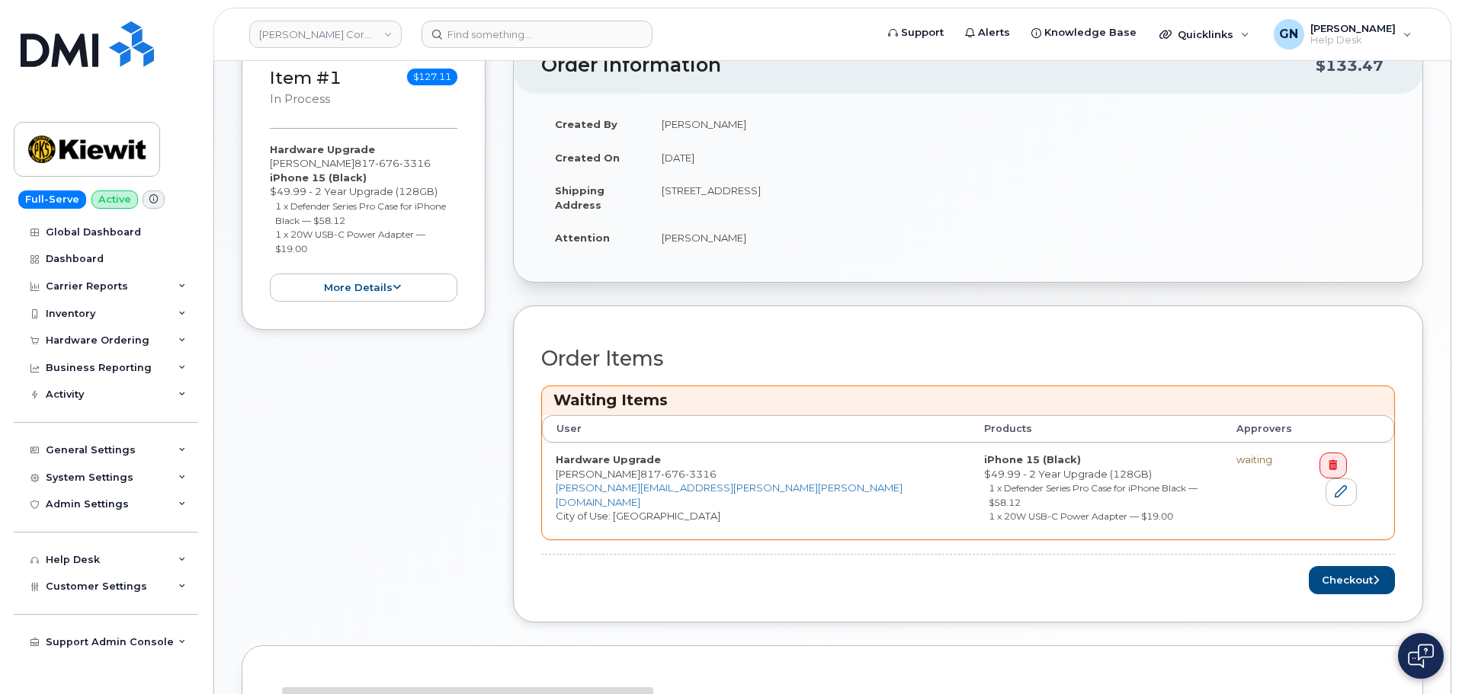
scroll to position [381, 0]
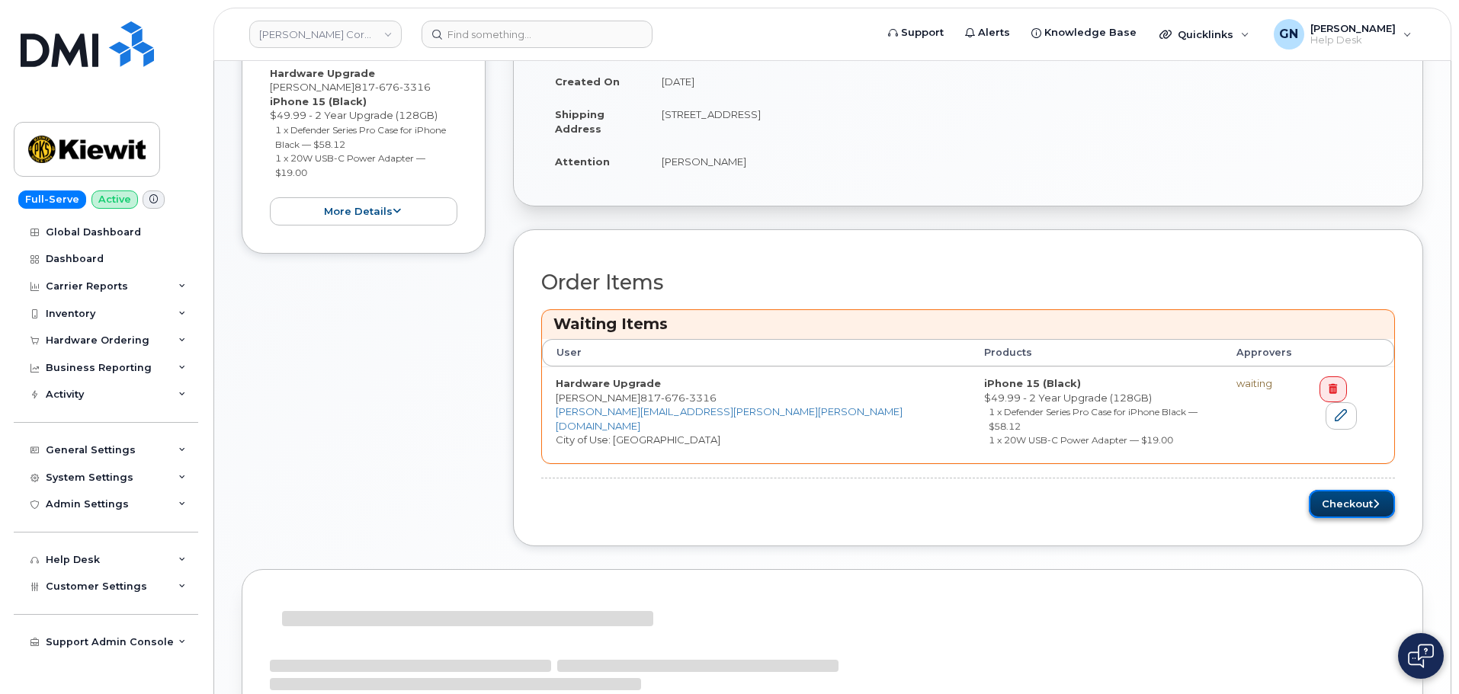
click at [1347, 494] on button "Checkout" at bounding box center [1351, 504] width 86 height 28
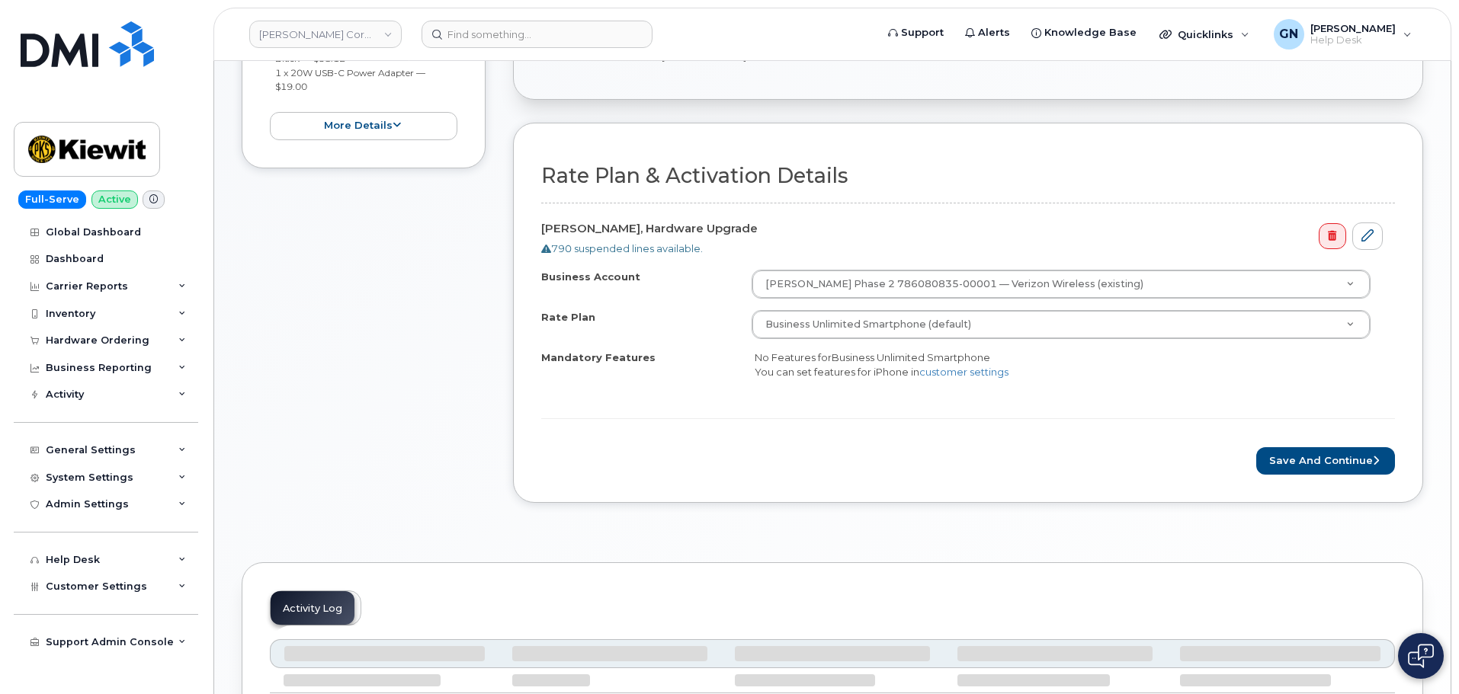
scroll to position [381, 0]
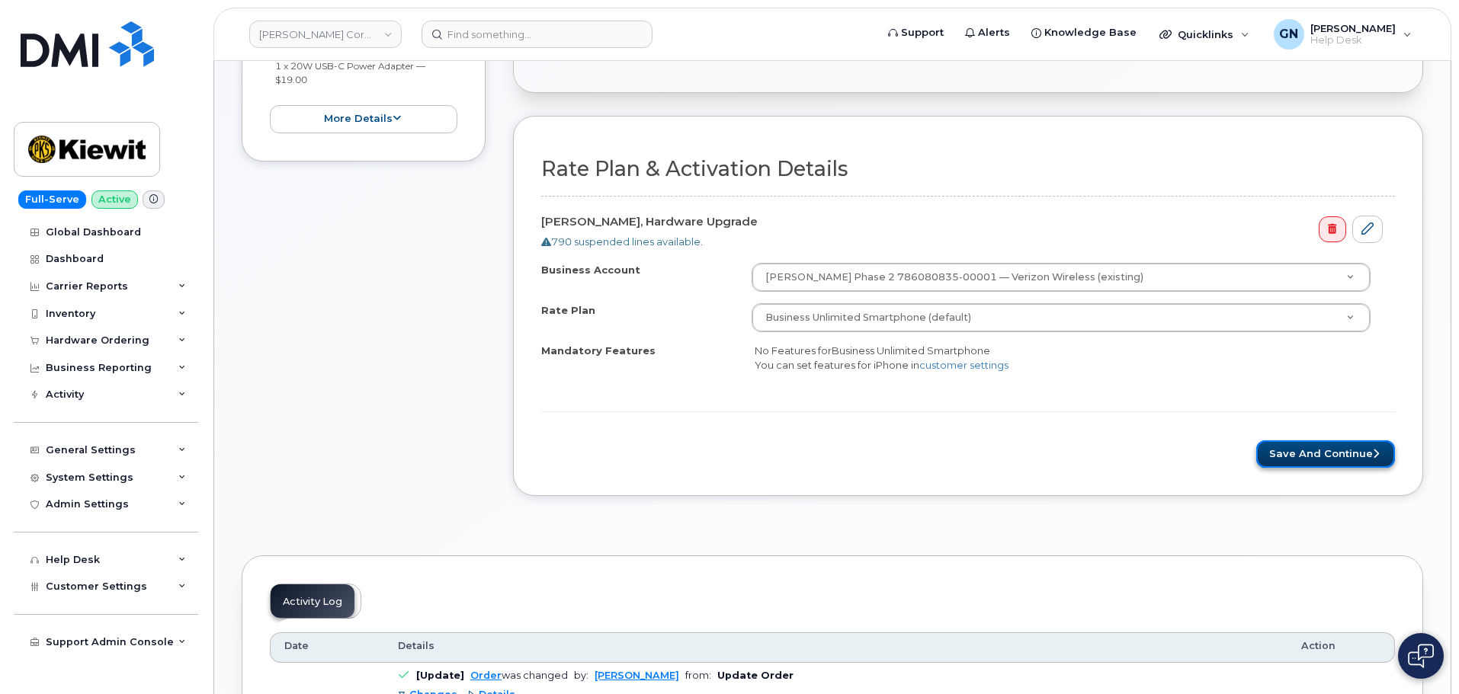
click at [1297, 459] on button "Save and Continue" at bounding box center [1325, 454] width 139 height 28
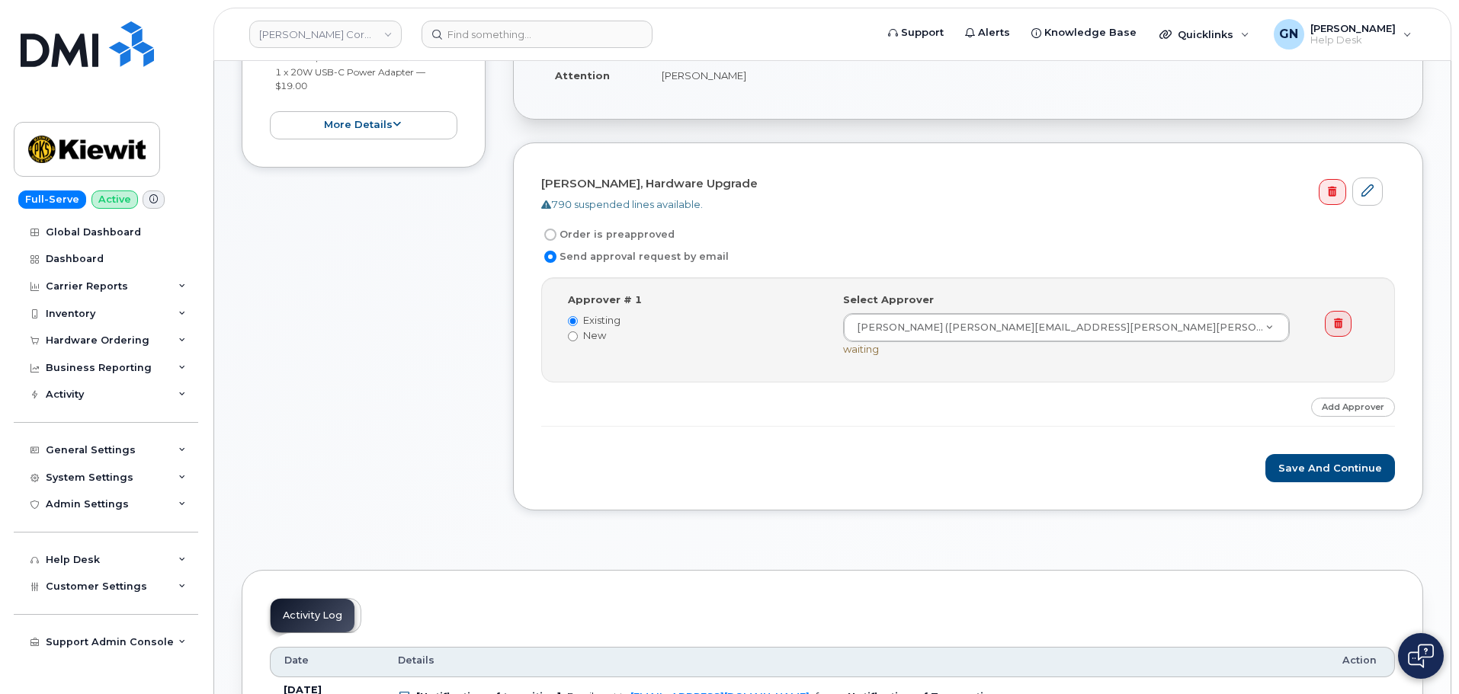
scroll to position [381, 0]
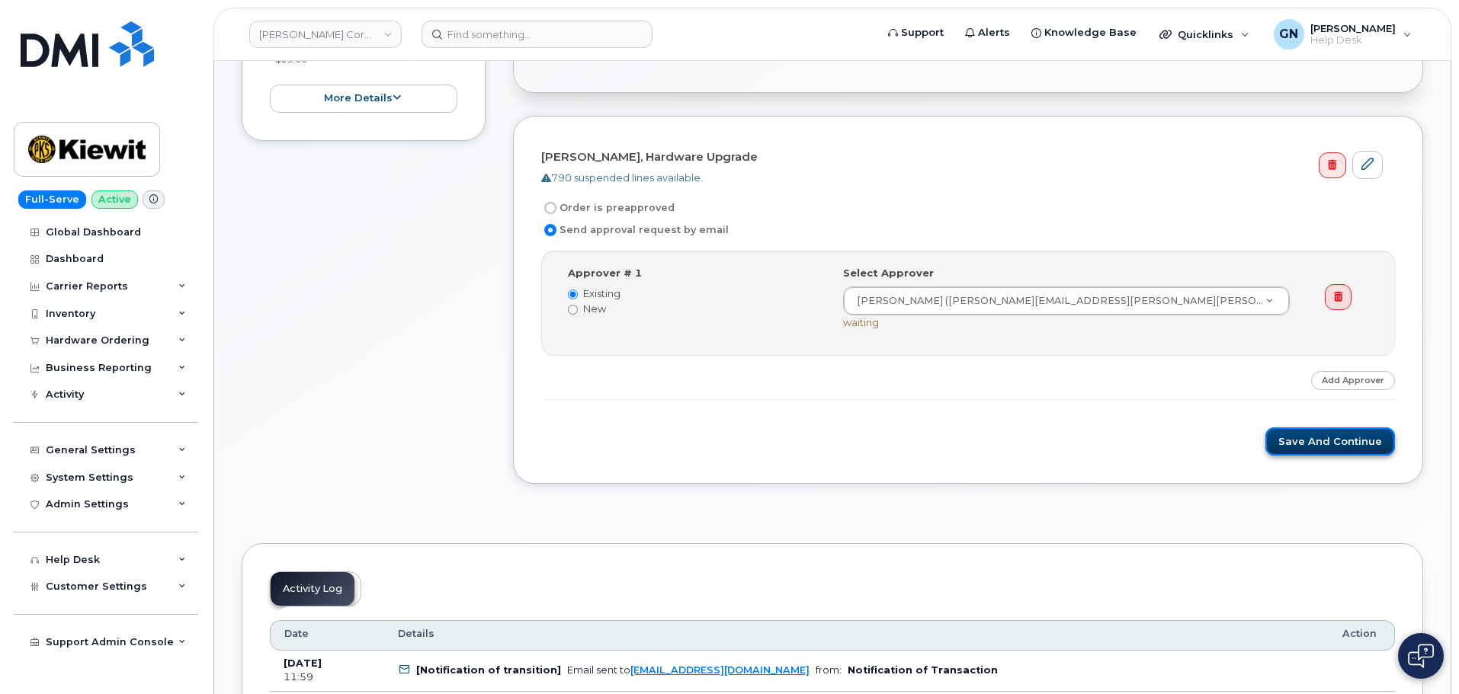
click at [1302, 448] on button "Save and Continue" at bounding box center [1330, 442] width 130 height 28
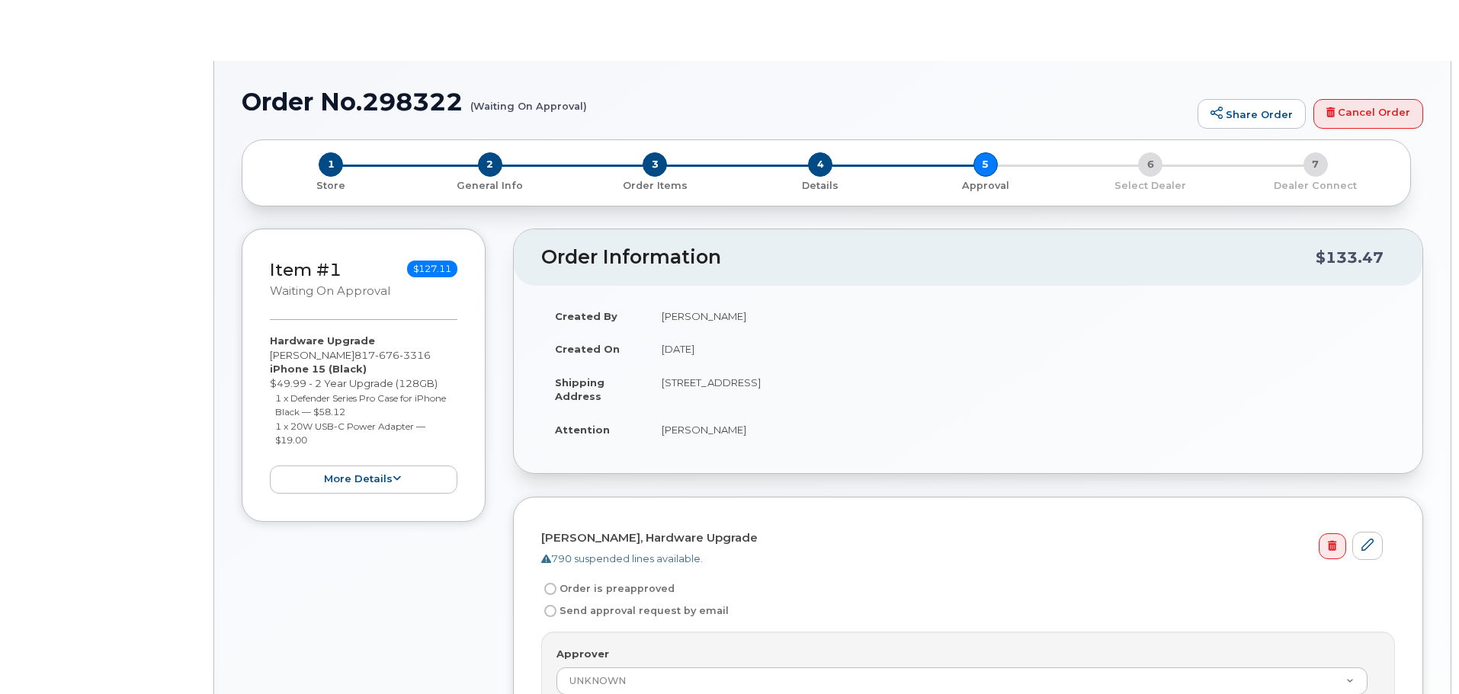
radio input "true"
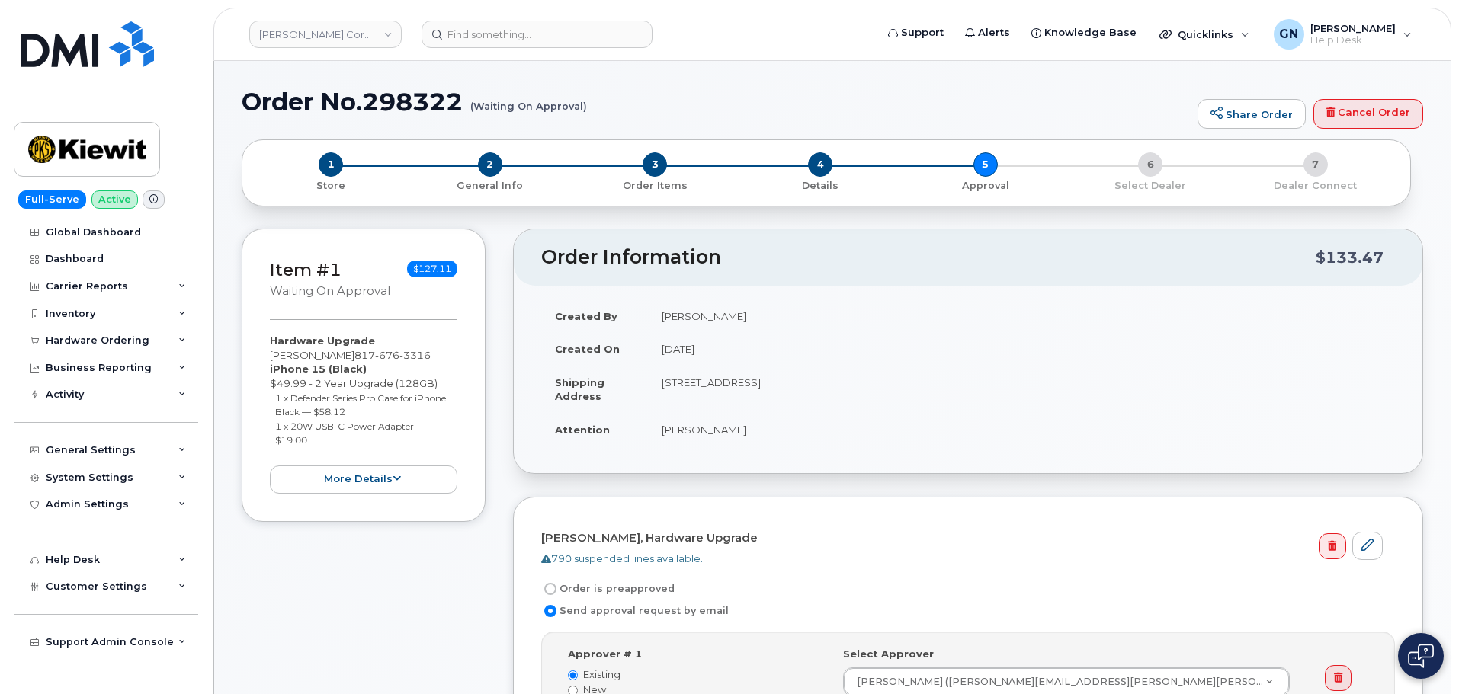
click at [285, 102] on h1 "Order No.298322 (Waiting On Approval)" at bounding box center [716, 101] width 948 height 27
drag, startPoint x: 285, startPoint y: 103, endPoint x: 393, endPoint y: 85, distance: 109.8
copy h1 "Order No.298322"
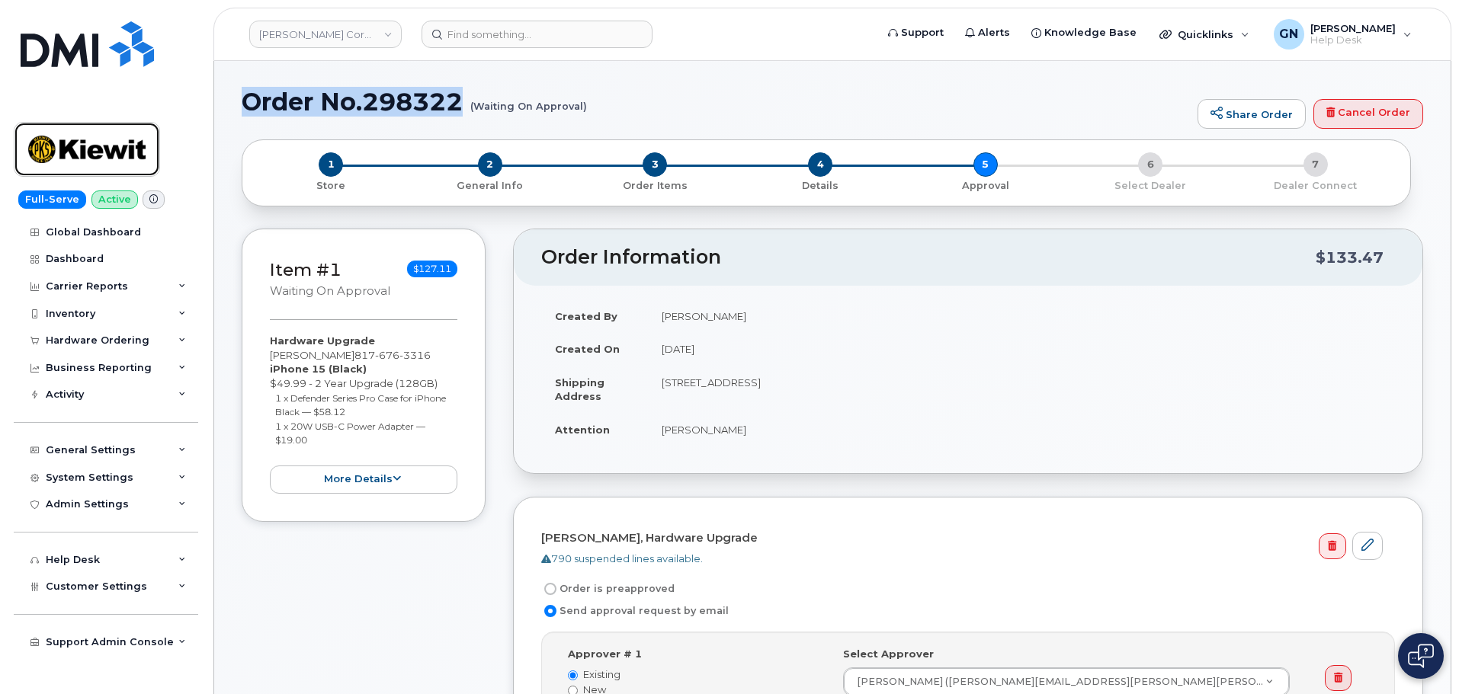
click at [98, 141] on img at bounding box center [86, 149] width 117 height 44
